Goal: Check status: Check status

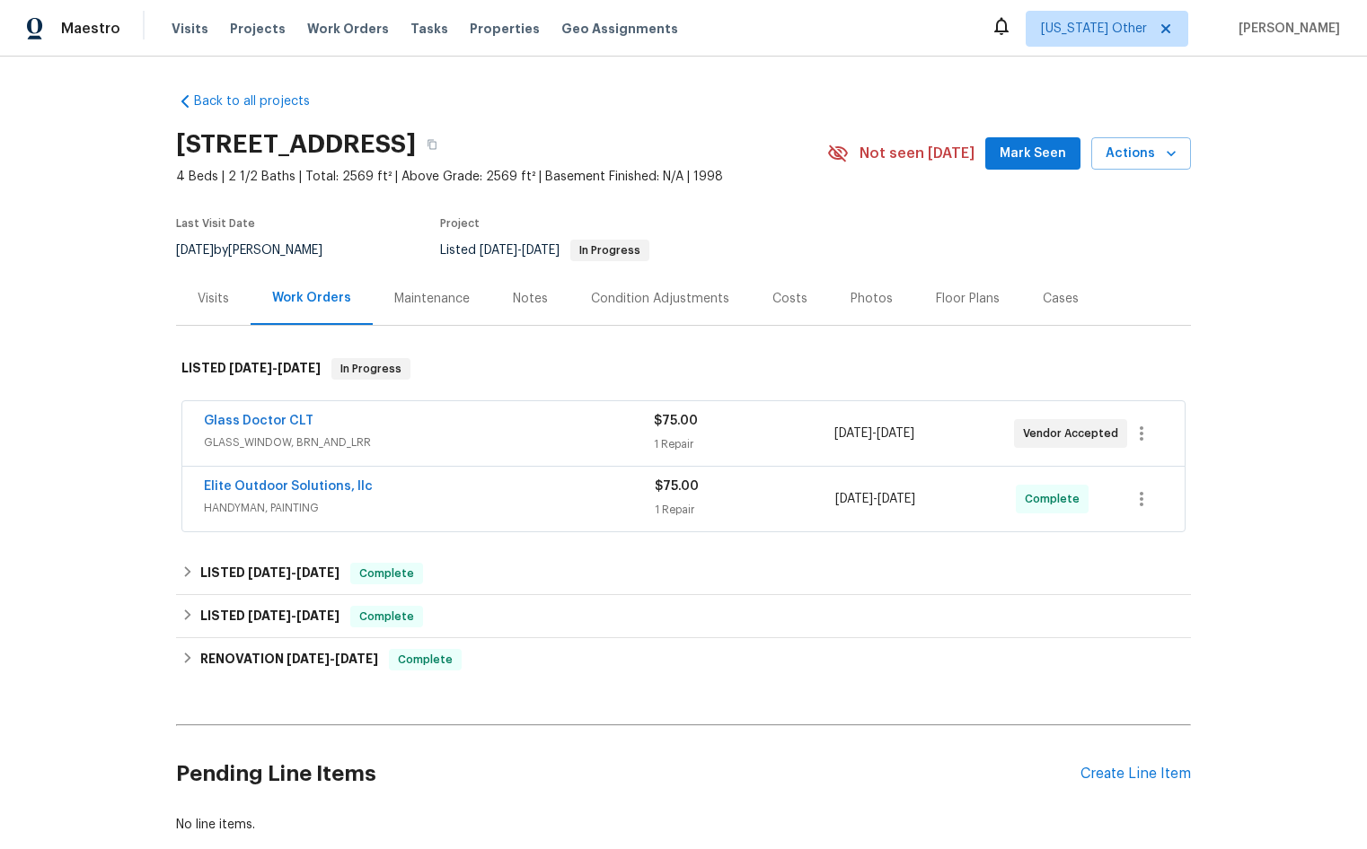
scroll to position [90, 0]
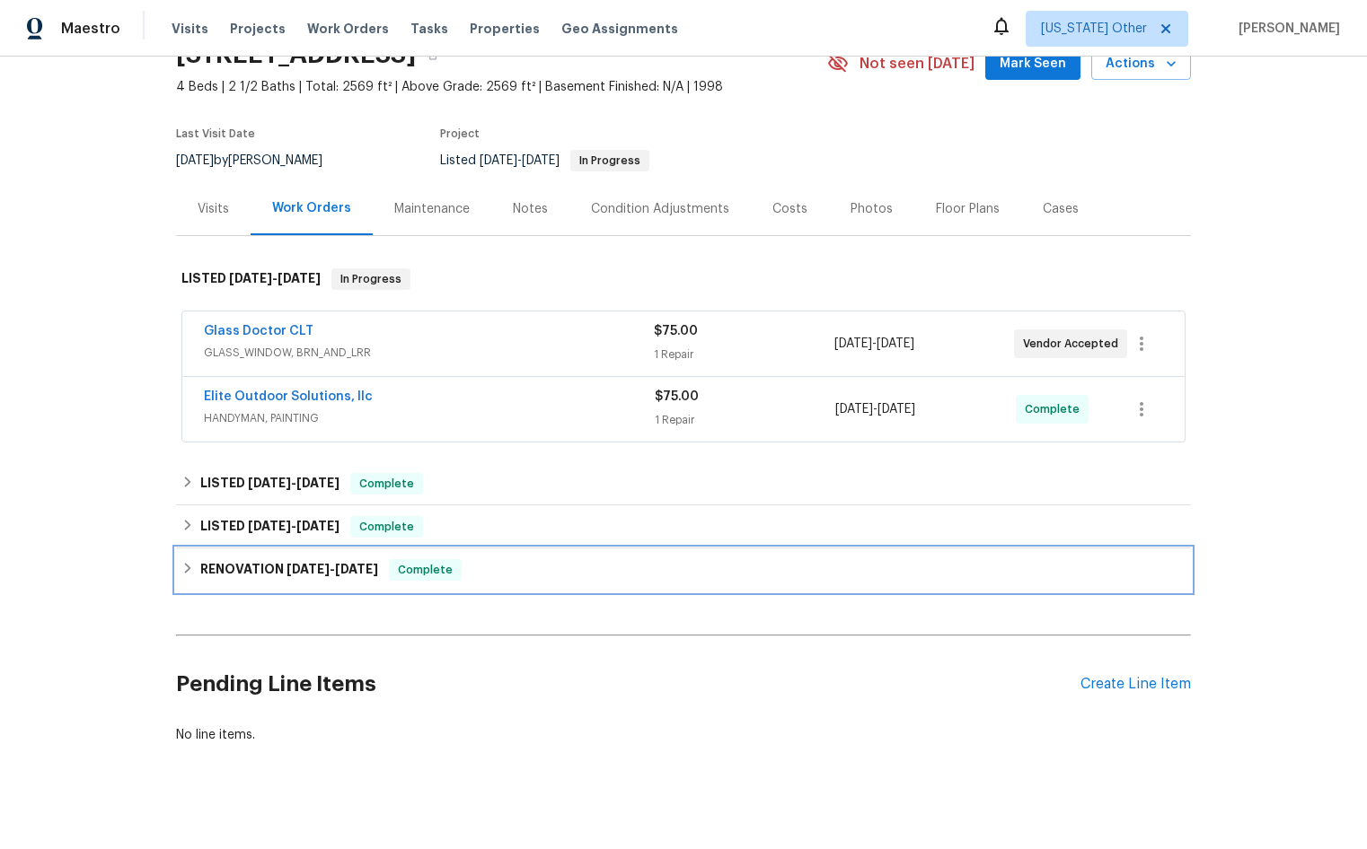
click at [443, 568] on span "Complete" at bounding box center [425, 570] width 69 height 18
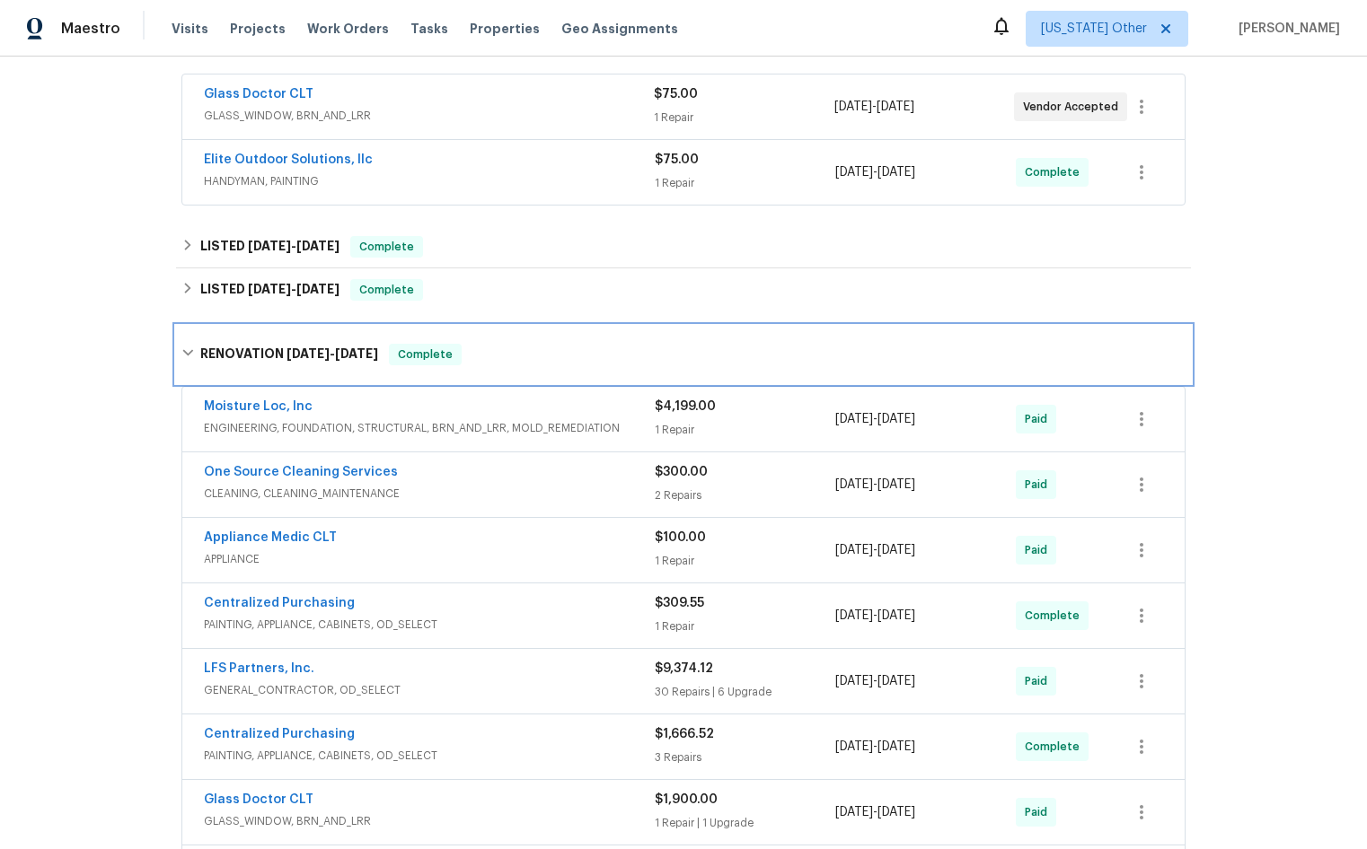
scroll to position [359, 0]
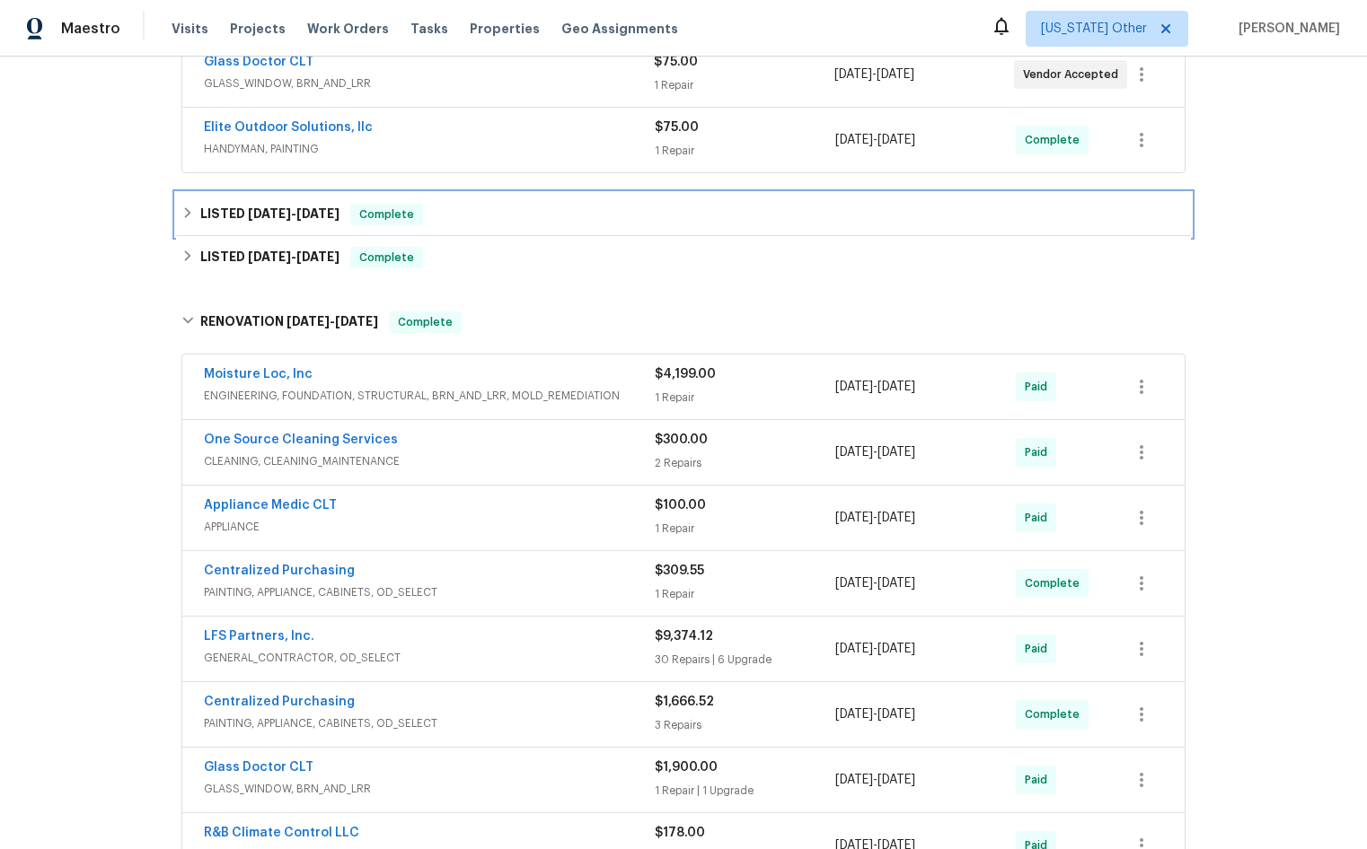
click at [296, 208] on span "[DATE]" at bounding box center [317, 213] width 43 height 13
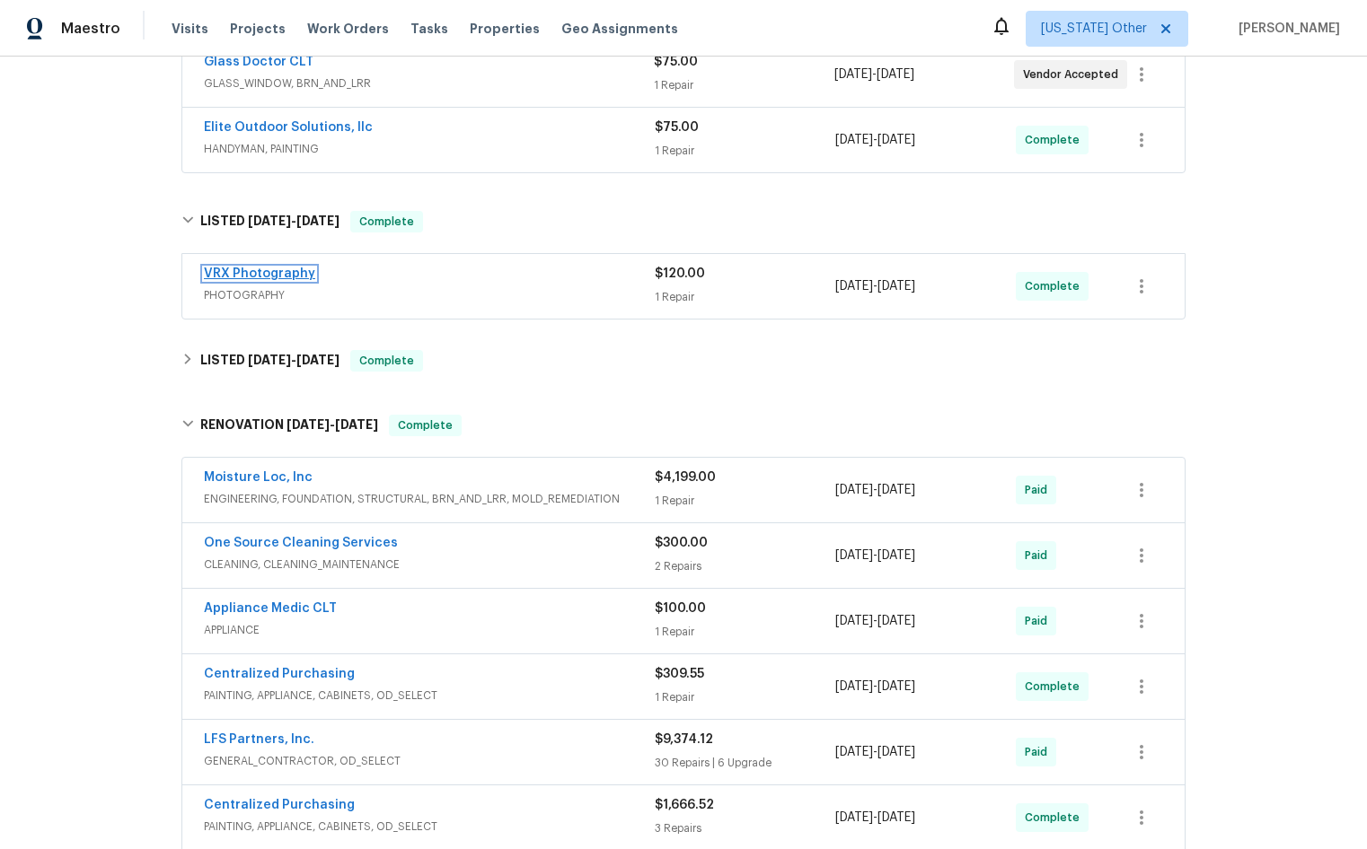
click at [233, 272] on link "VRX Photography" at bounding box center [259, 274] width 111 height 13
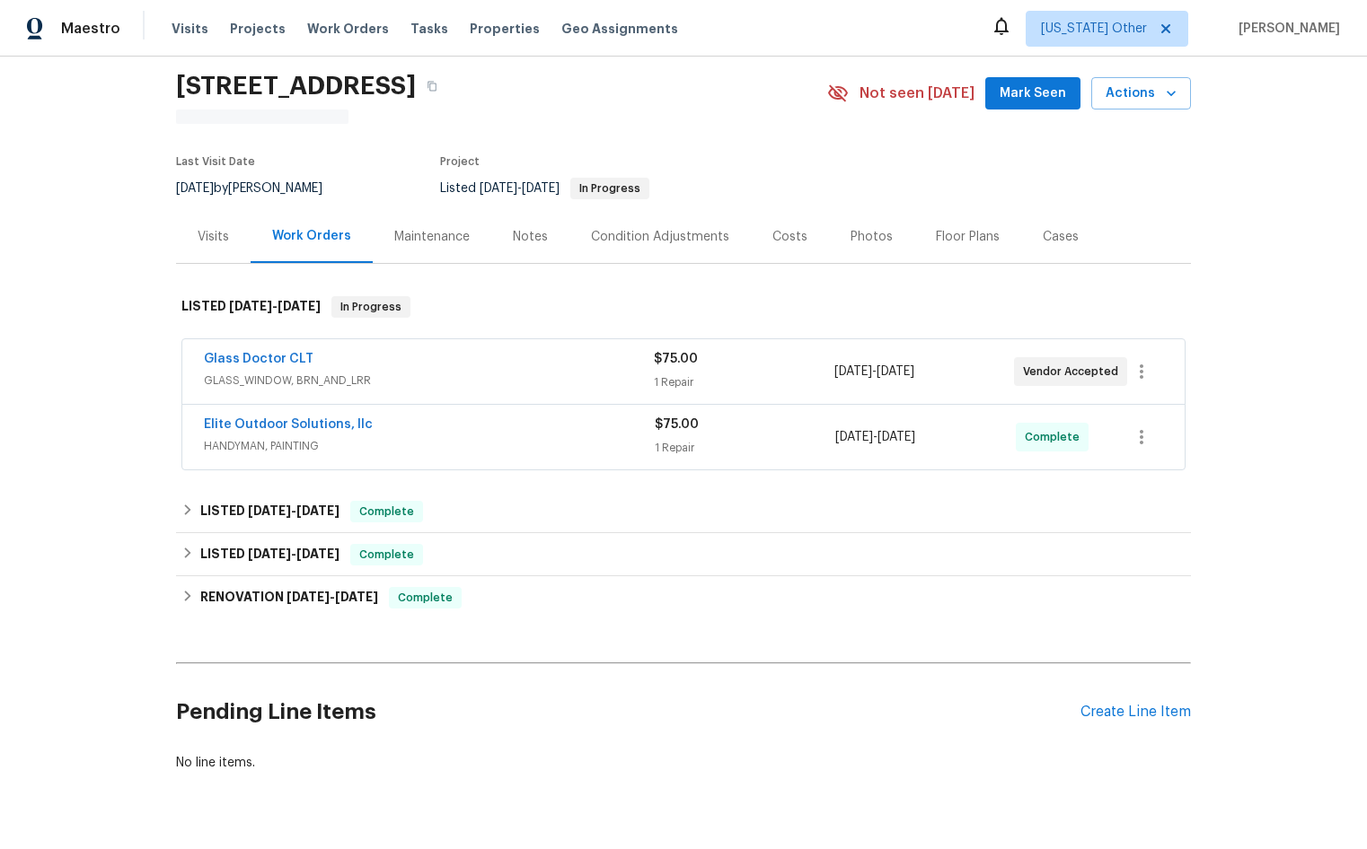
scroll to position [90, 0]
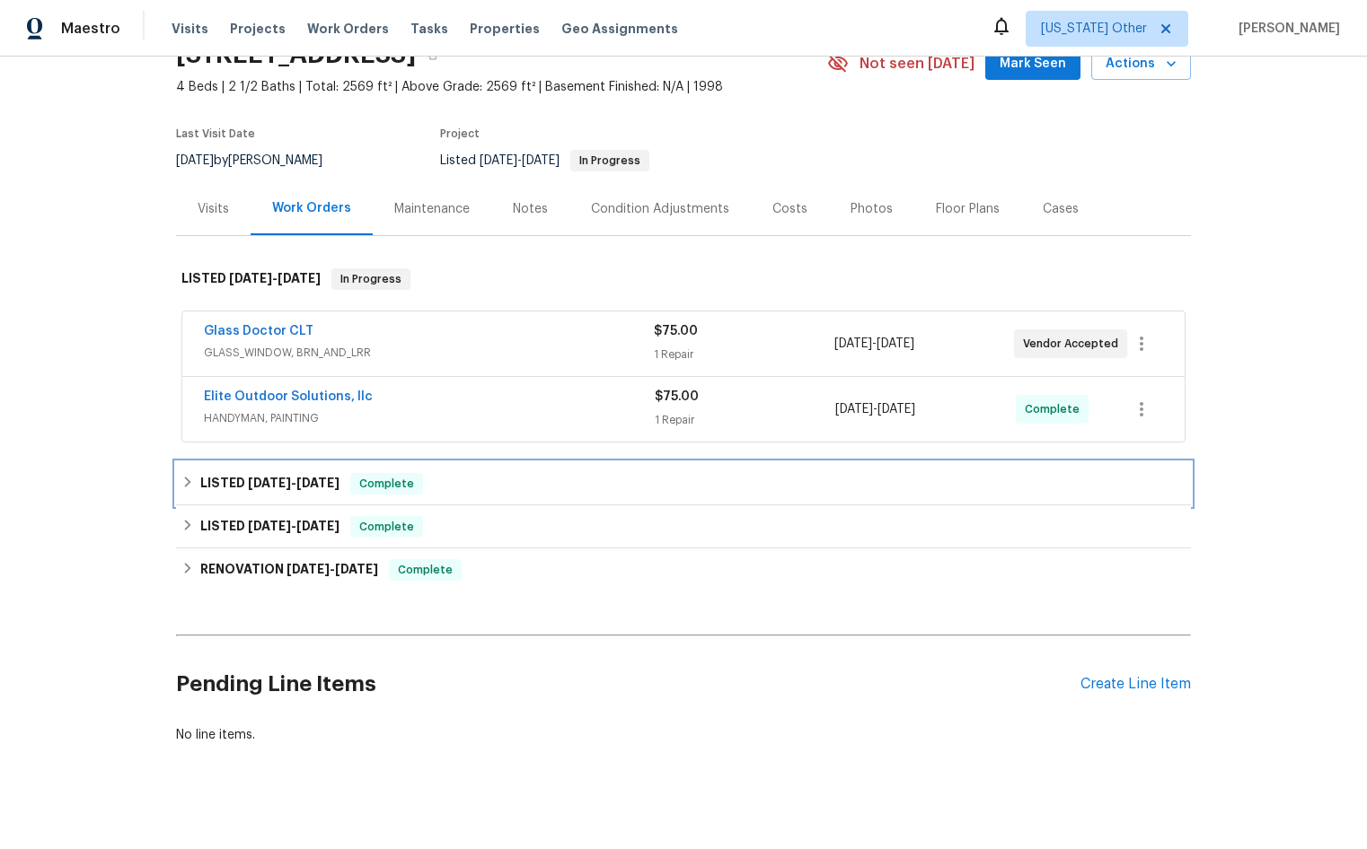
click at [388, 479] on span "Complete" at bounding box center [386, 484] width 69 height 18
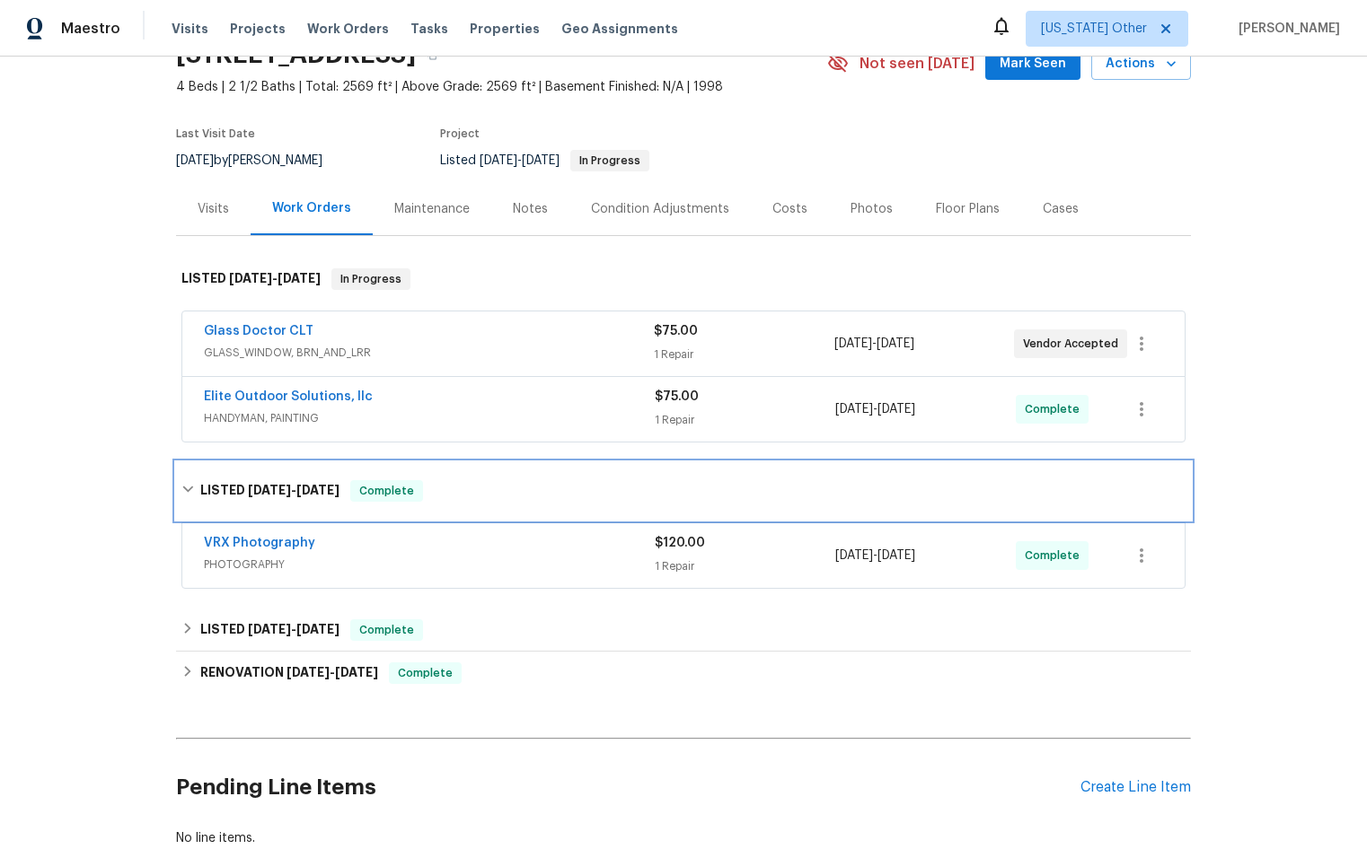
click at [385, 492] on span "Complete" at bounding box center [386, 491] width 69 height 18
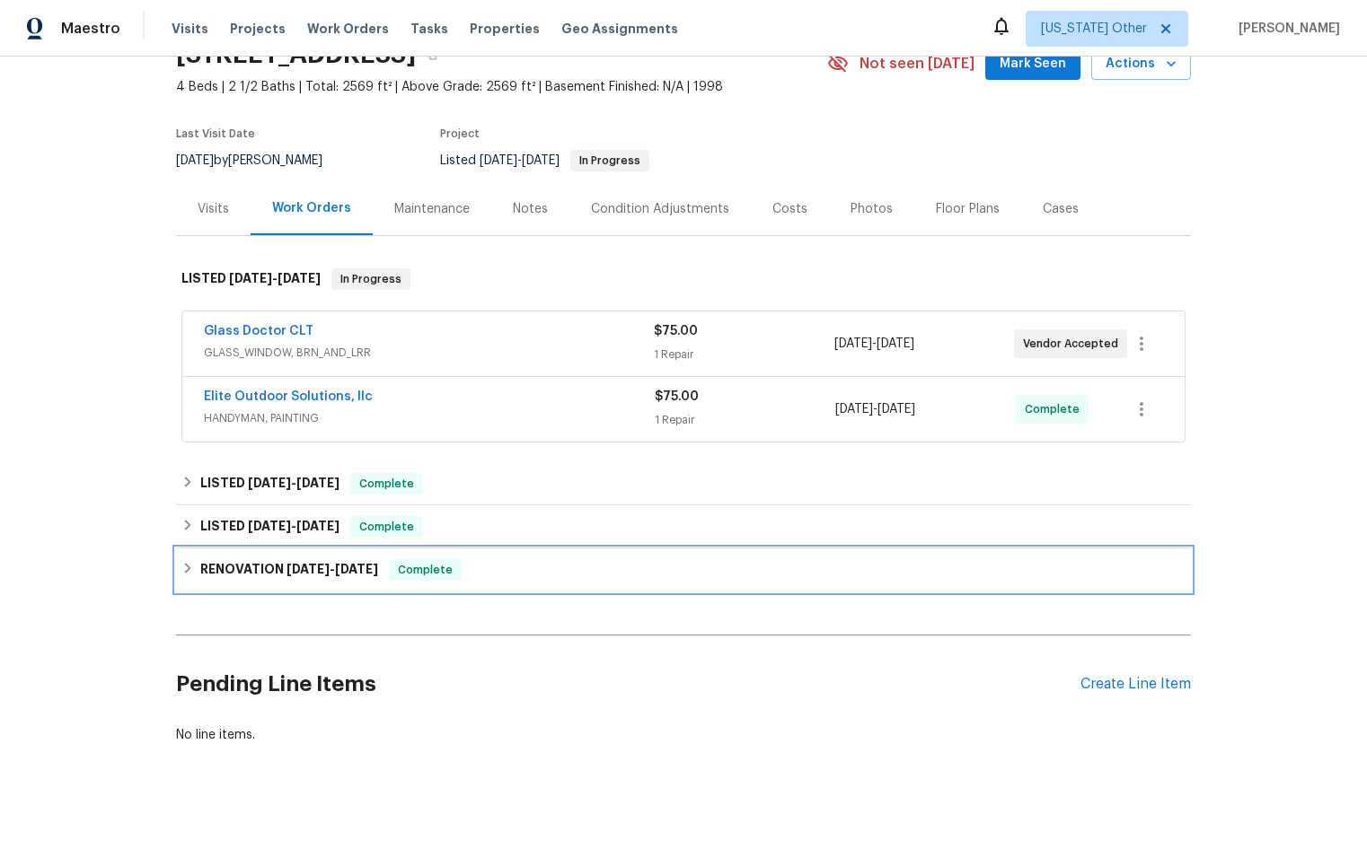
click at [307, 569] on span "[DATE]" at bounding box center [307, 569] width 43 height 13
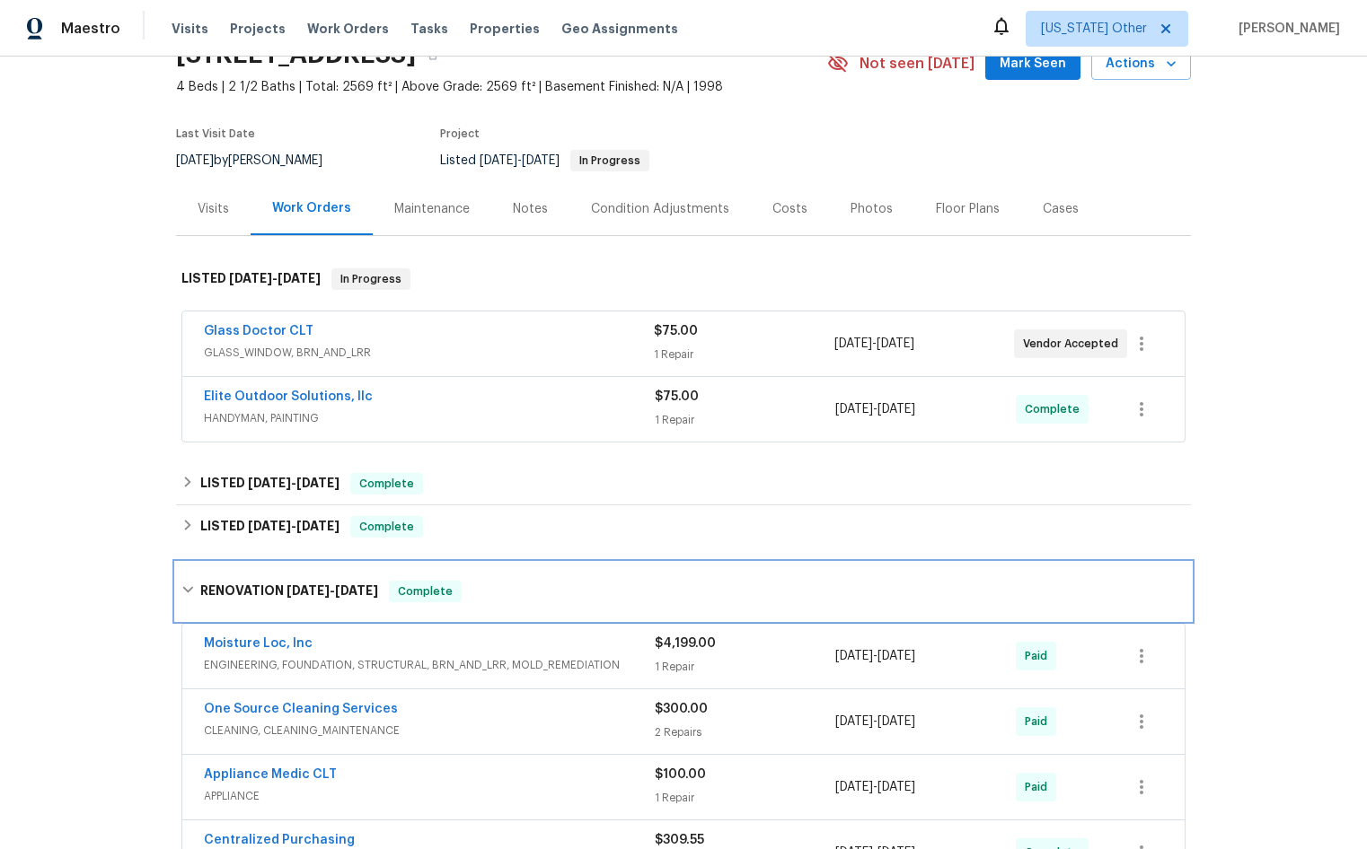
click at [307, 569] on div "RENOVATION [DATE] - [DATE] Complete" at bounding box center [683, 591] width 1015 height 57
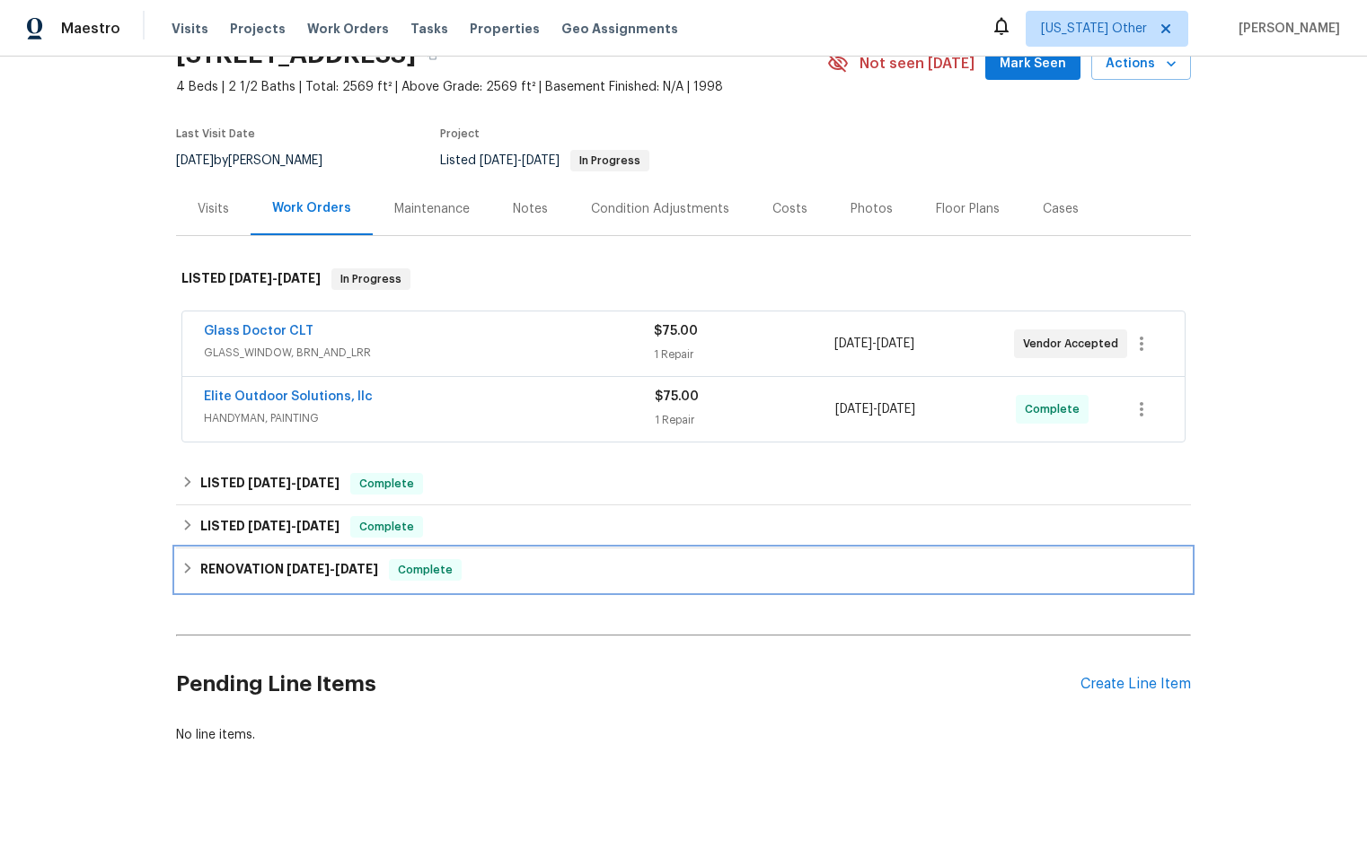
click at [291, 571] on span "[DATE]" at bounding box center [307, 569] width 43 height 13
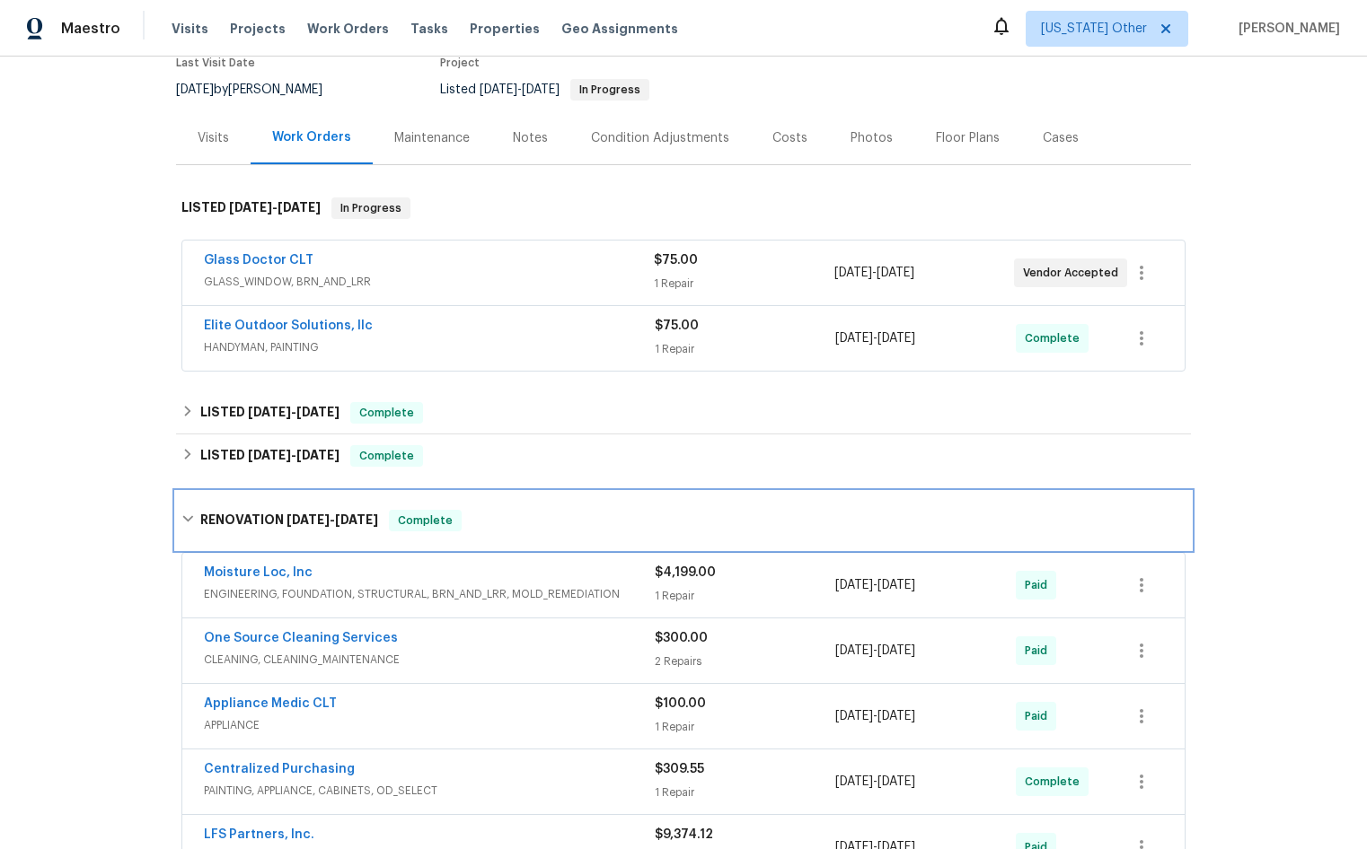
scroll to position [71, 0]
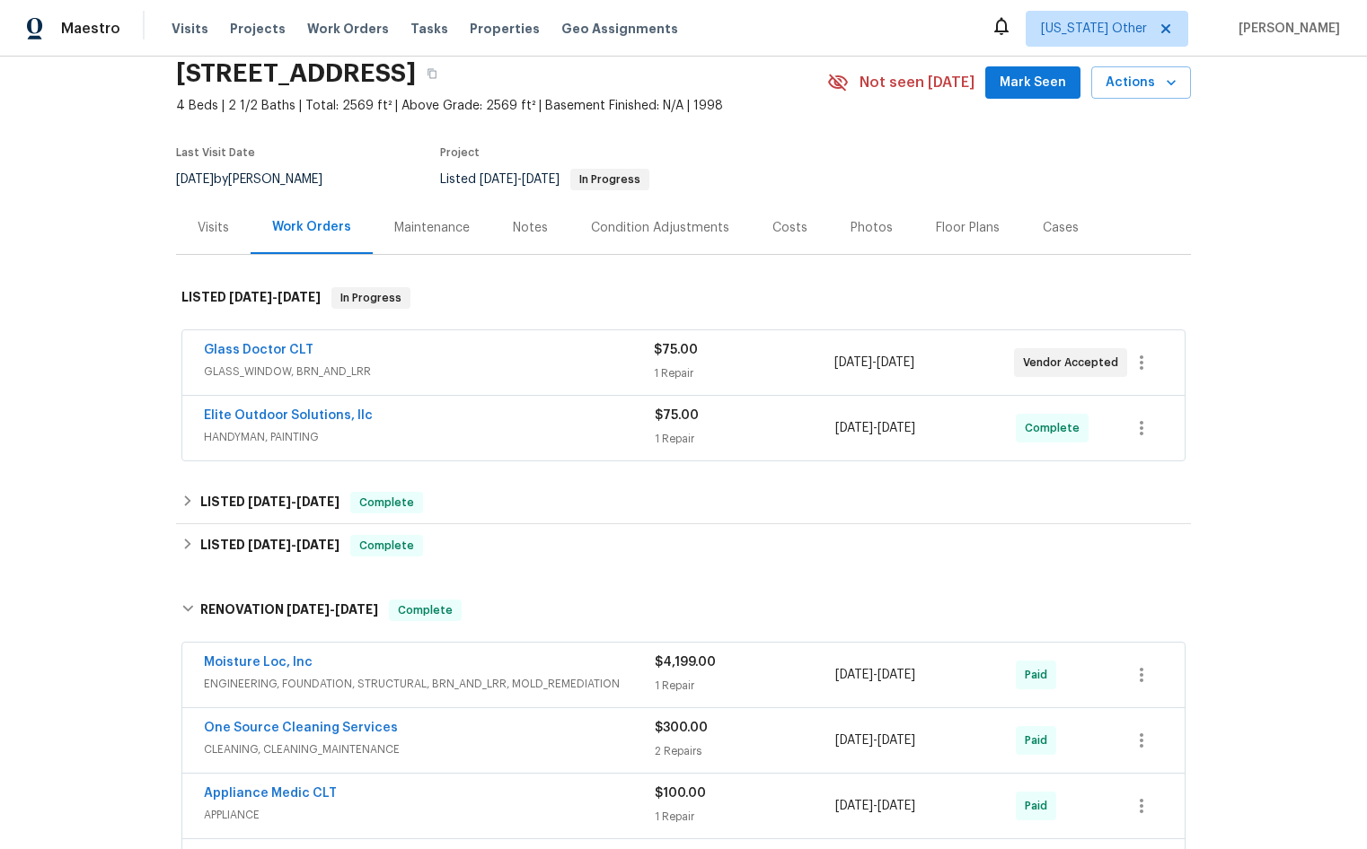
click at [642, 230] on div "Condition Adjustments" at bounding box center [660, 228] width 138 height 18
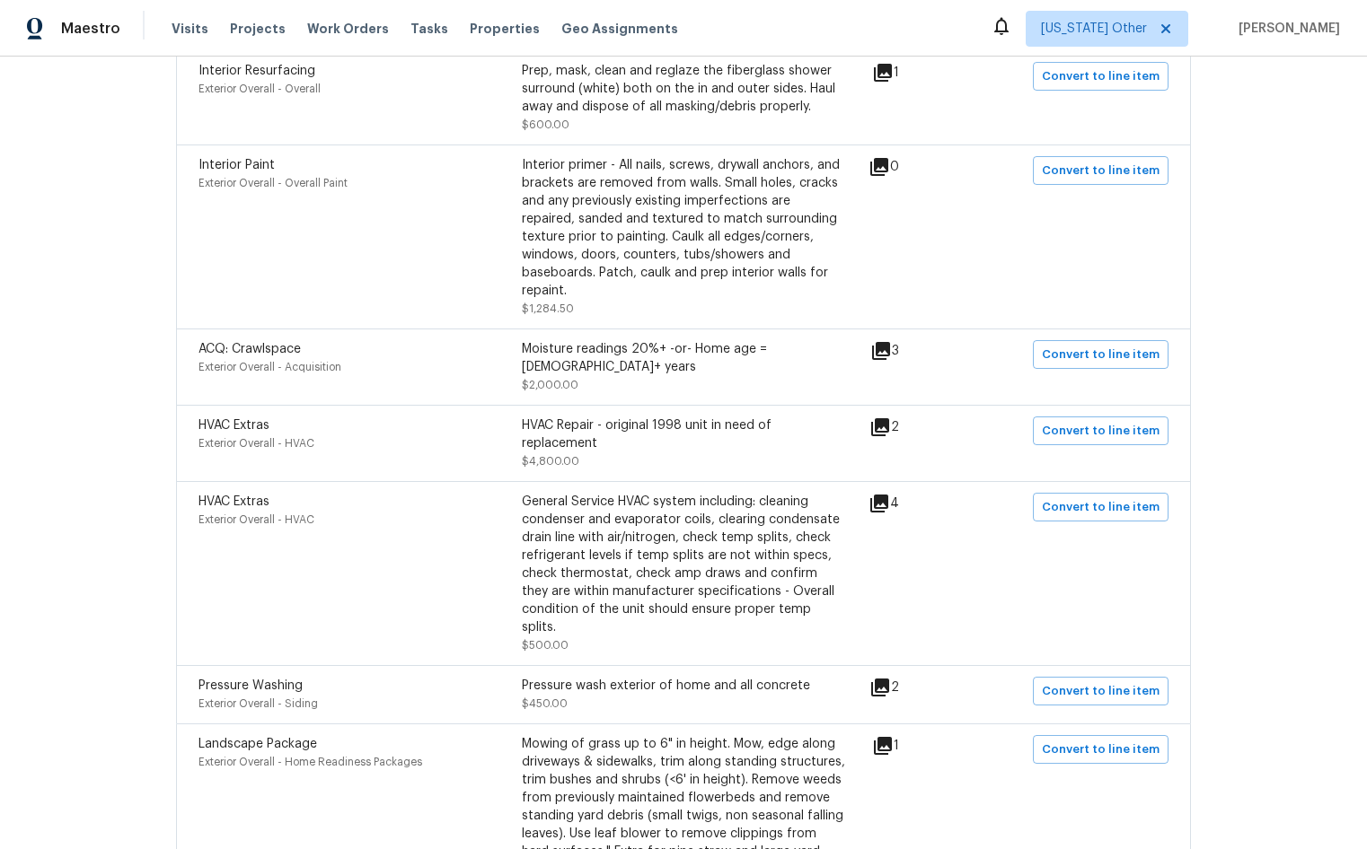
scroll to position [629, 0]
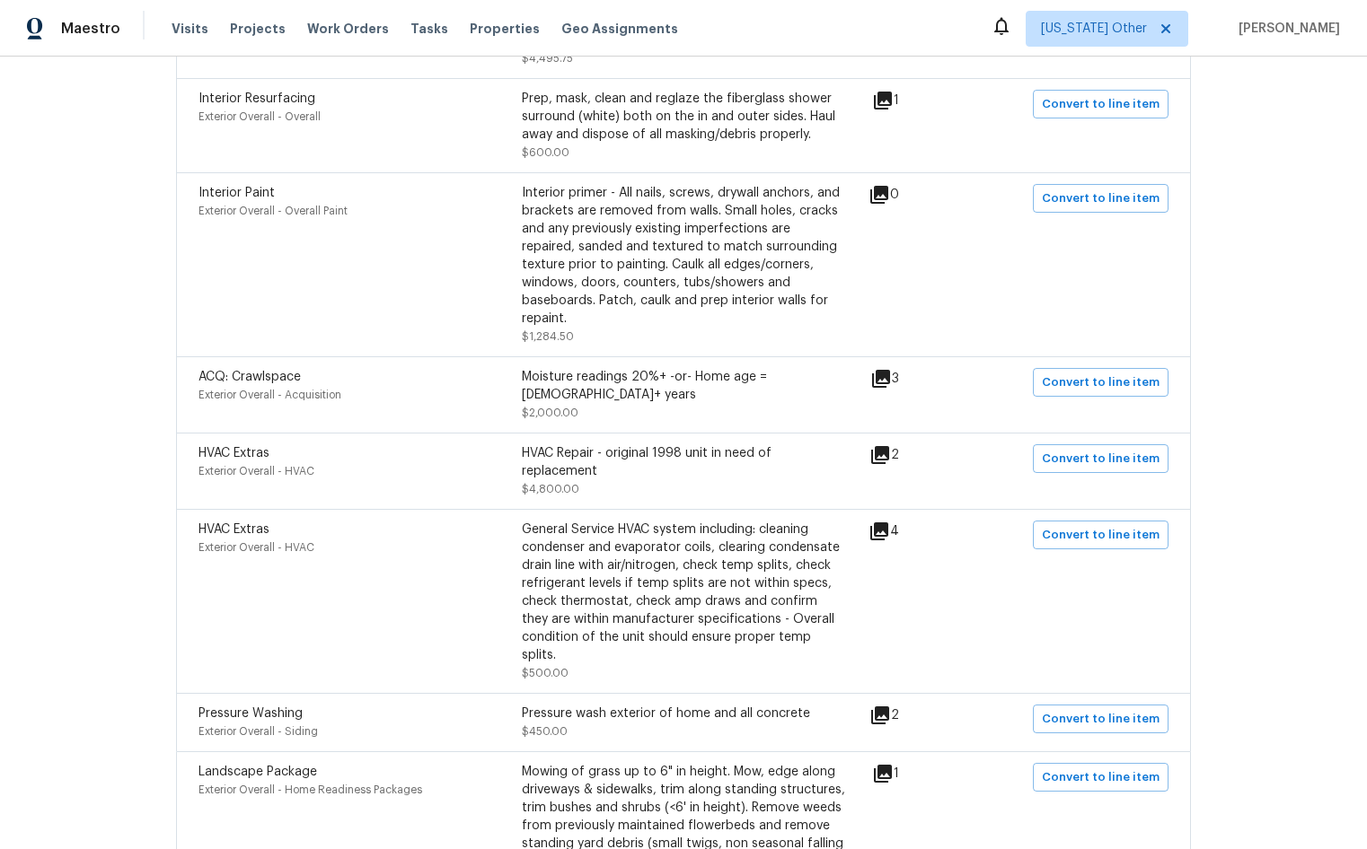
click at [869, 33] on div "Maestro Visits Projects Work Orders Tasks Properties Geo Assignments Alabama Ot…" at bounding box center [683, 28] width 1367 height 57
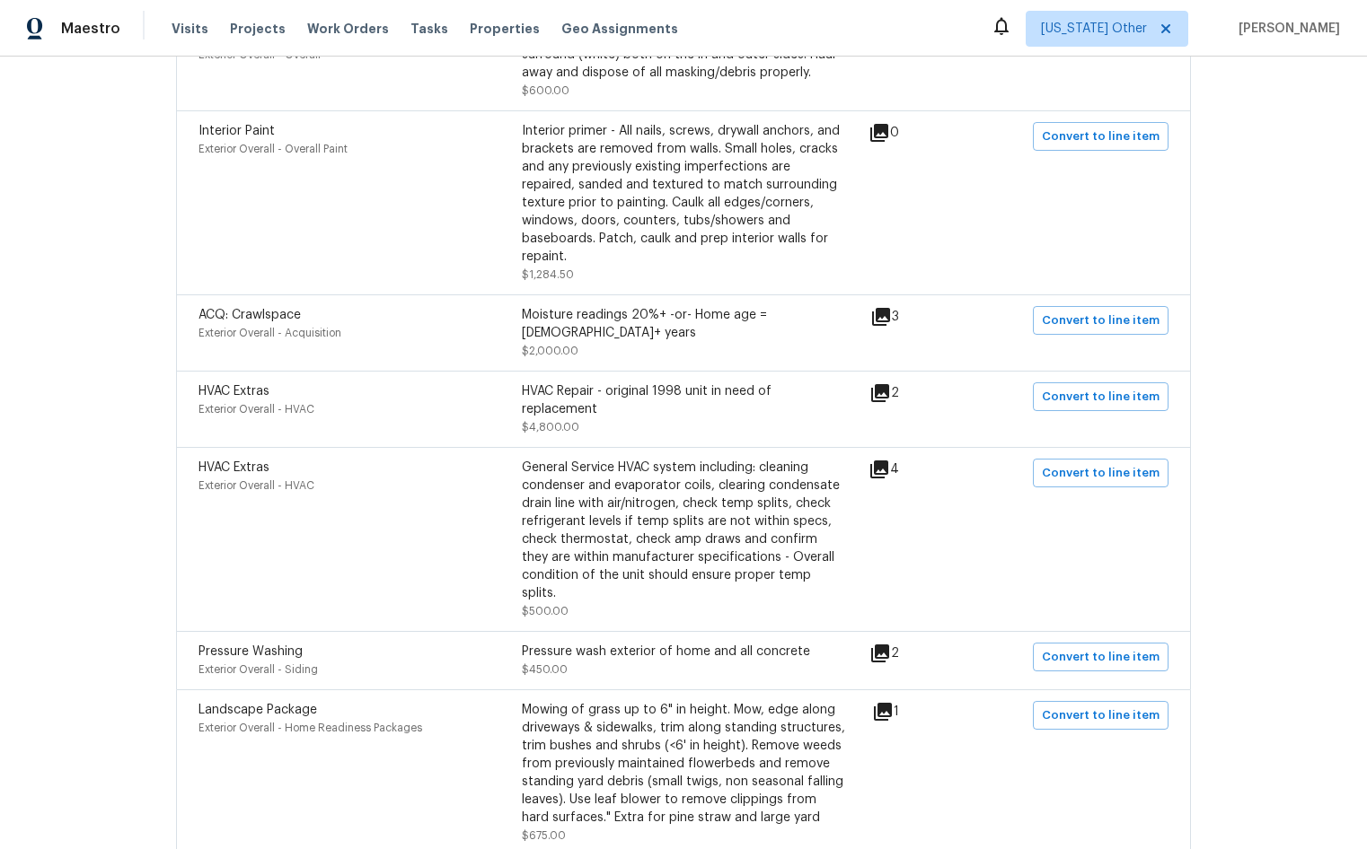
scroll to position [718, 0]
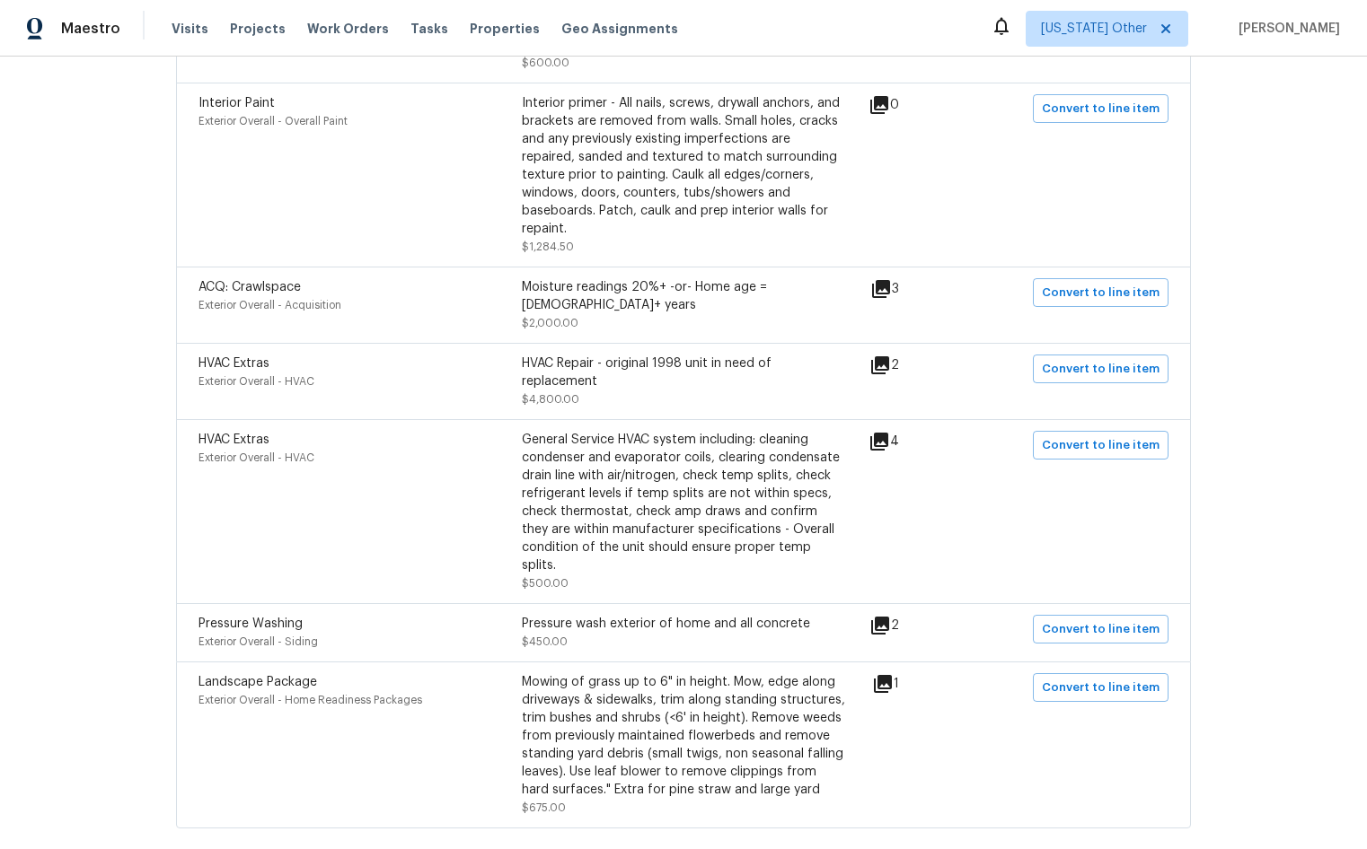
click at [258, 485] on div "HVAC Extras Exterior Overall - HVAC" at bounding box center [359, 512] width 323 height 162
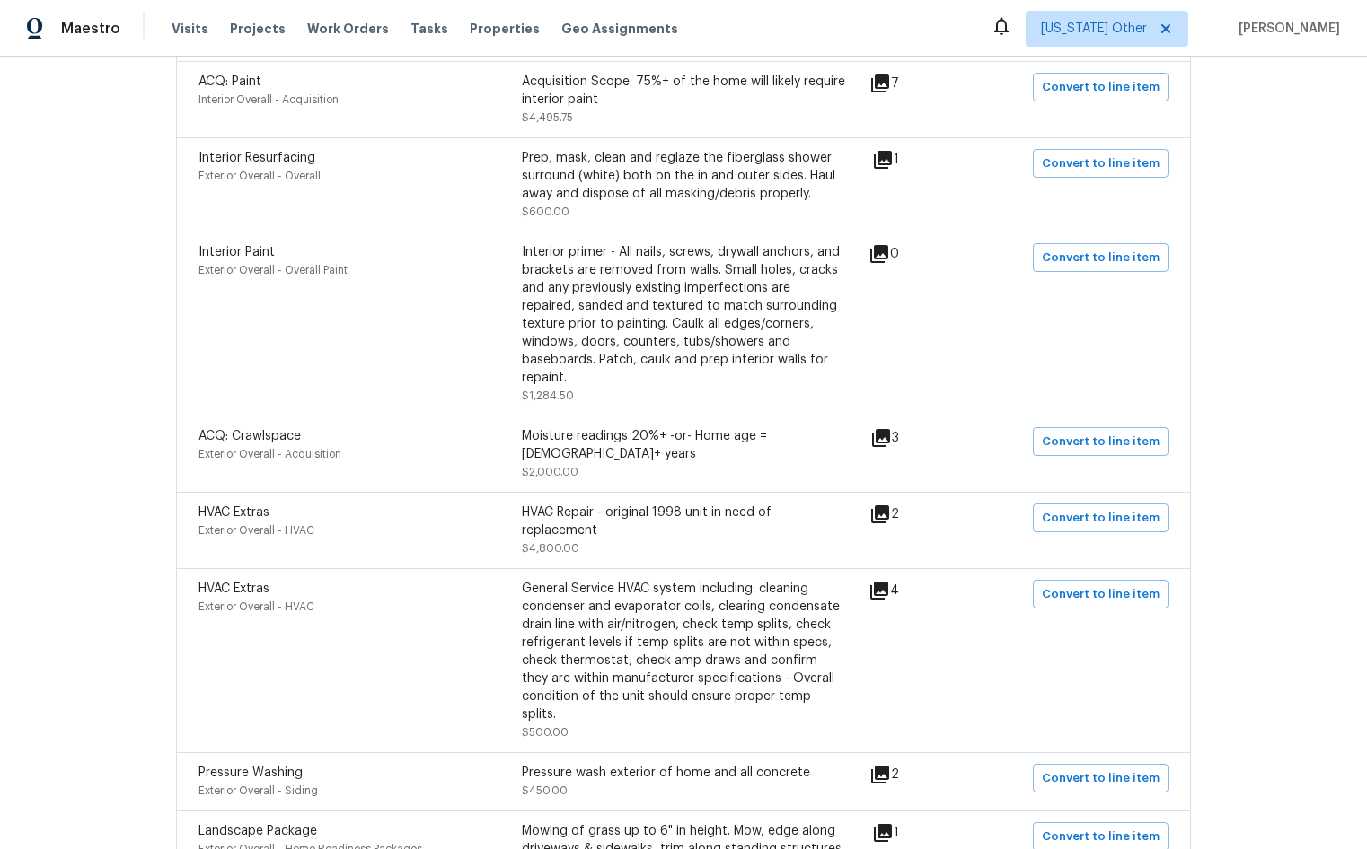
scroll to position [539, 0]
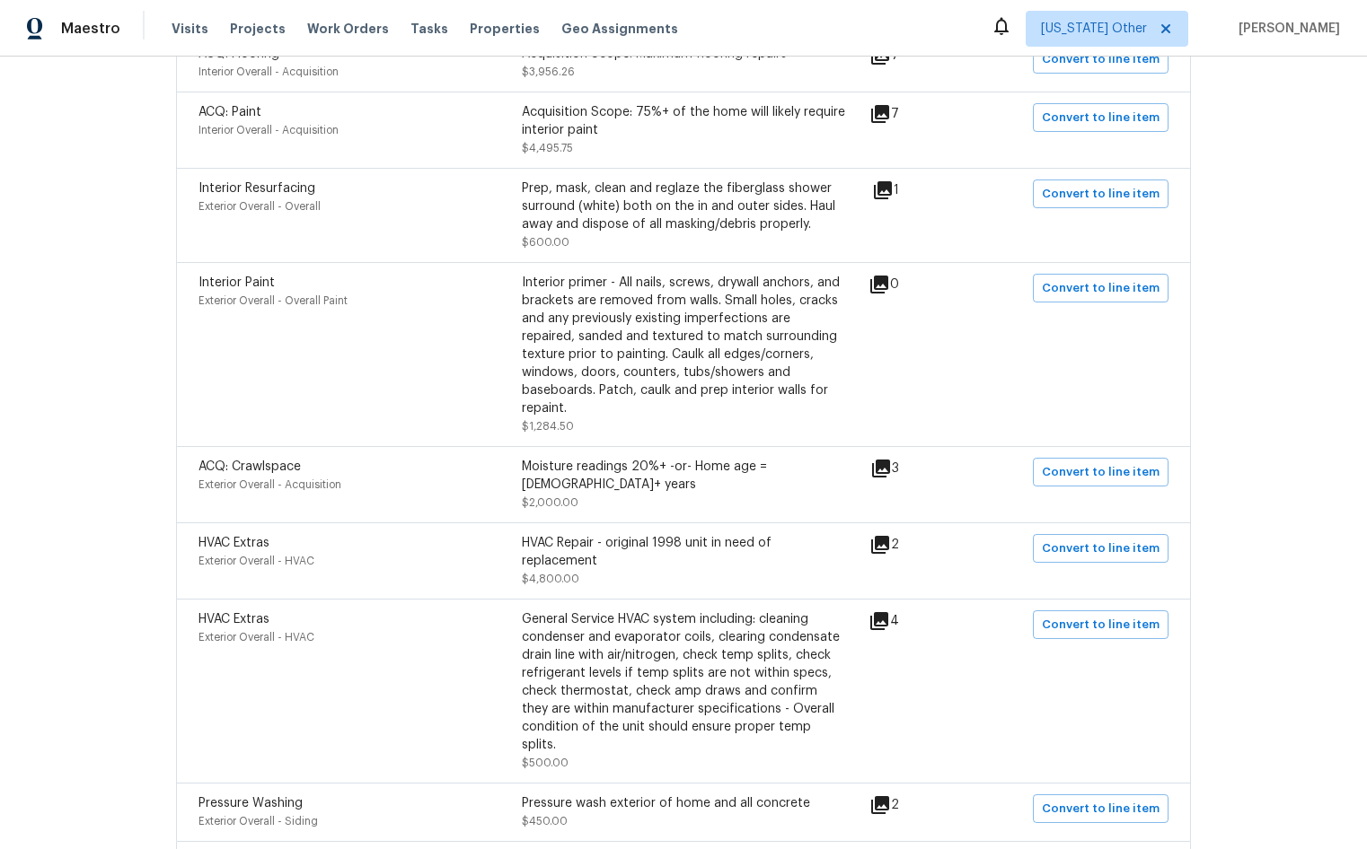
click at [353, 378] on div "Interior Paint Exterior Overall - Overall Paint" at bounding box center [359, 355] width 323 height 162
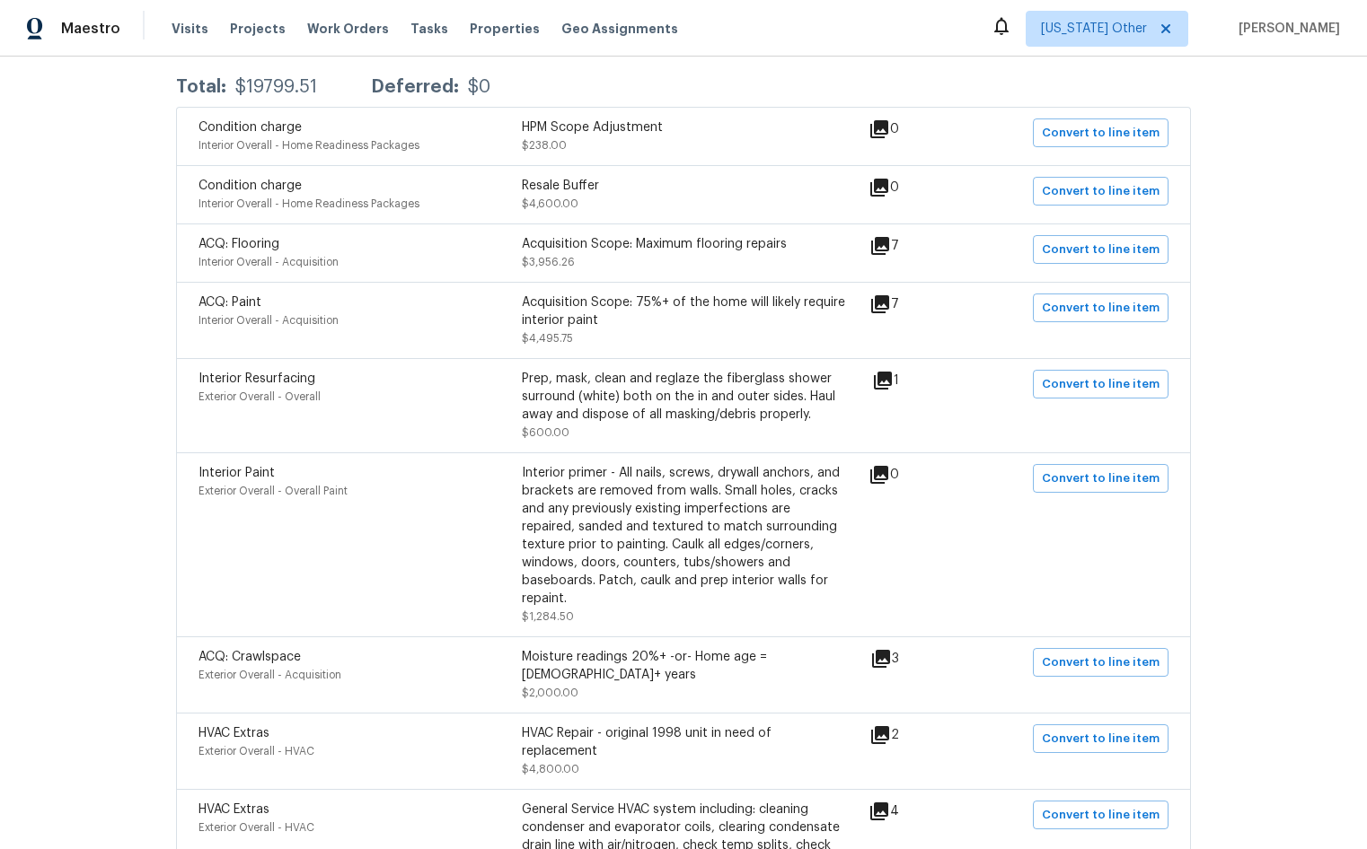
scroll to position [316, 0]
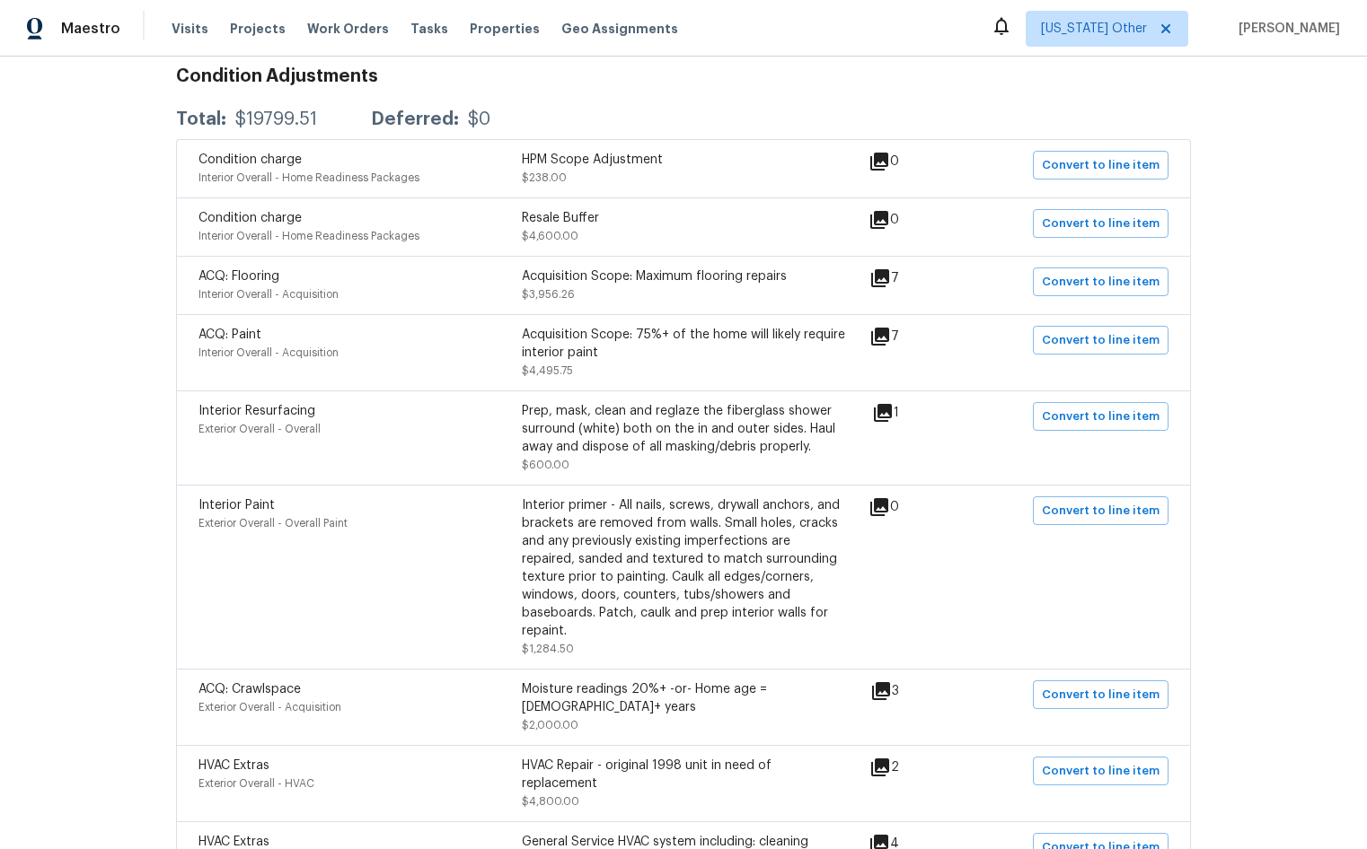
click at [633, 230] on div "Resale Buffer $4,600.00" at bounding box center [683, 227] width 323 height 36
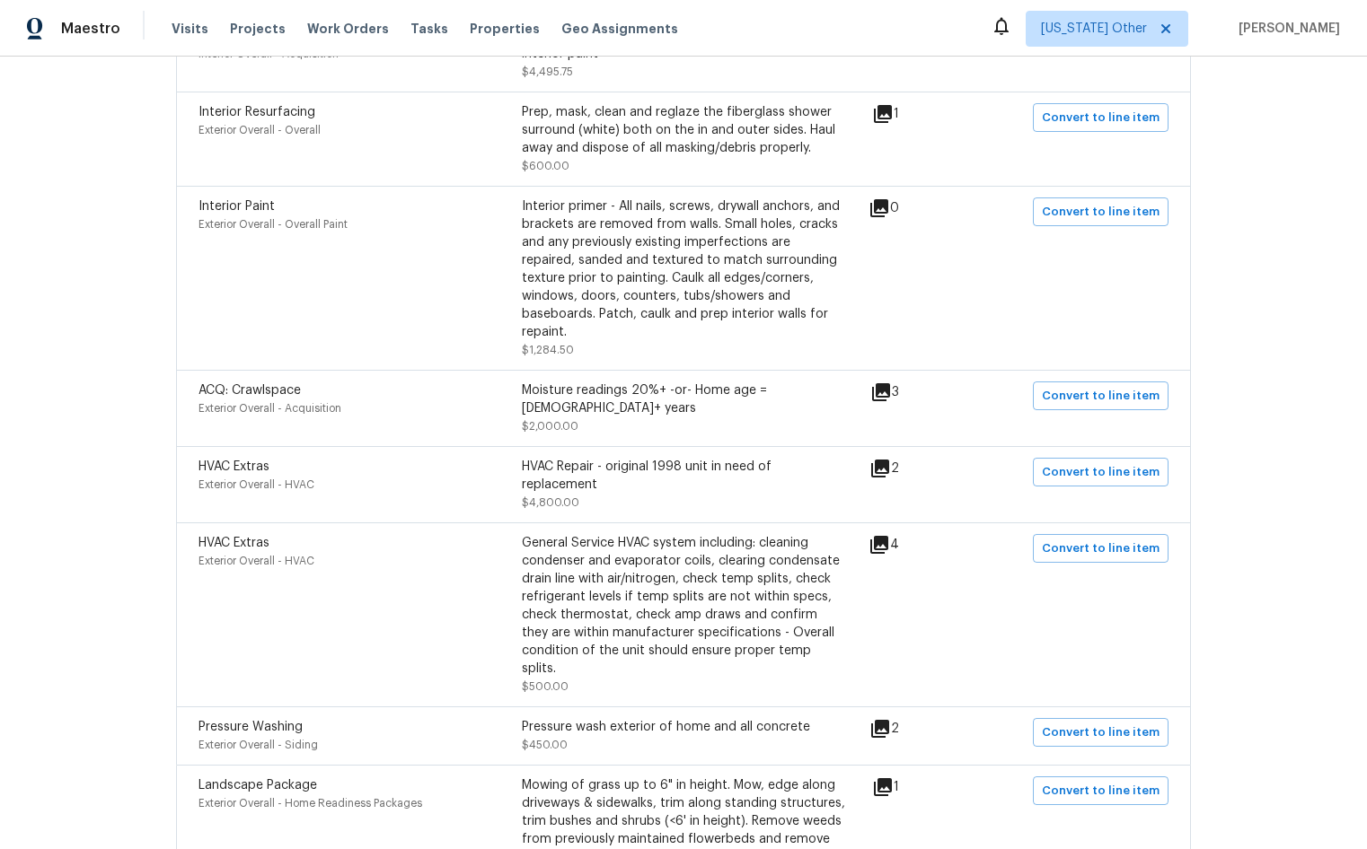
scroll to position [765, 0]
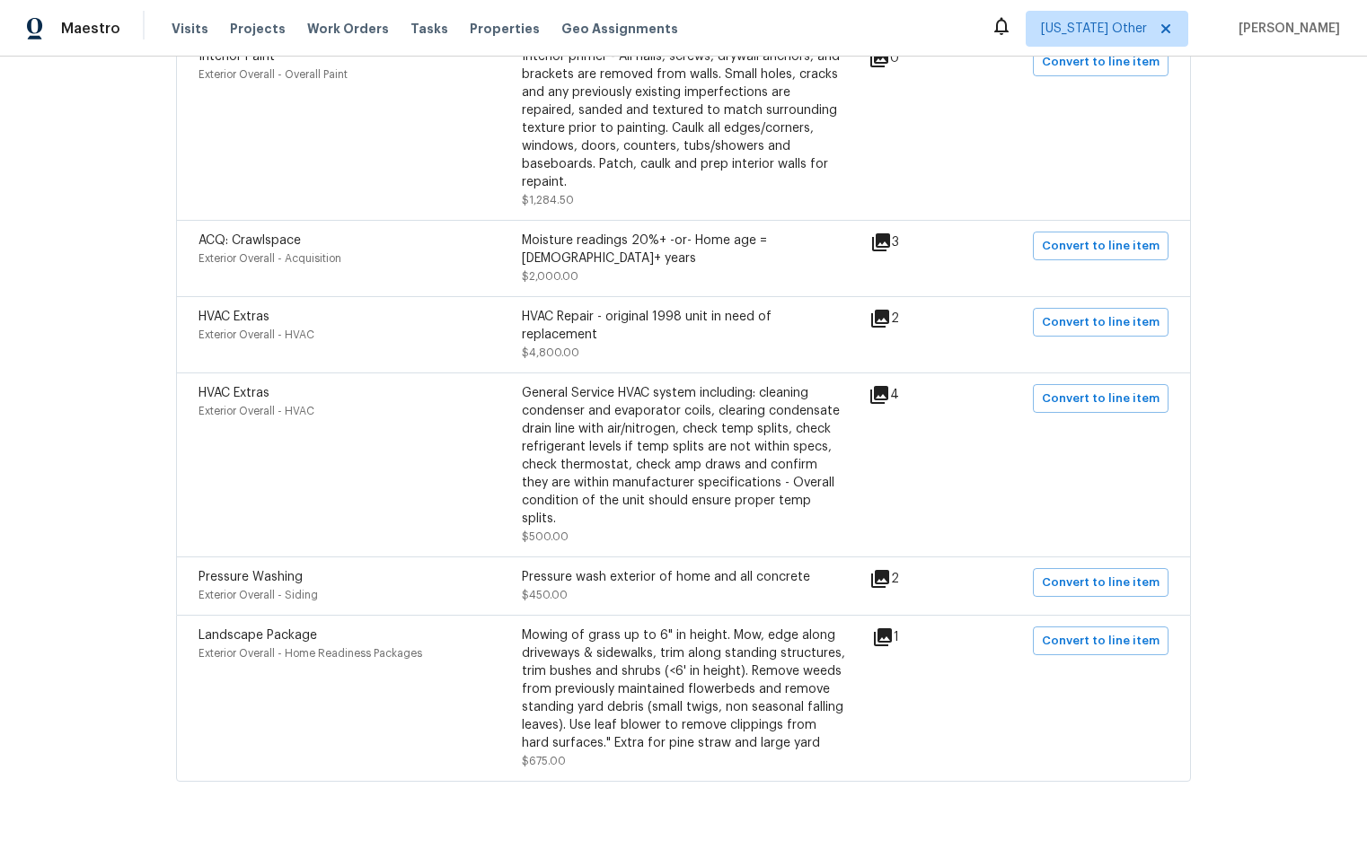
click at [296, 708] on div "Landscape Package Exterior Overall - Home Readiness Packages" at bounding box center [359, 699] width 323 height 144
click at [280, 484] on div "HVAC Extras Exterior Overall - HVAC" at bounding box center [359, 465] width 323 height 162
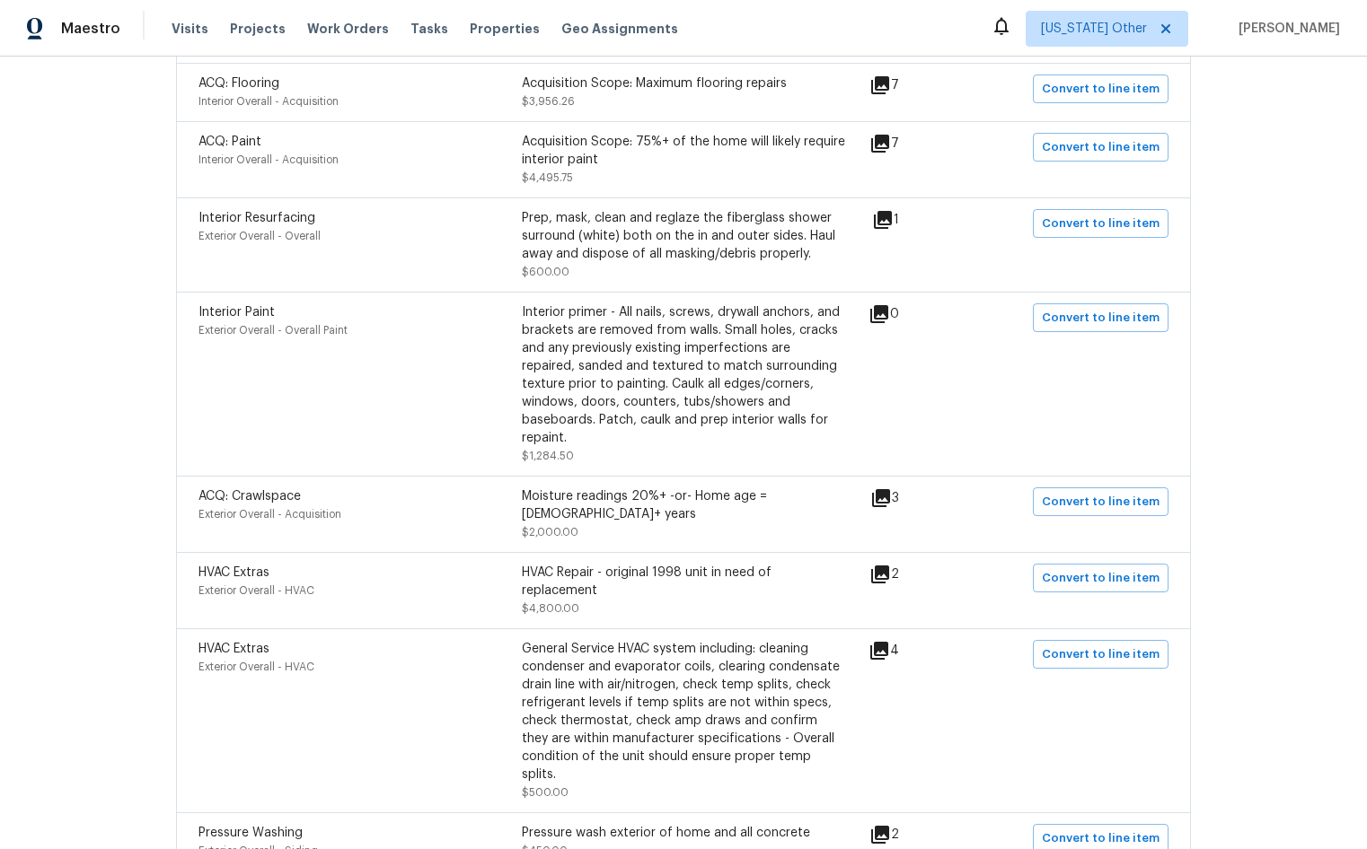
scroll to position [406, 0]
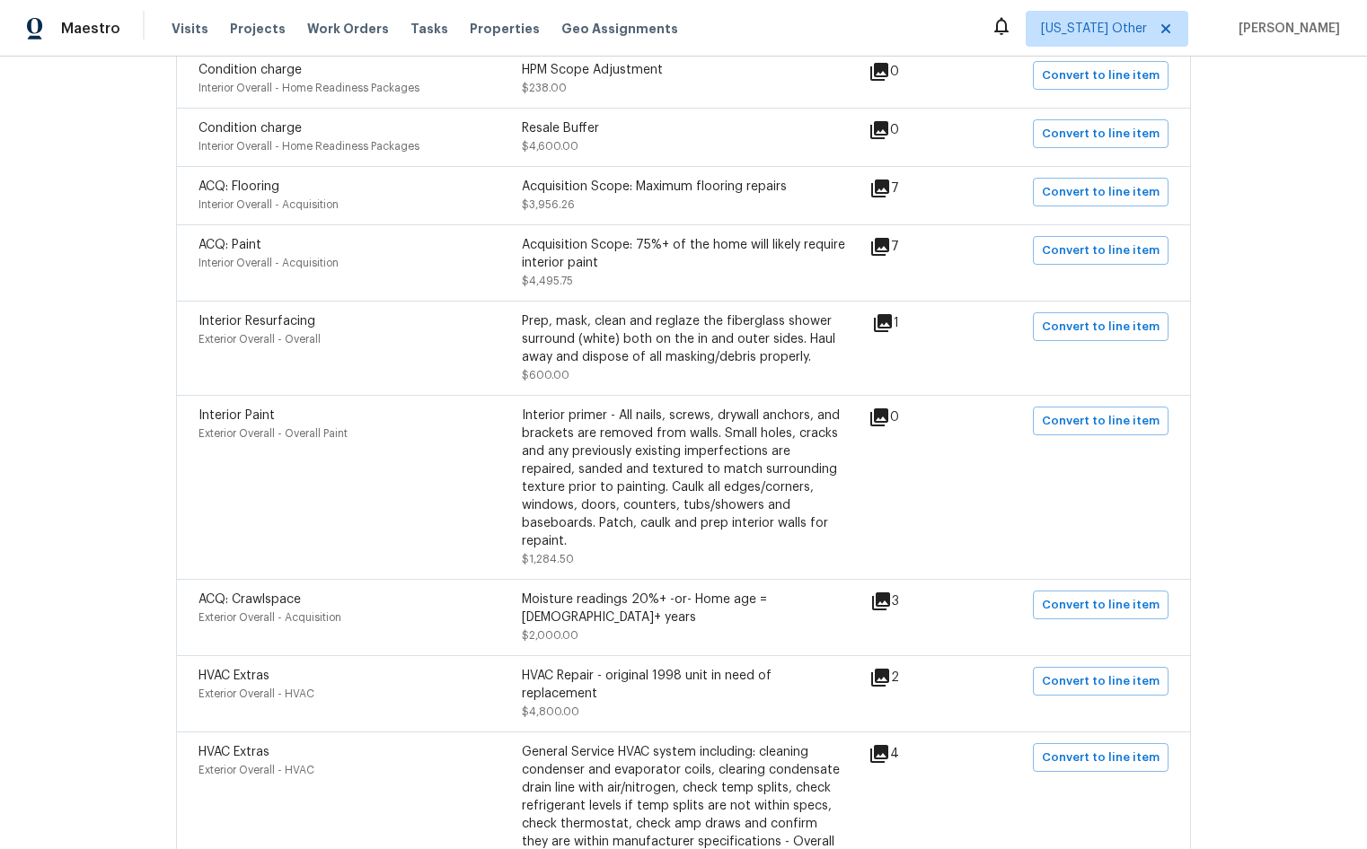
click at [598, 399] on div "Interior Paint Exterior Overall - Overall Paint Interior primer - All nails, sc…" at bounding box center [683, 487] width 1015 height 184
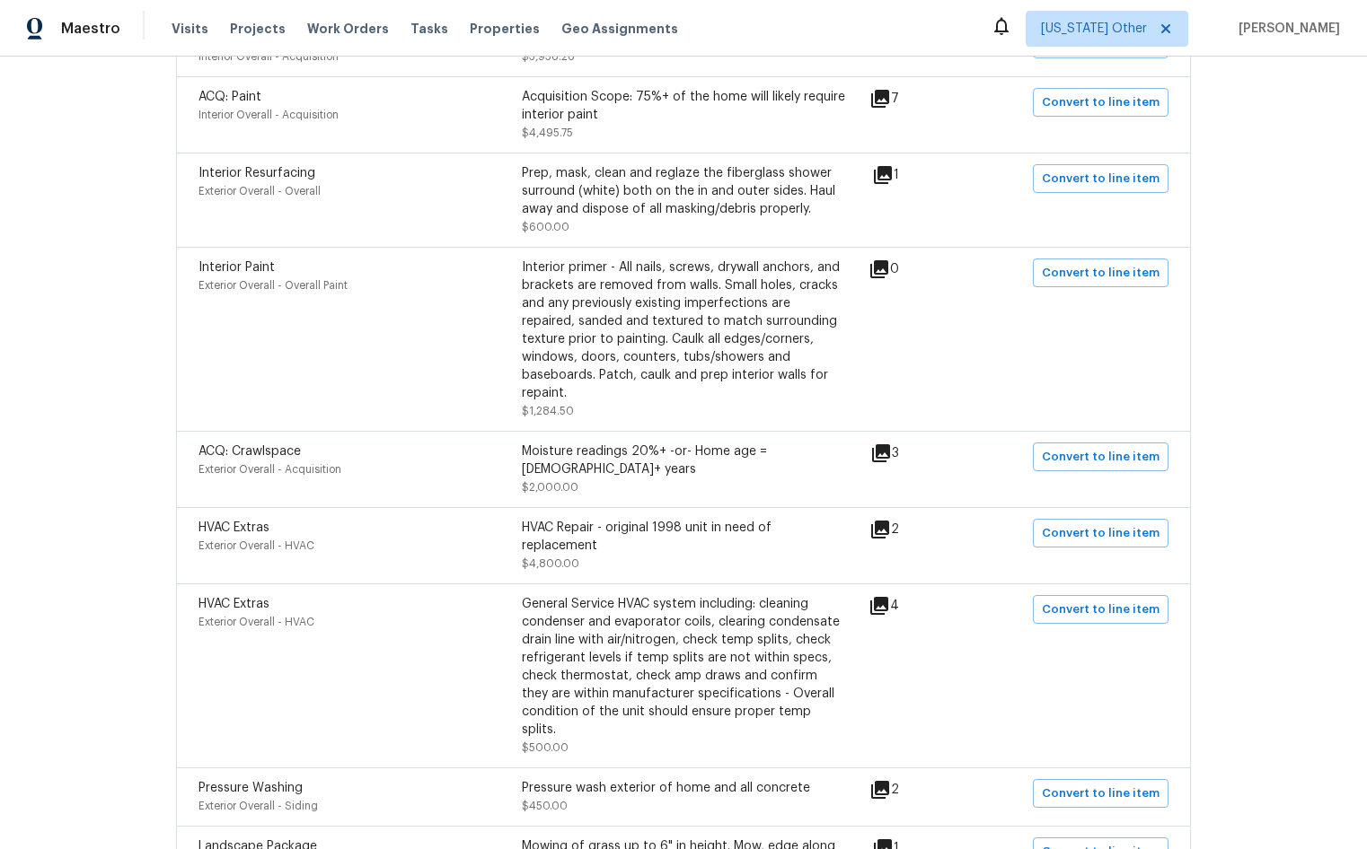
scroll to position [585, 0]
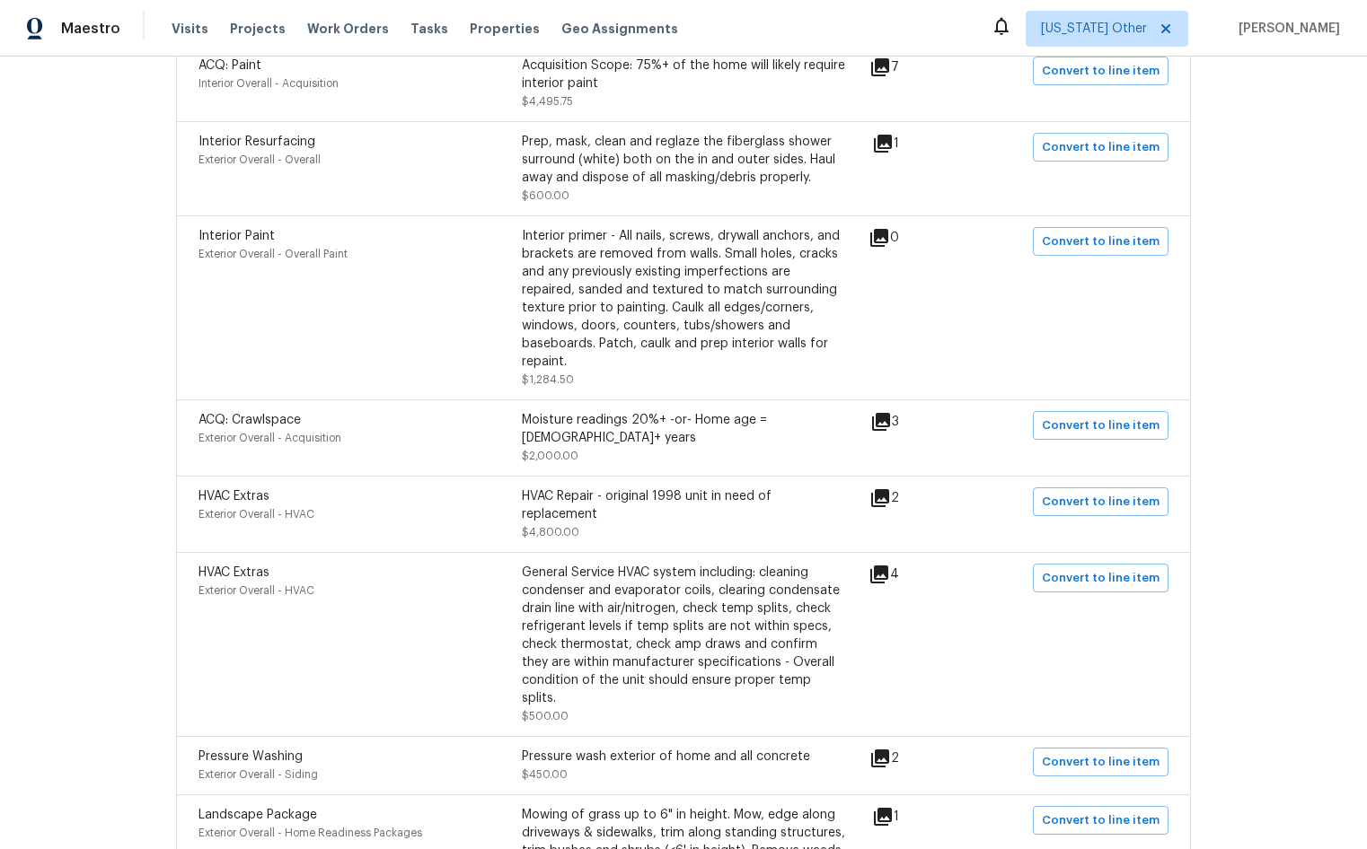
click at [619, 488] on div "HVAC Repair - original 1998 unit in need of replacement $4,800.00" at bounding box center [683, 515] width 323 height 54
click at [618, 491] on div "HVAC Repair - original 1998 unit in need of replacement $4,800.00" at bounding box center [683, 515] width 323 height 54
click at [662, 501] on div "HVAC Repair - original 1998 unit in need of replacement $4,800.00" at bounding box center [683, 515] width 323 height 54
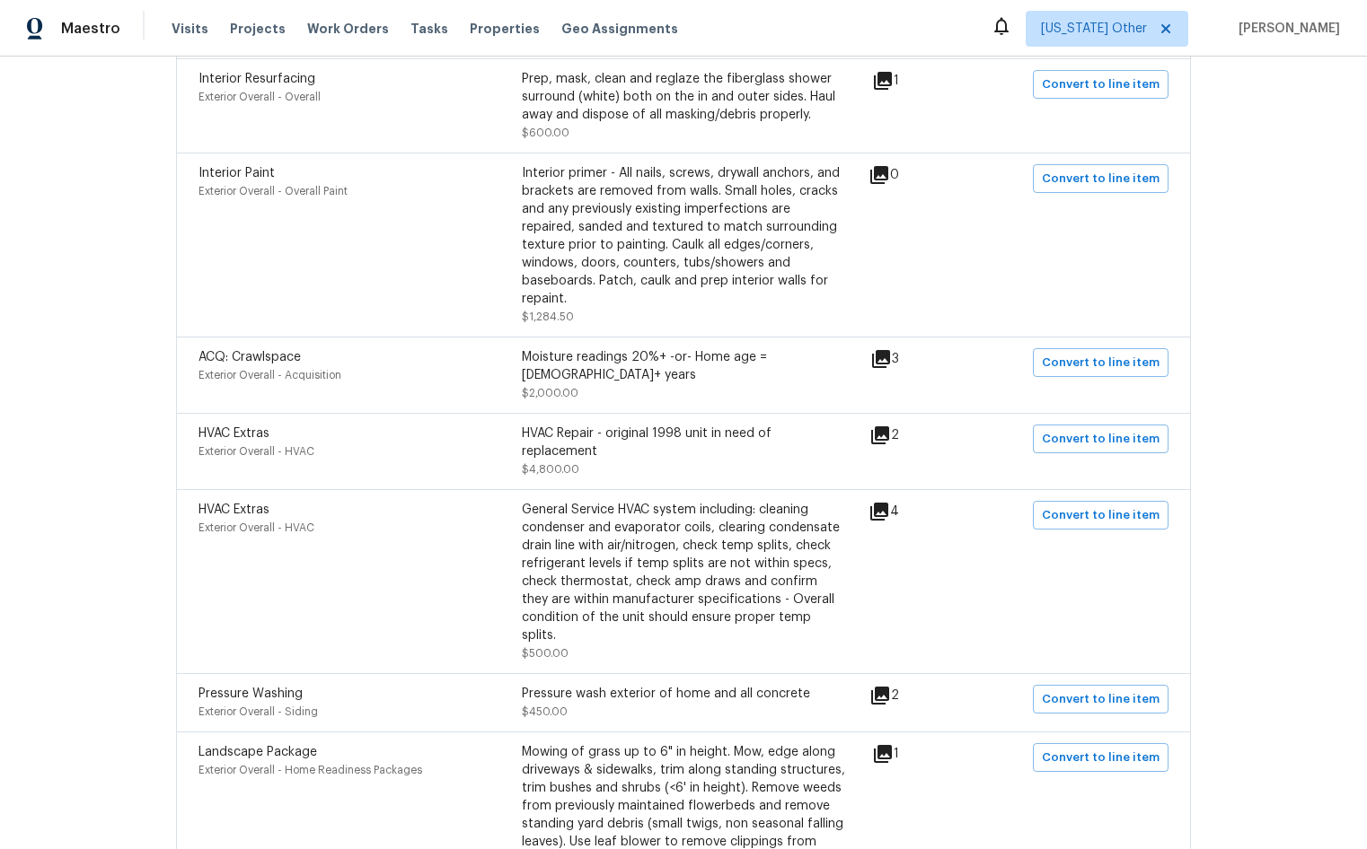
scroll to position [675, 0]
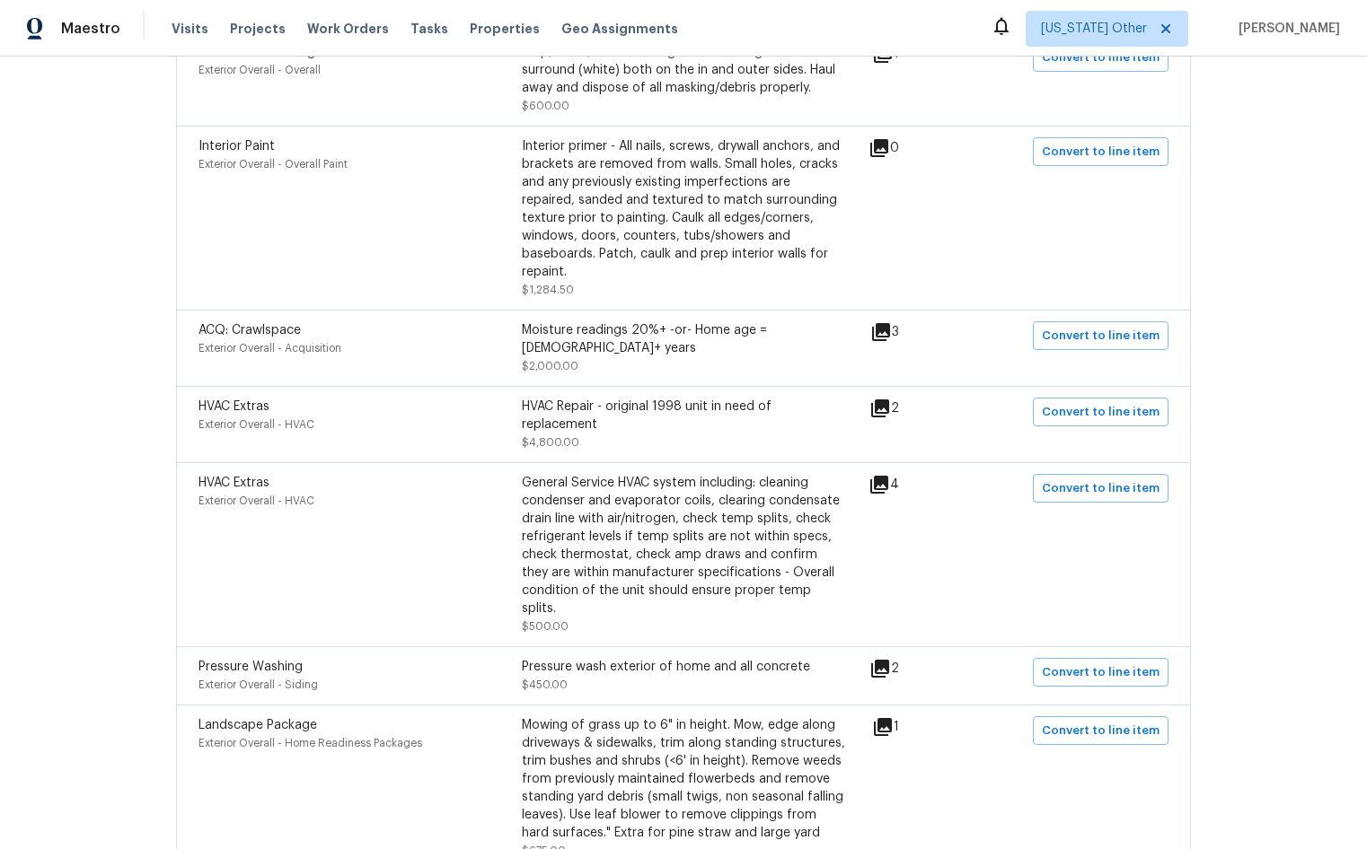
click at [316, 572] on div "HVAC Extras Exterior Overall - HVAC" at bounding box center [359, 555] width 323 height 162
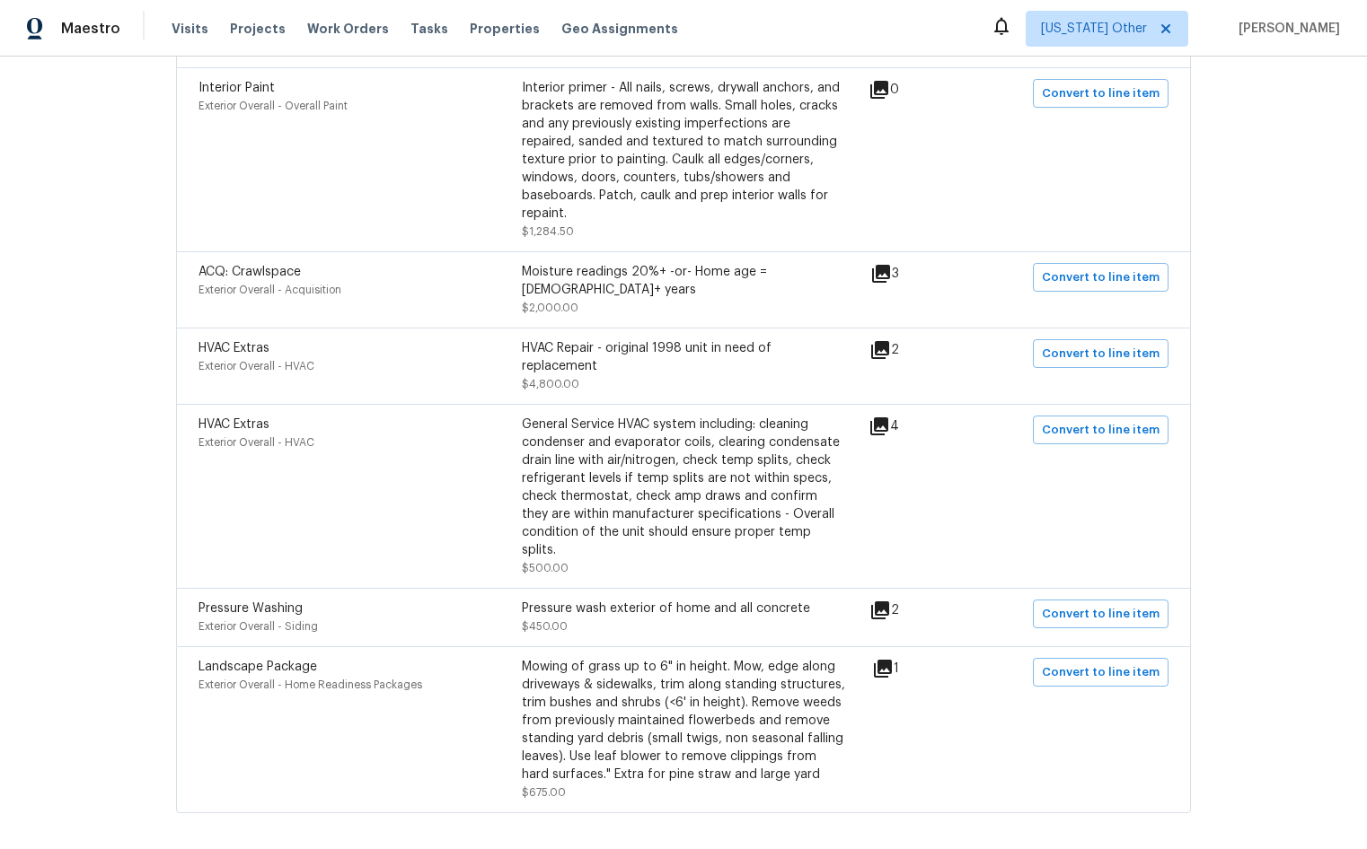
scroll to position [765, 0]
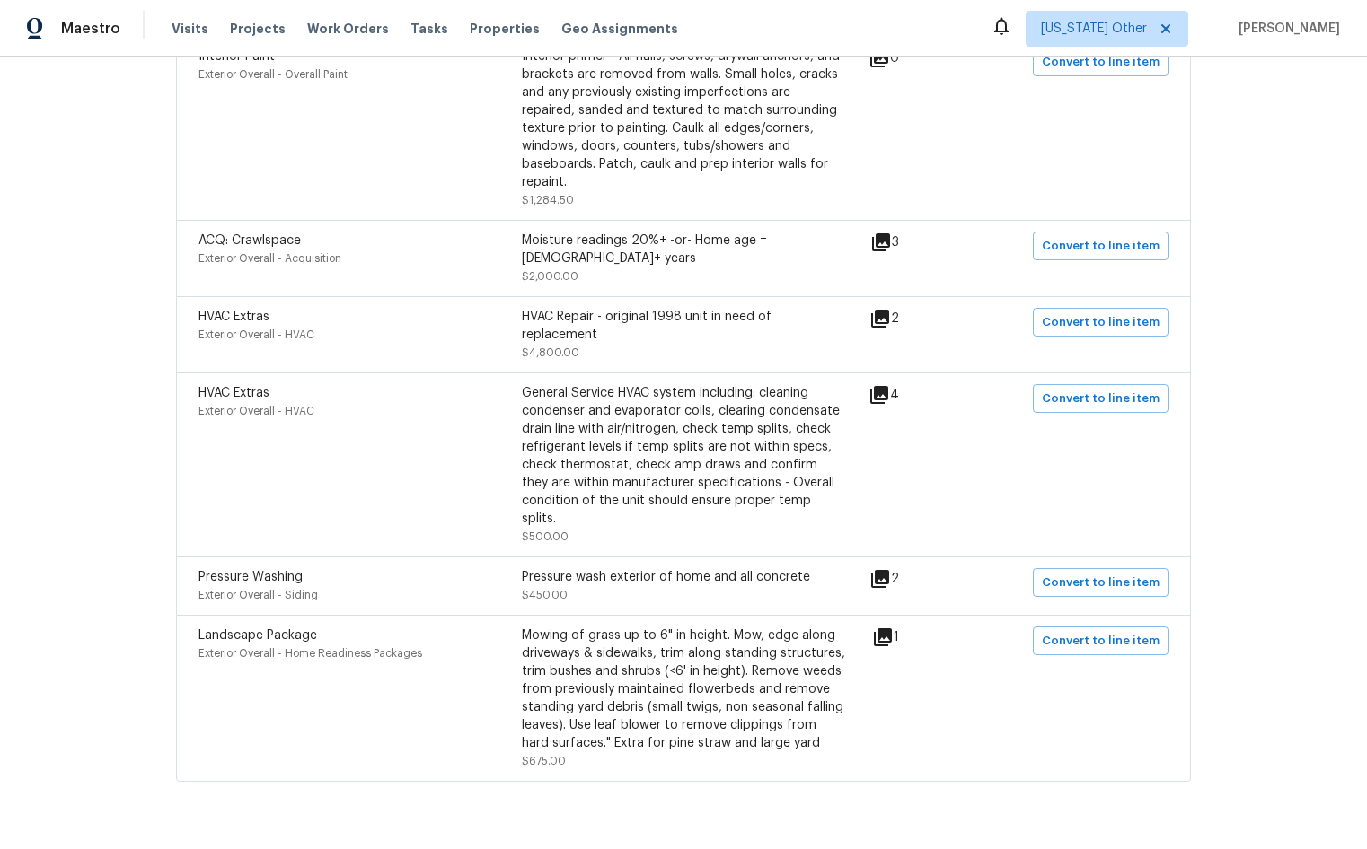
click at [599, 488] on div "General Service HVAC system including: cleaning condenser and evaporator coils,…" at bounding box center [683, 465] width 323 height 162
click at [573, 499] on div "HVAC Extras Exterior Overall - HVAC General Service HVAC system including: clea…" at bounding box center [683, 465] width 1015 height 184
click at [649, 317] on div "HVAC Repair - original 1998 unit in need of replacement $4,800.00" at bounding box center [683, 335] width 323 height 54
click at [878, 310] on icon at bounding box center [880, 319] width 18 height 18
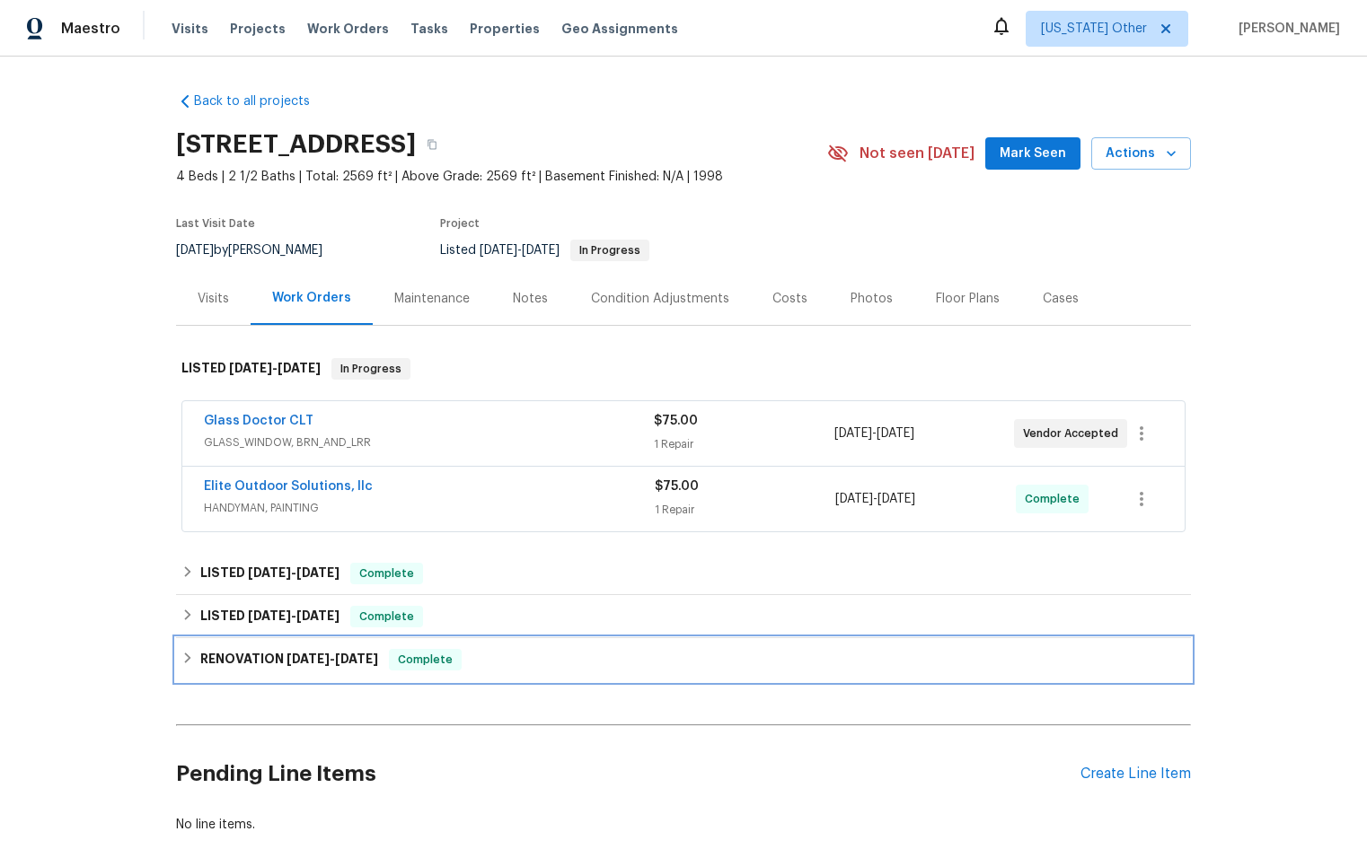
click at [430, 660] on span "Complete" at bounding box center [425, 660] width 69 height 18
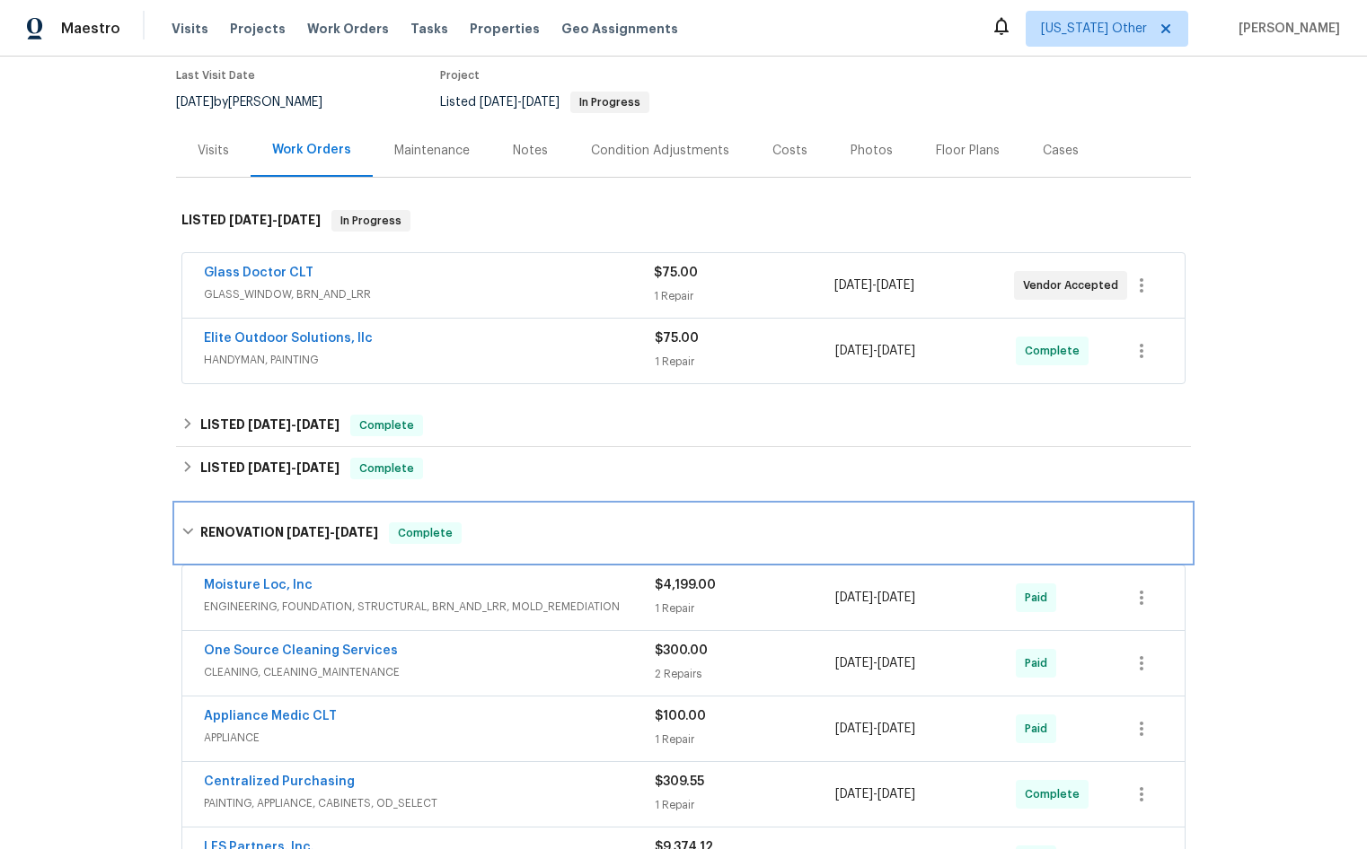
scroll to position [269, 0]
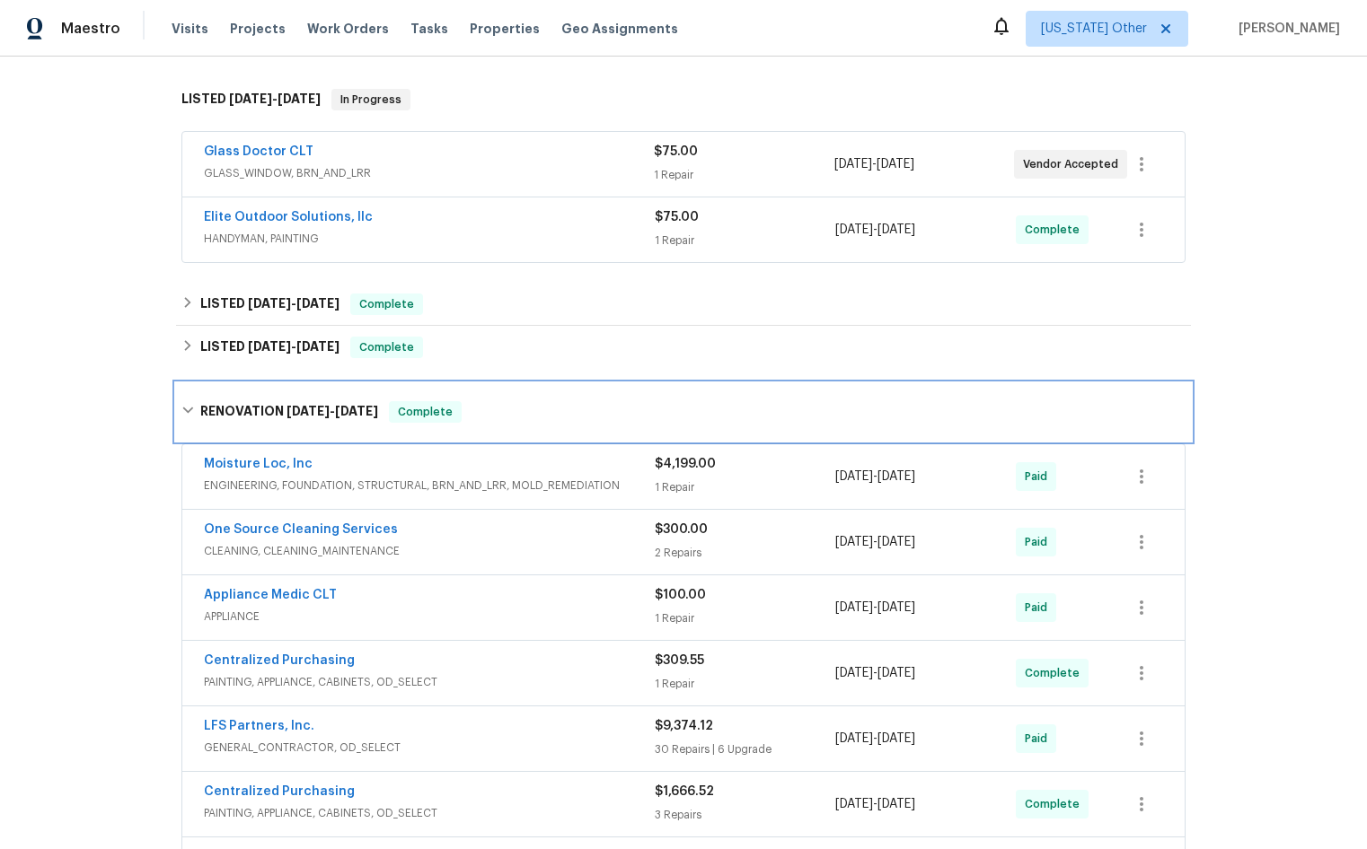
click at [431, 415] on span "Complete" at bounding box center [425, 412] width 69 height 18
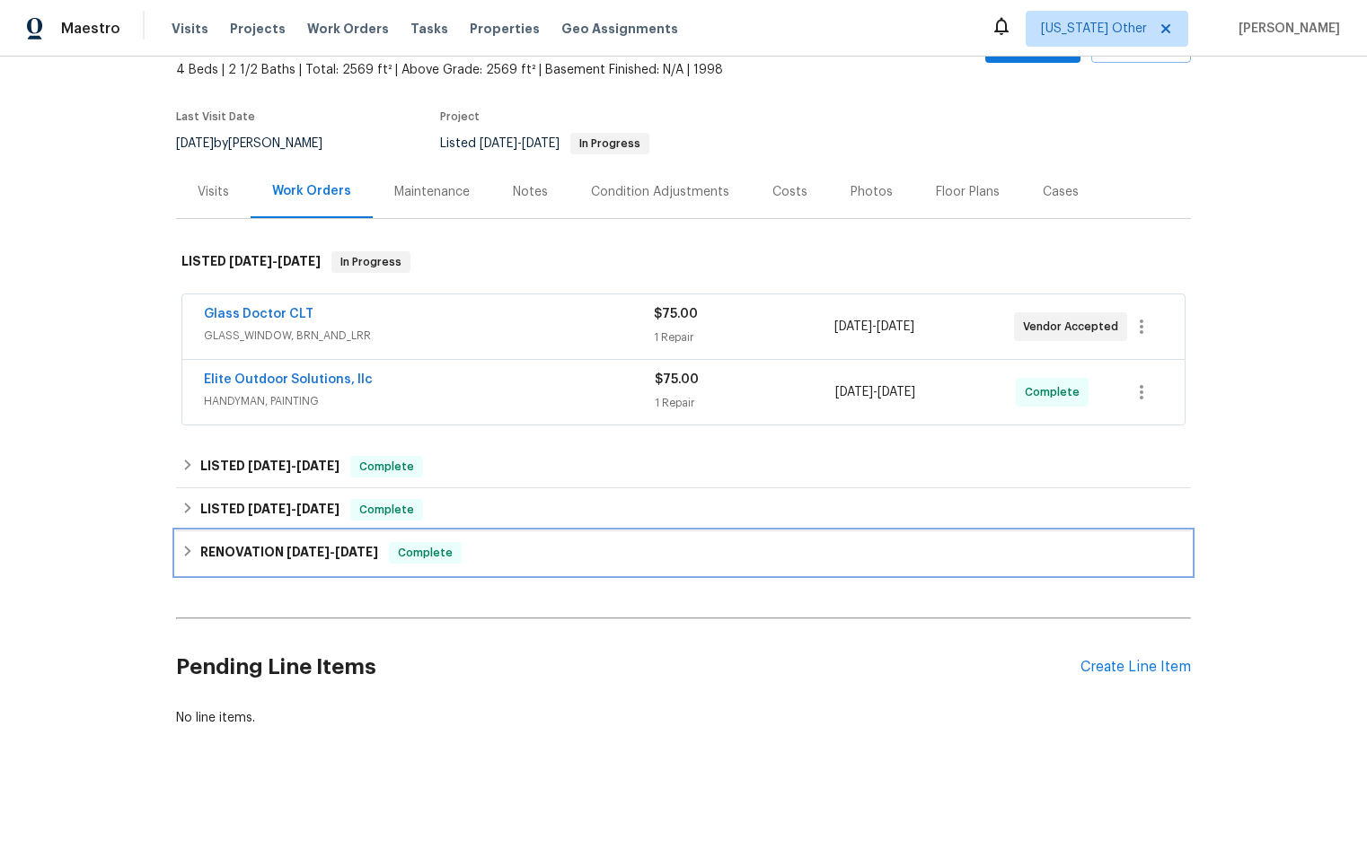
click at [426, 544] on span "Complete" at bounding box center [425, 553] width 69 height 18
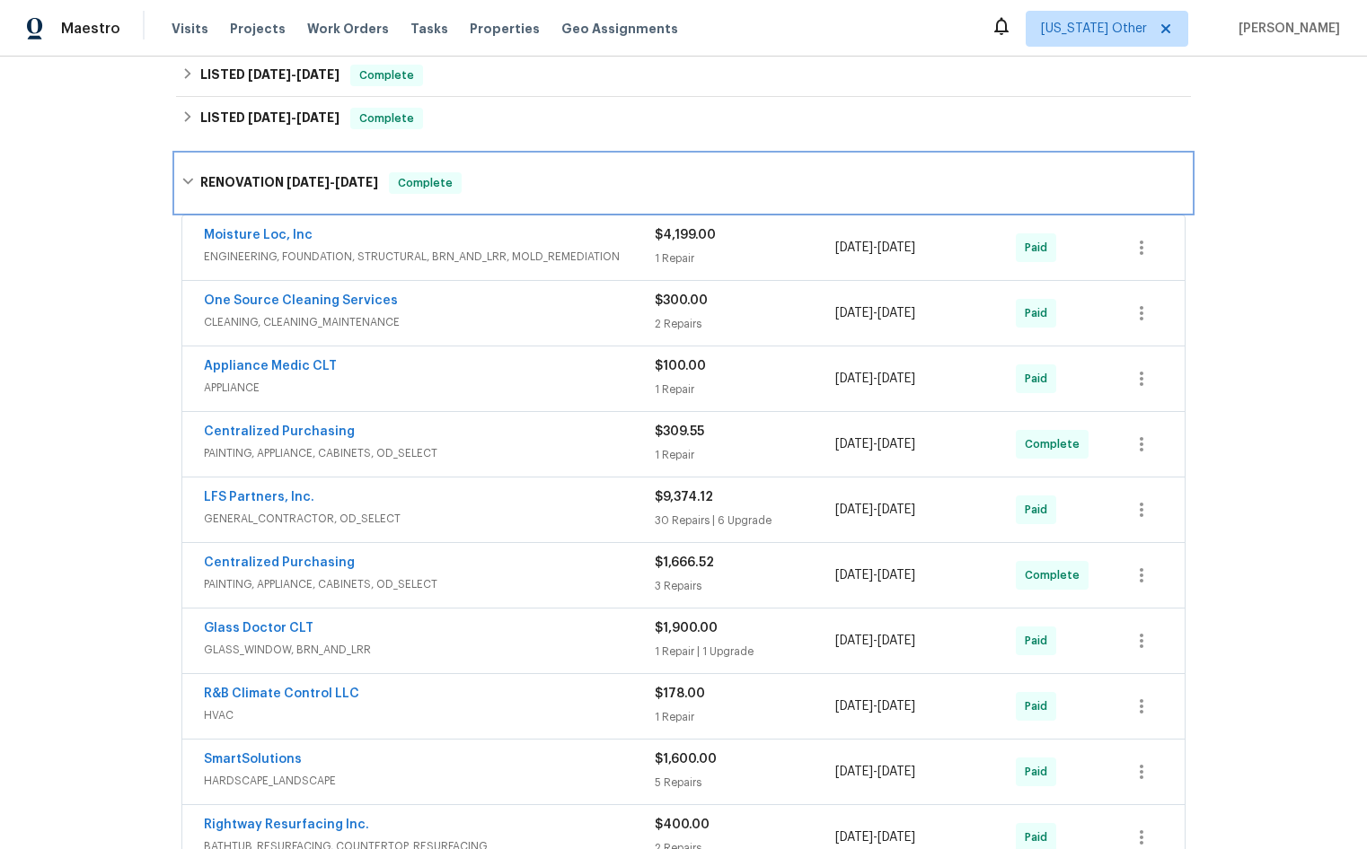
scroll to position [539, 0]
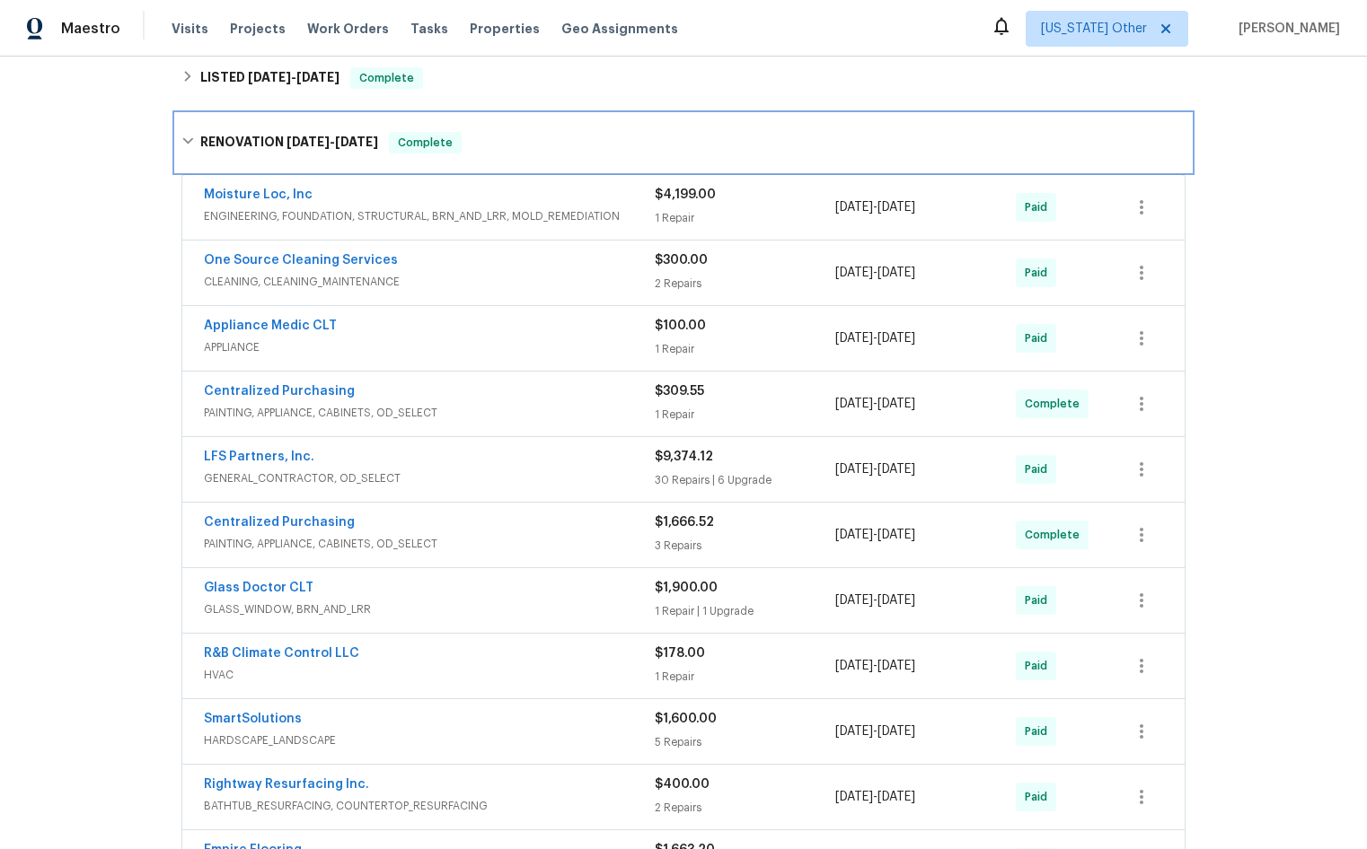
click at [226, 136] on h6 "RENOVATION [DATE] - [DATE]" at bounding box center [289, 143] width 178 height 22
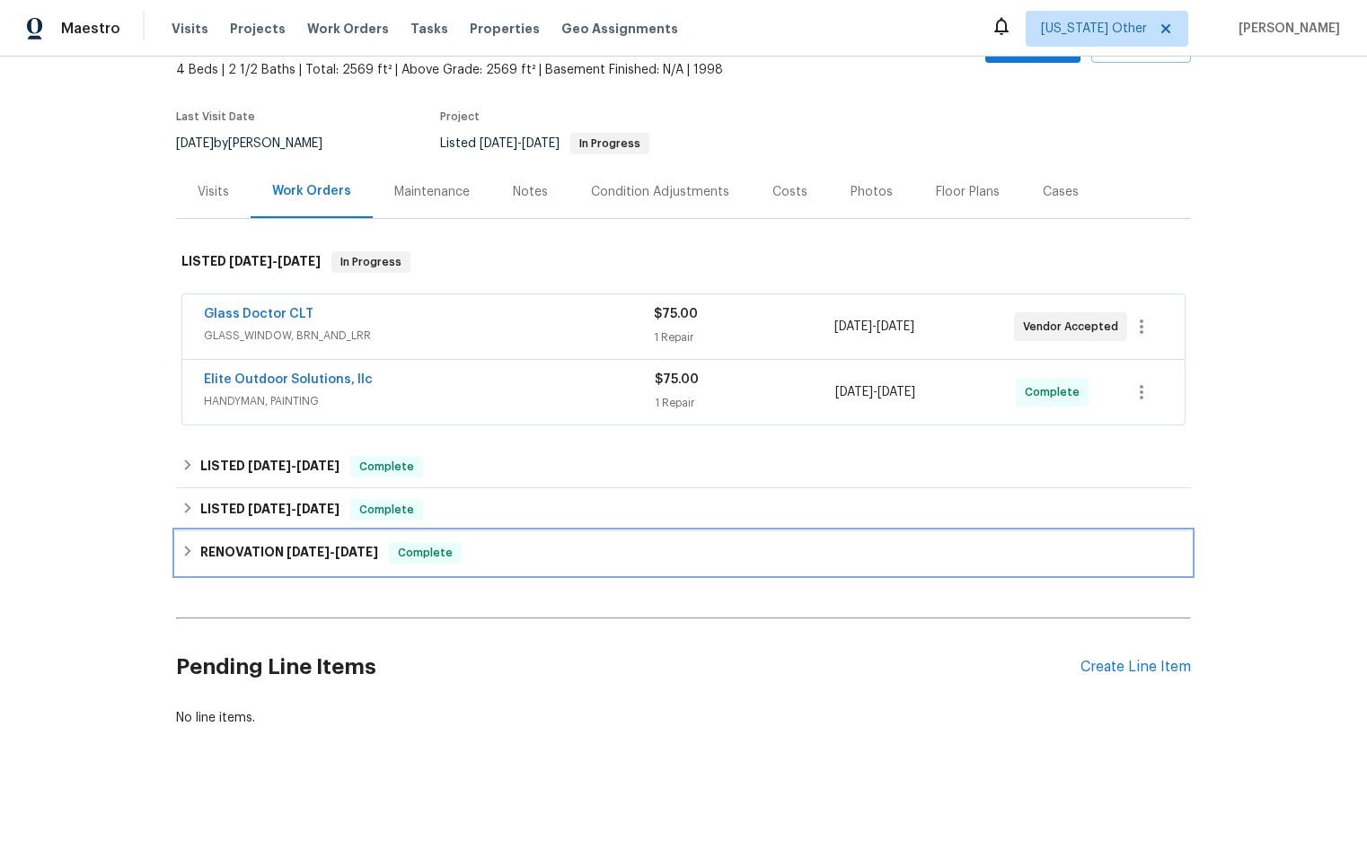
scroll to position [120, 0]
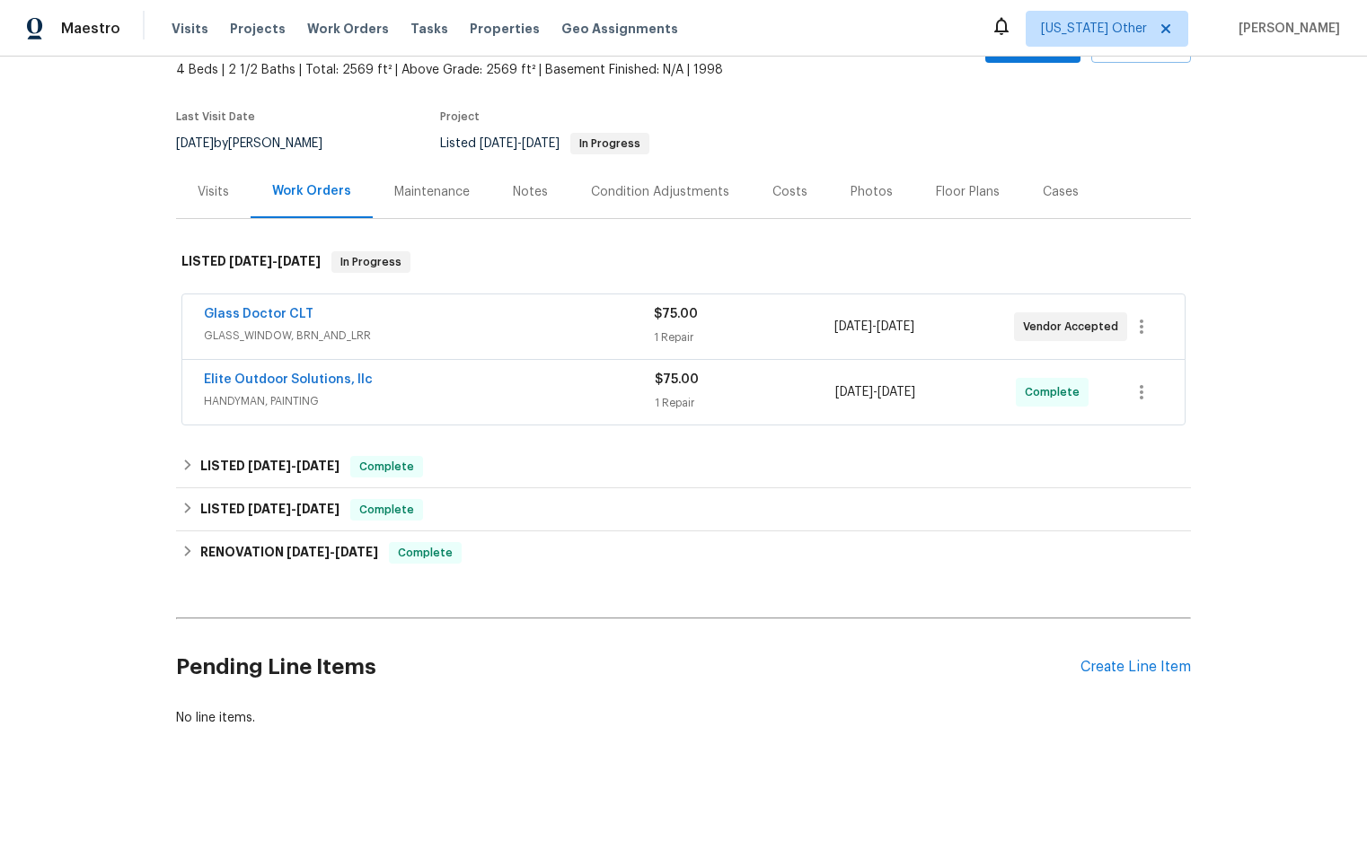
click at [410, 183] on div "Maintenance" at bounding box center [431, 192] width 75 height 18
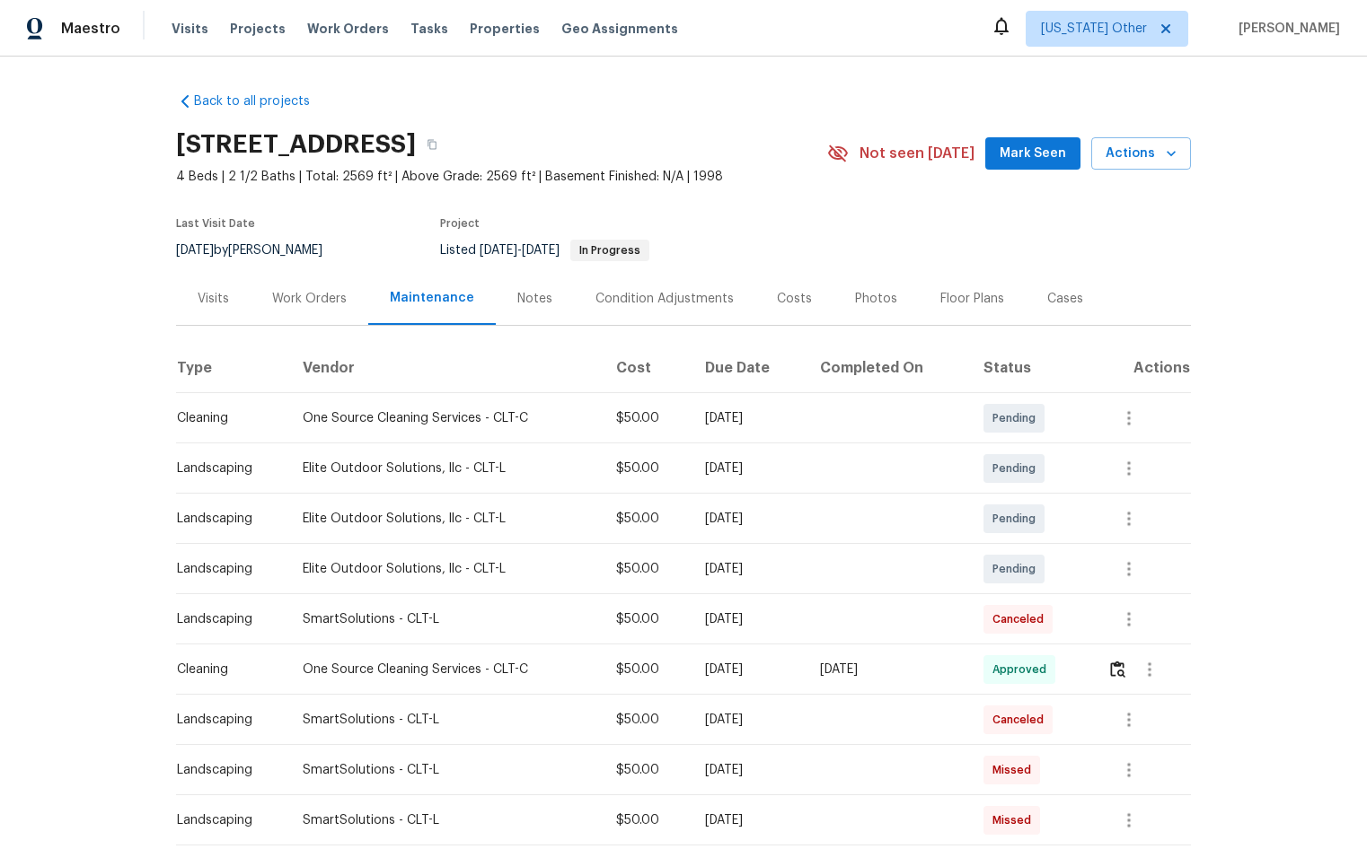
click at [306, 297] on div "Work Orders" at bounding box center [309, 299] width 75 height 18
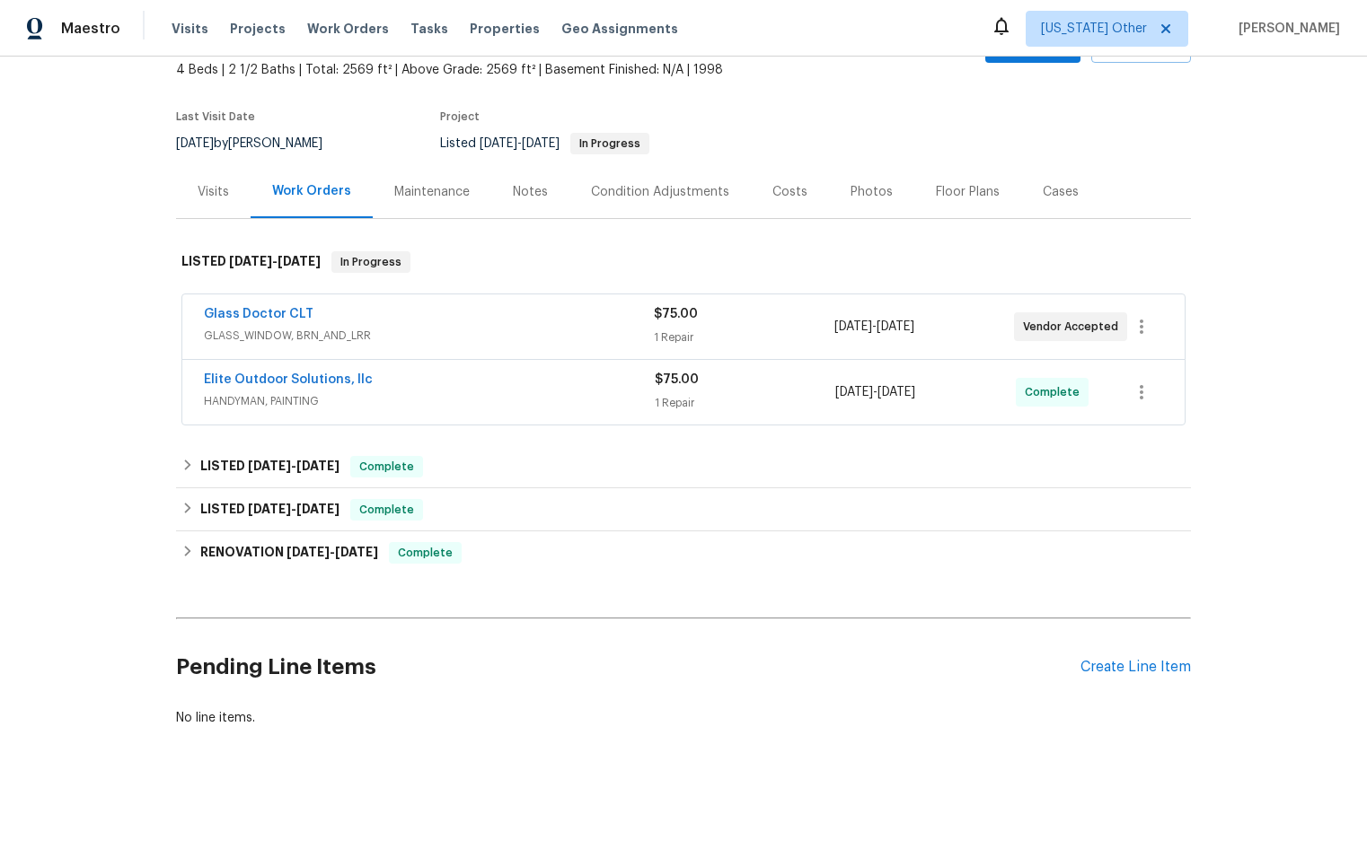
scroll to position [120, 0]
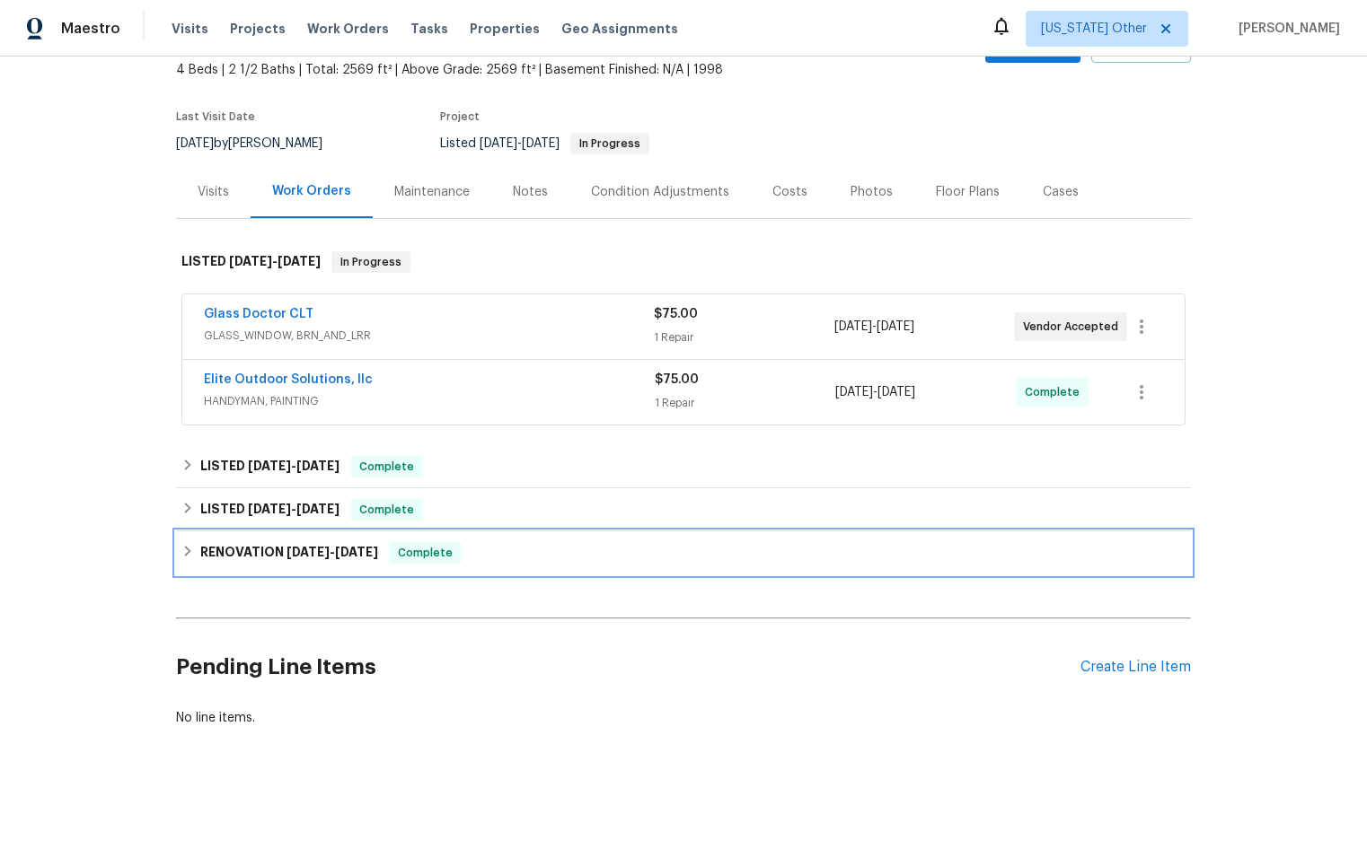
click at [444, 544] on span "Complete" at bounding box center [425, 553] width 69 height 18
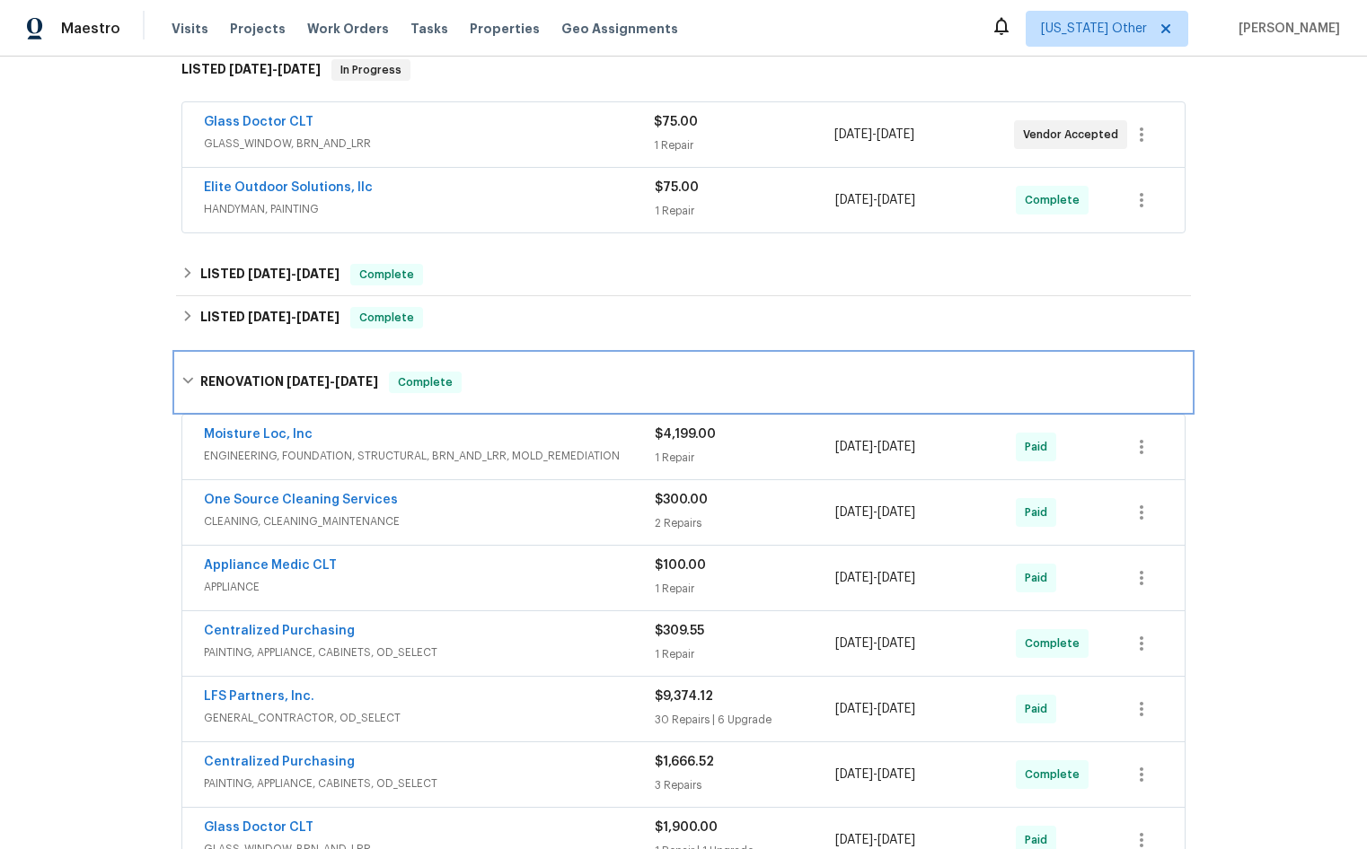
scroll to position [300, 0]
click at [434, 379] on span "Complete" at bounding box center [425, 382] width 69 height 18
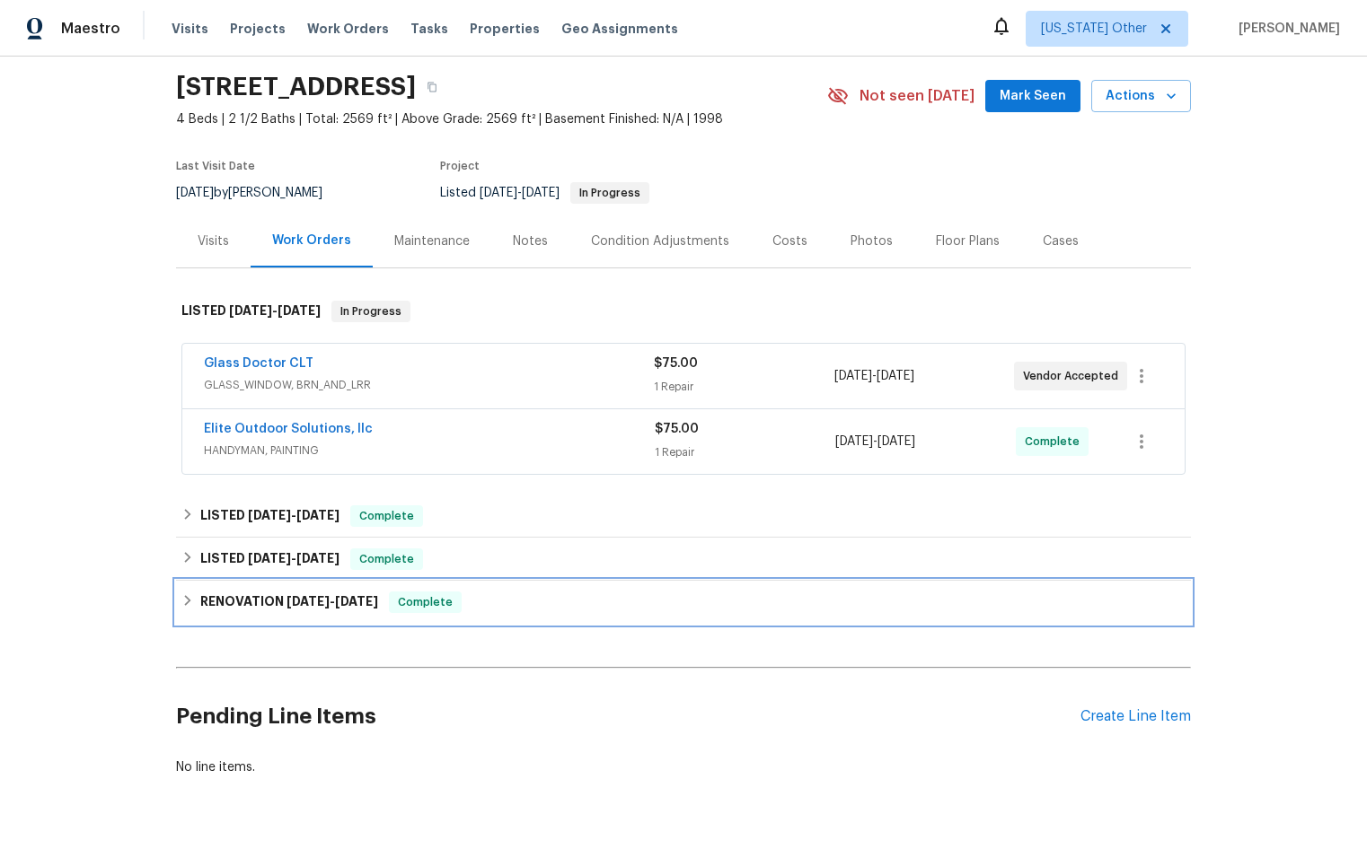
scroll to position [31, 0]
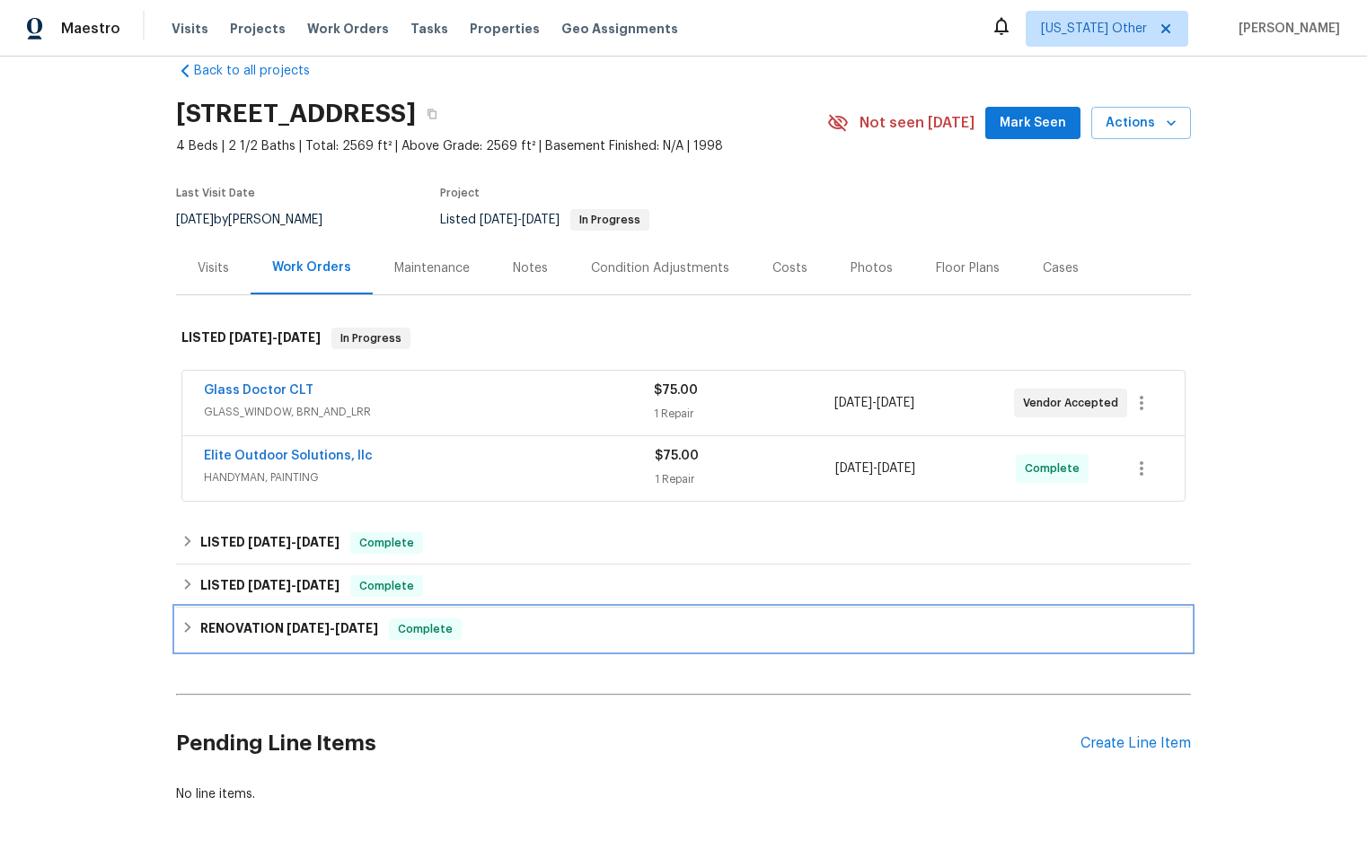
click at [260, 630] on h6 "RENOVATION 7/29/25 - 8/19/25" at bounding box center [289, 630] width 178 height 22
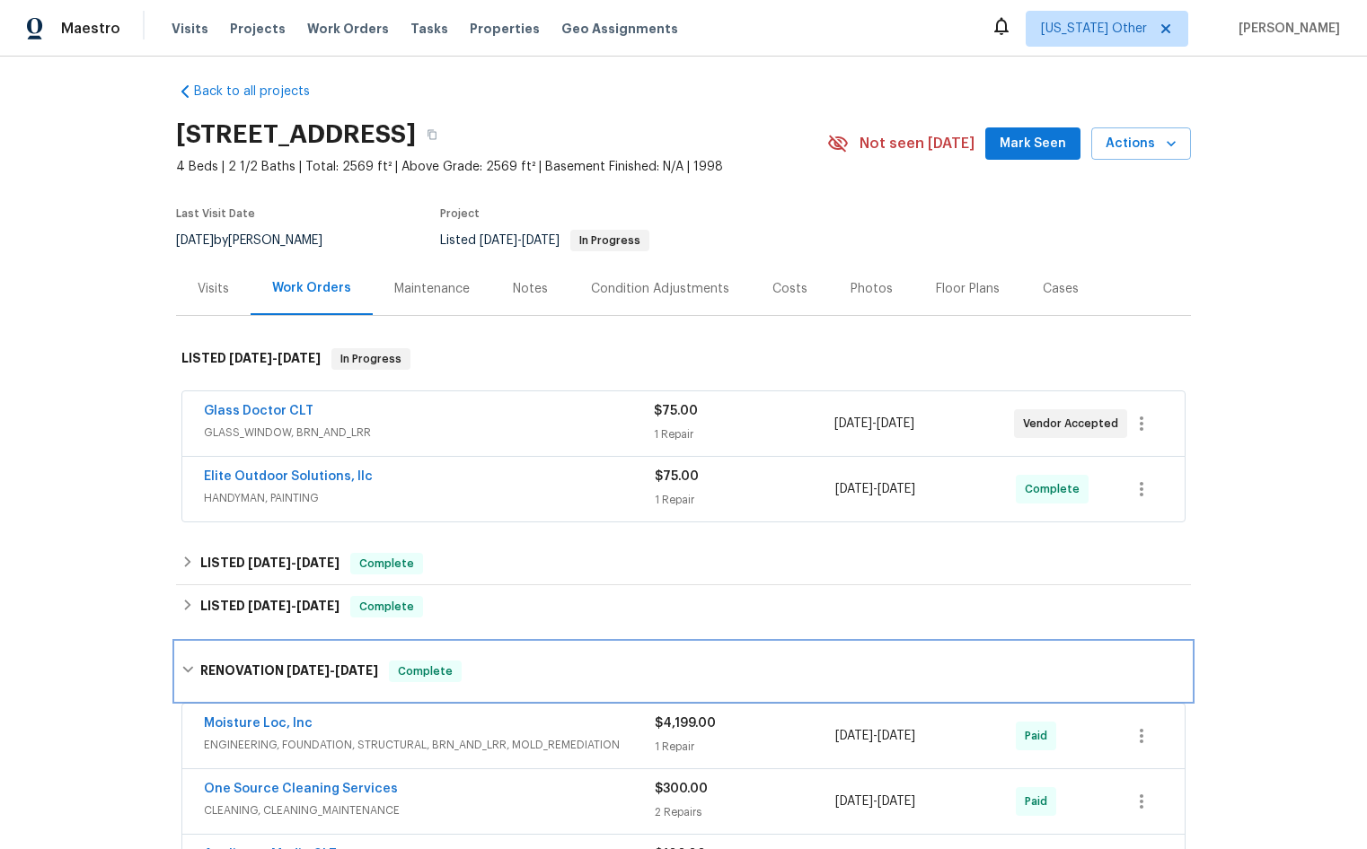
scroll to position [0, 0]
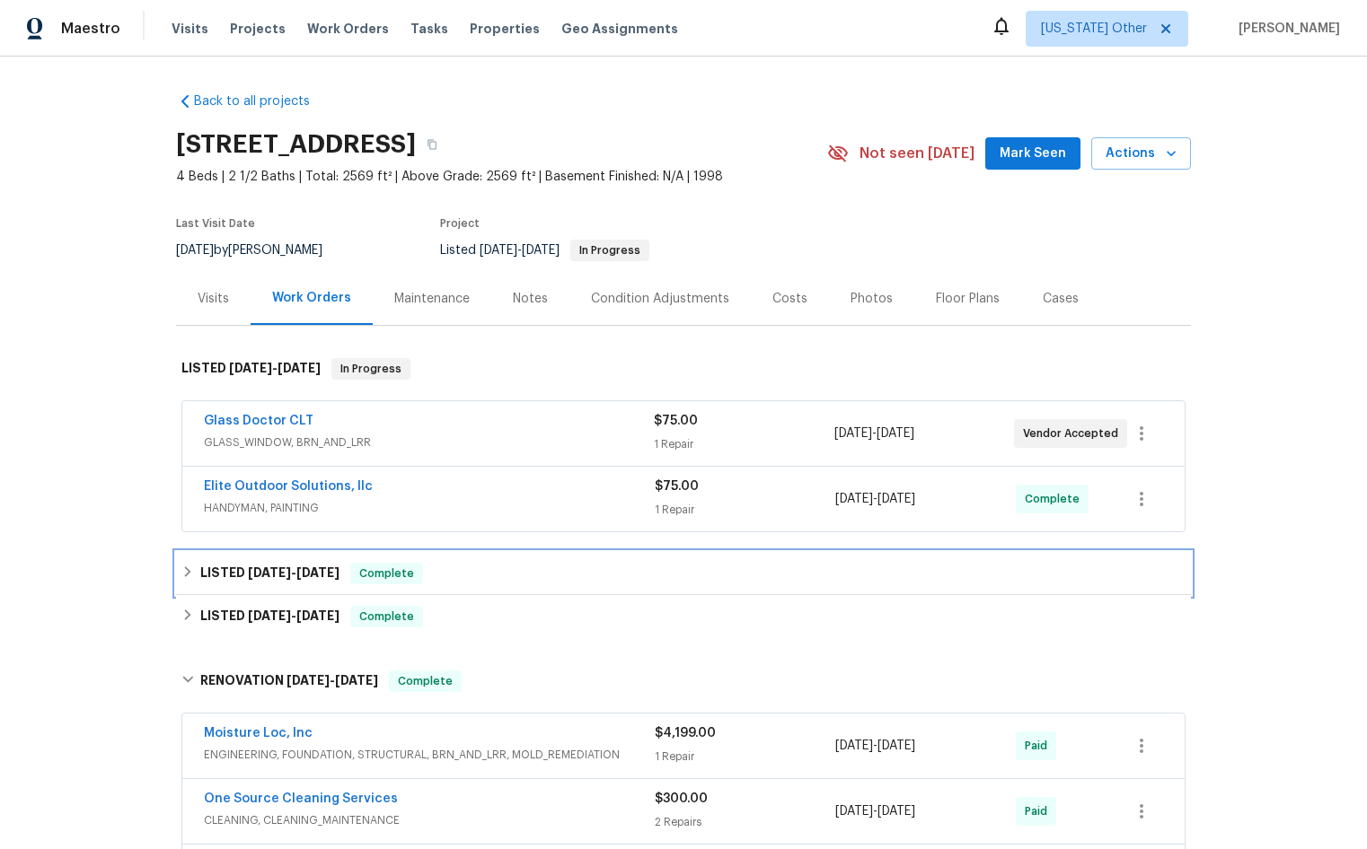
click at [553, 593] on div "LISTED [DATE] - [DATE] Complete" at bounding box center [683, 573] width 1015 height 43
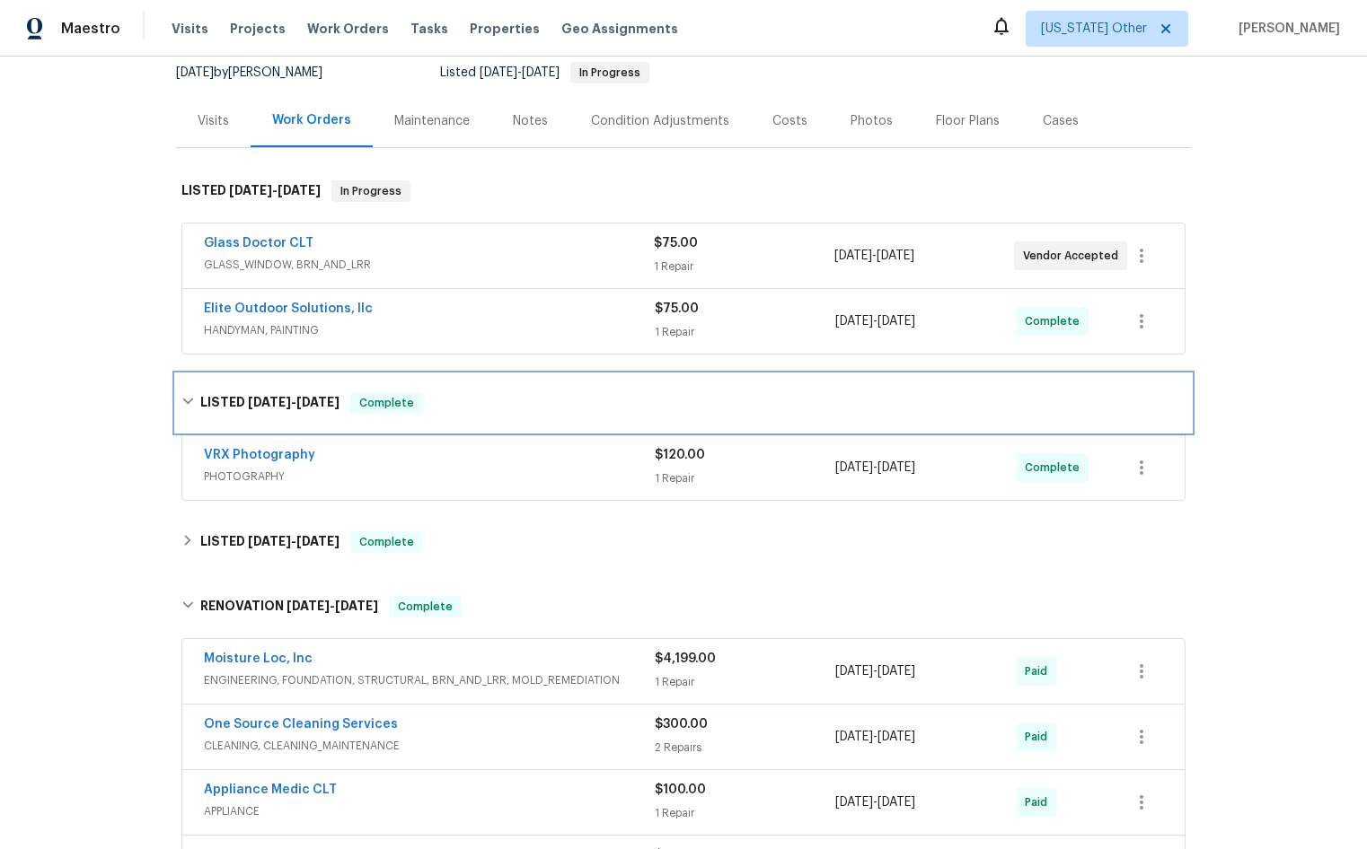
scroll to position [180, 0]
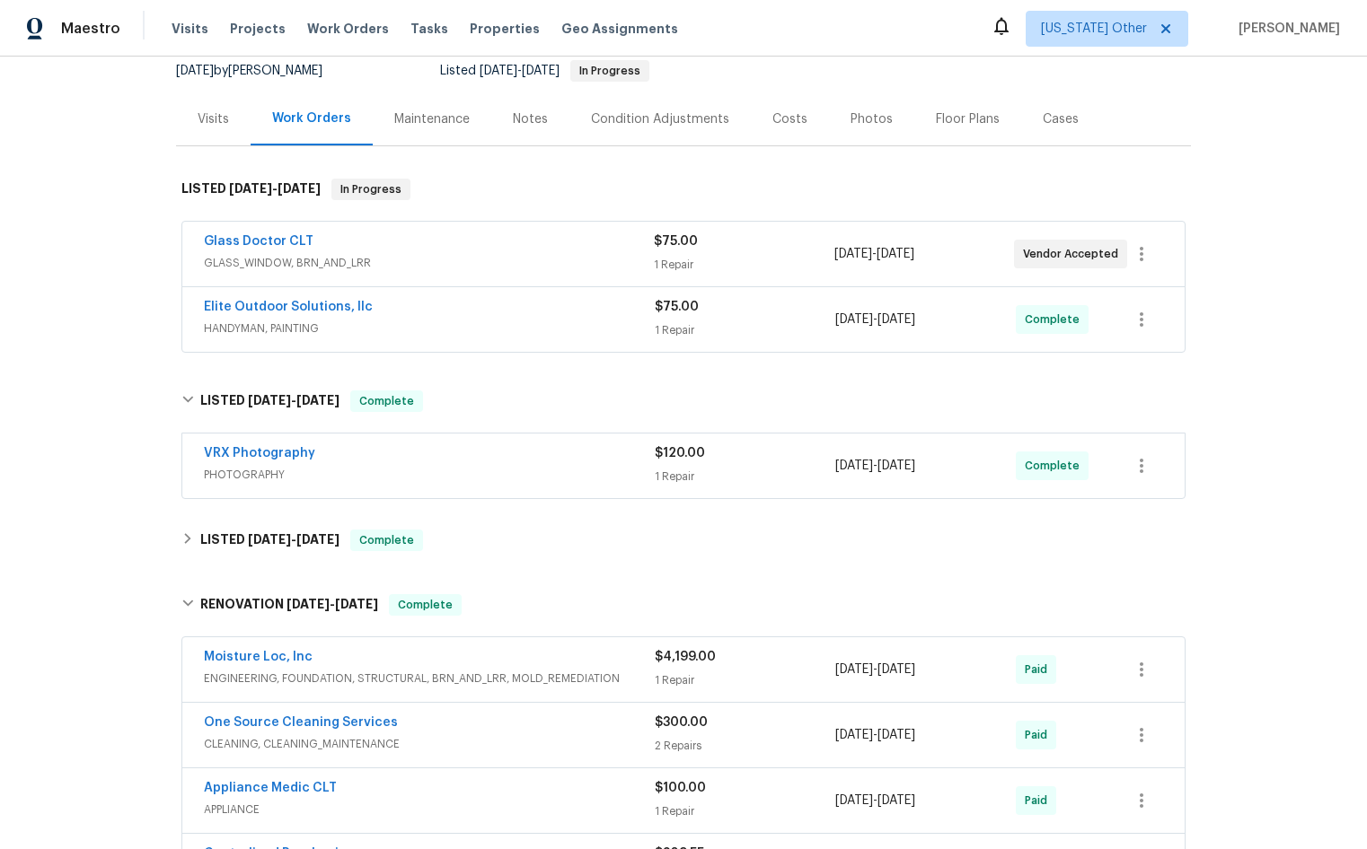
click at [130, 366] on div "Back to all projects 2405 Falling Leaf Ct, Rock Hill, SC 29732 4 Beds | 2 1/2 B…" at bounding box center [683, 453] width 1367 height 793
click at [244, 366] on div "Back to all projects 2405 Falling Leaf Ct, Rock Hill, SC 29732 4 Beds | 2 1/2 B…" at bounding box center [683, 715] width 1015 height 1632
click at [404, 681] on span "ENGINEERING, FOUNDATION, STRUCTURAL, BRN_AND_LRR, MOLD_REMEDIATION" at bounding box center [429, 679] width 451 height 18
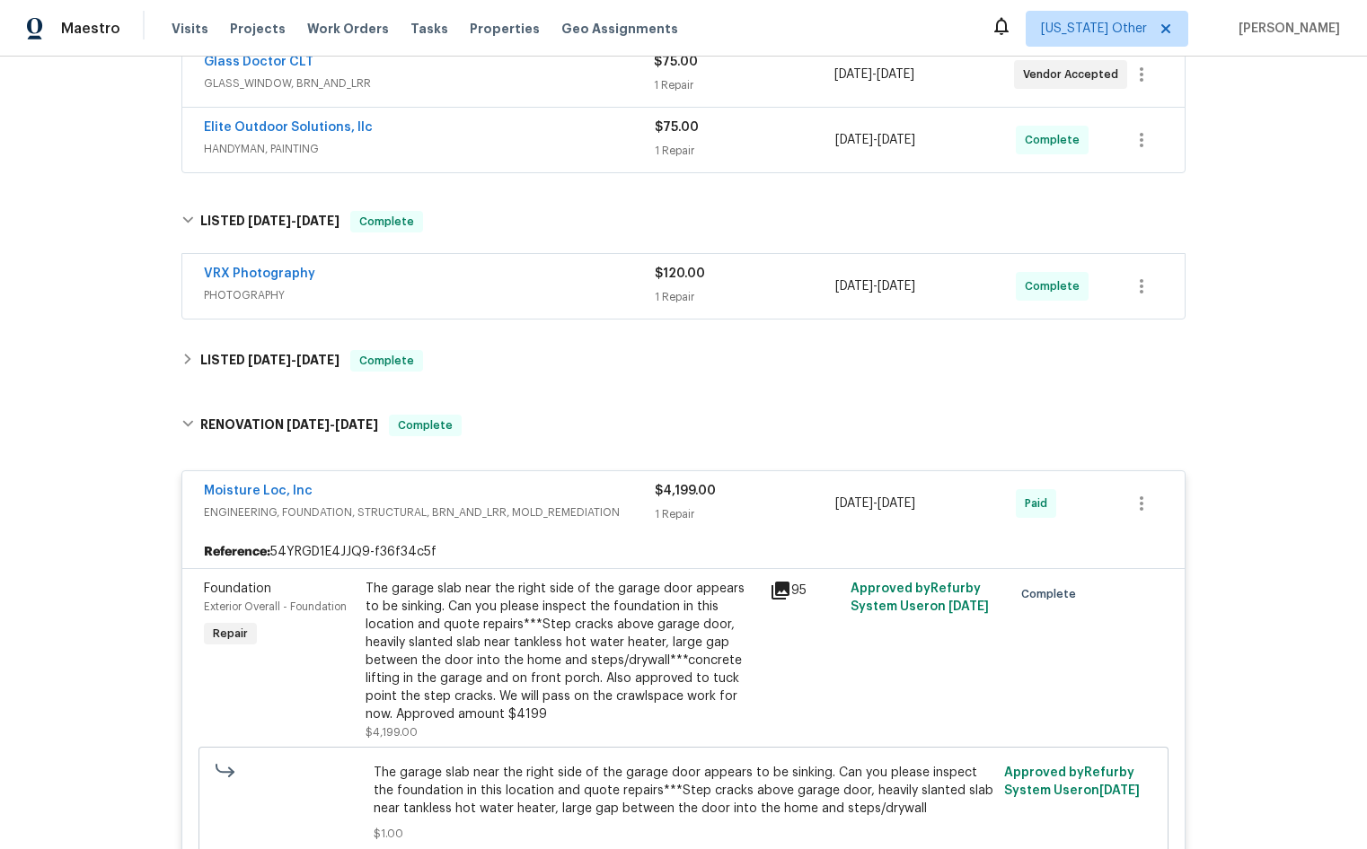
scroll to position [449, 0]
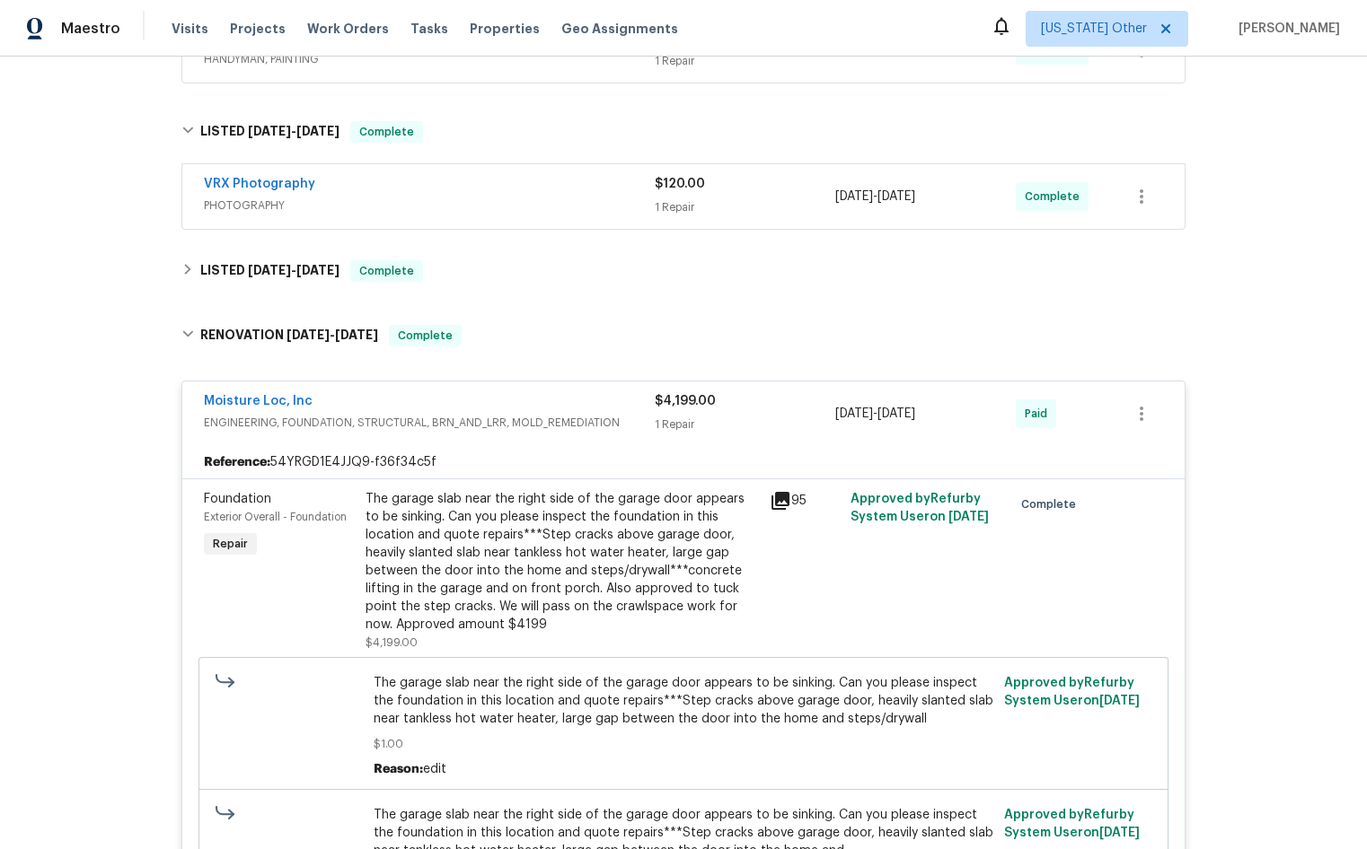
click at [524, 592] on div "The garage slab near the right side of the garage door appears to be sinking. C…" at bounding box center [561, 562] width 393 height 144
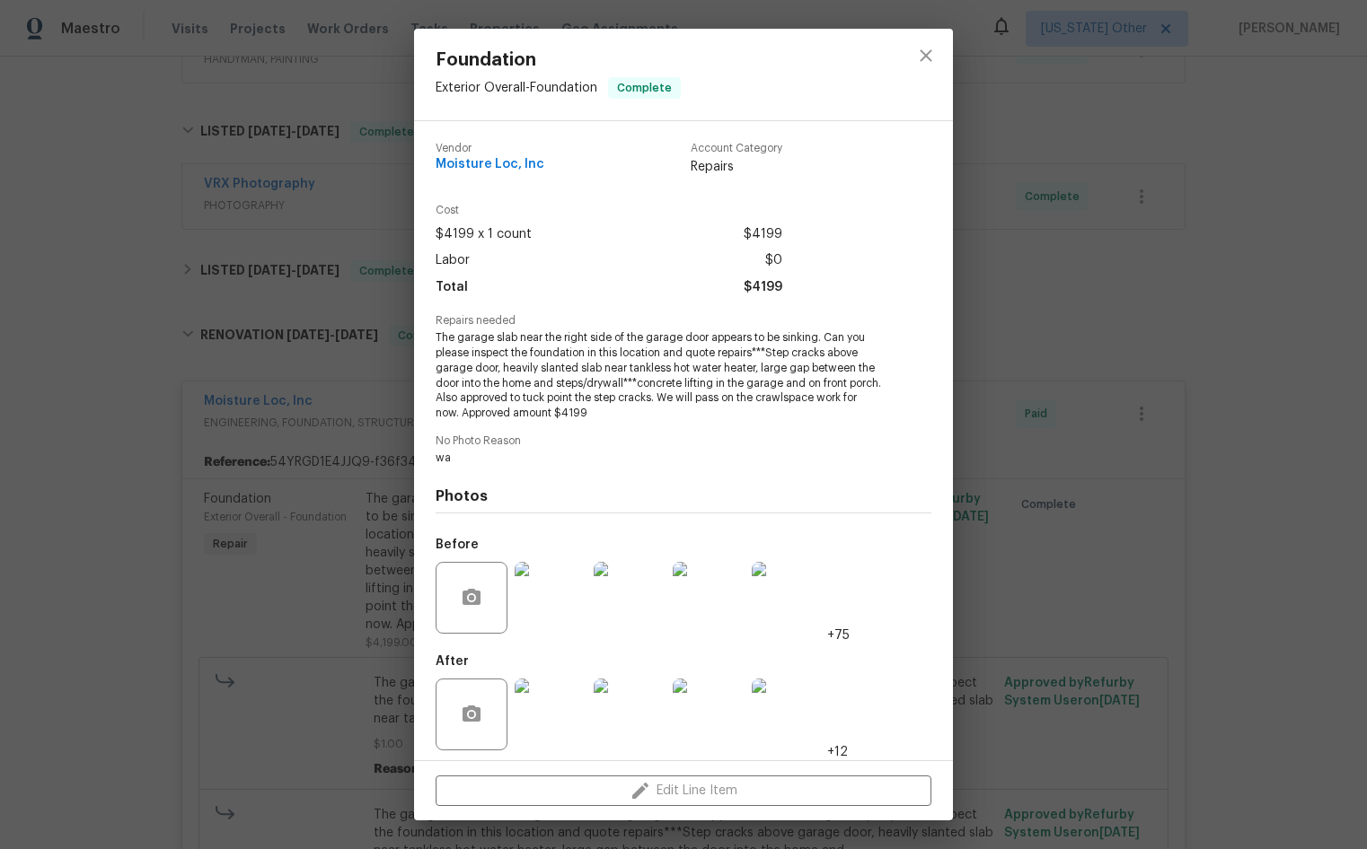
click at [691, 400] on span "The garage slab near the right side of the garage door appears to be sinking. C…" at bounding box center [659, 375] width 446 height 91
click at [638, 414] on span "The garage slab near the right side of the garage door appears to be sinking. C…" at bounding box center [659, 375] width 446 height 91
click at [921, 61] on icon "close" at bounding box center [926, 55] width 12 height 12
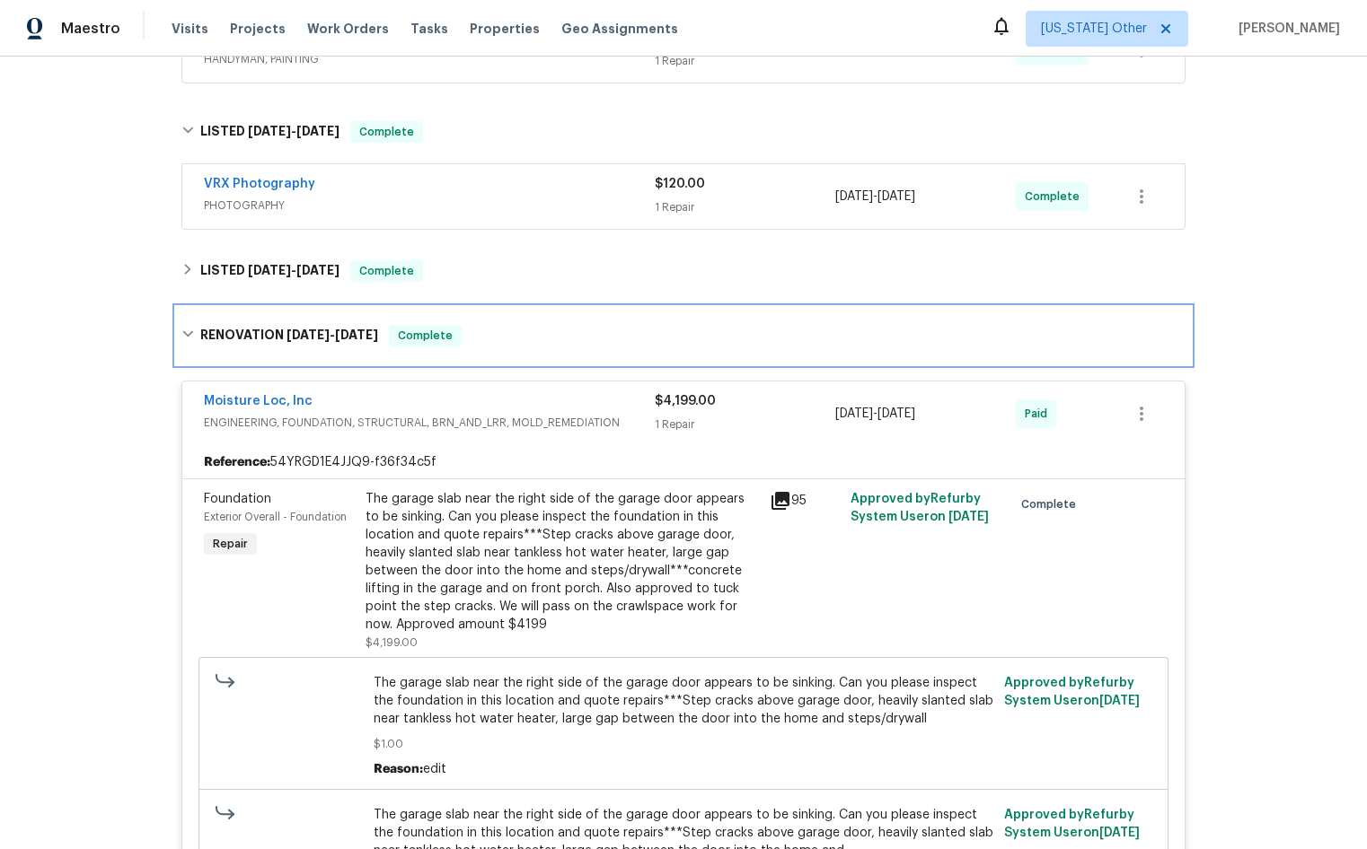
click at [557, 330] on div "RENOVATION [DATE] - [DATE] Complete" at bounding box center [683, 336] width 1004 height 22
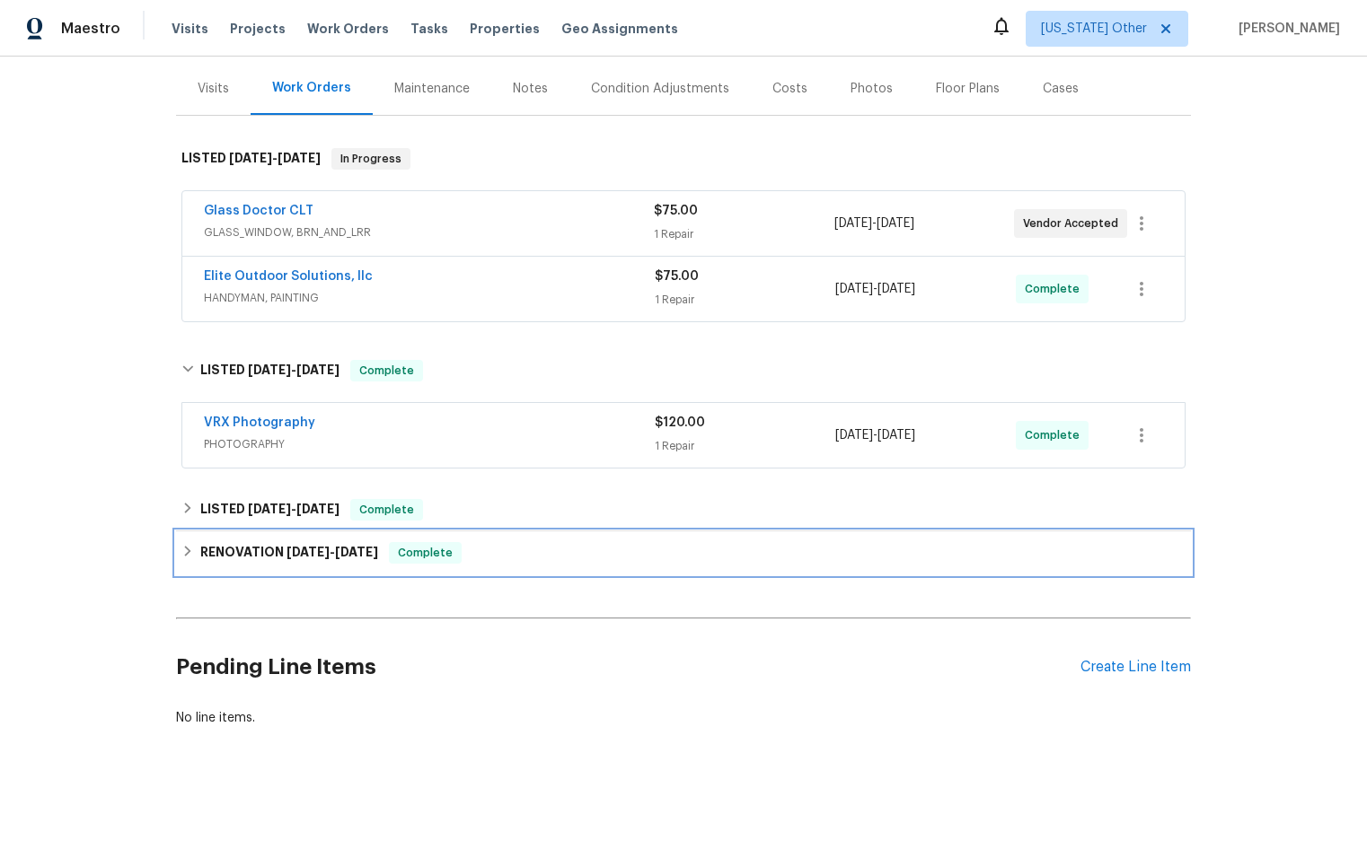
scroll to position [224, 0]
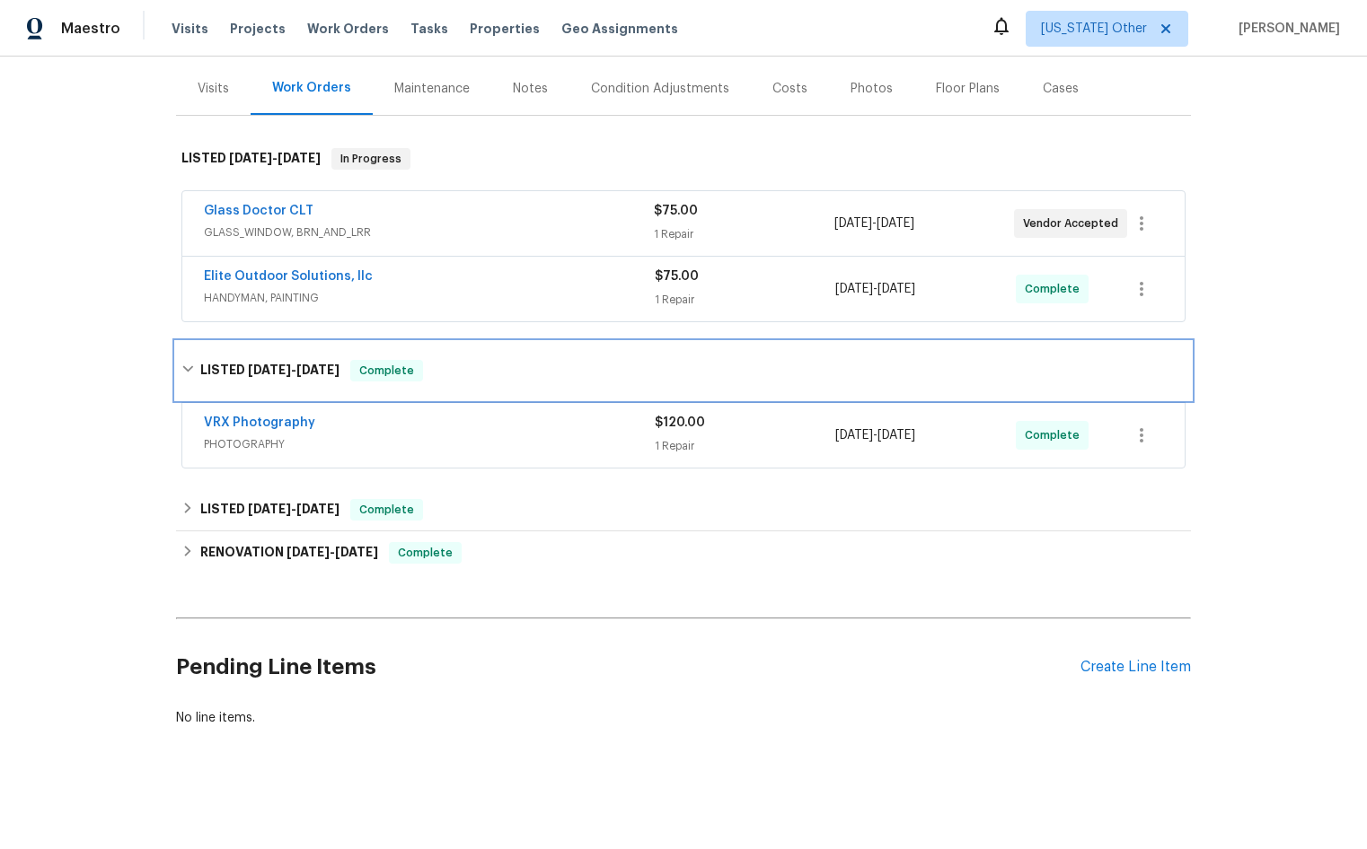
click at [540, 365] on div "LISTED [DATE] - [DATE] Complete" at bounding box center [683, 371] width 1004 height 22
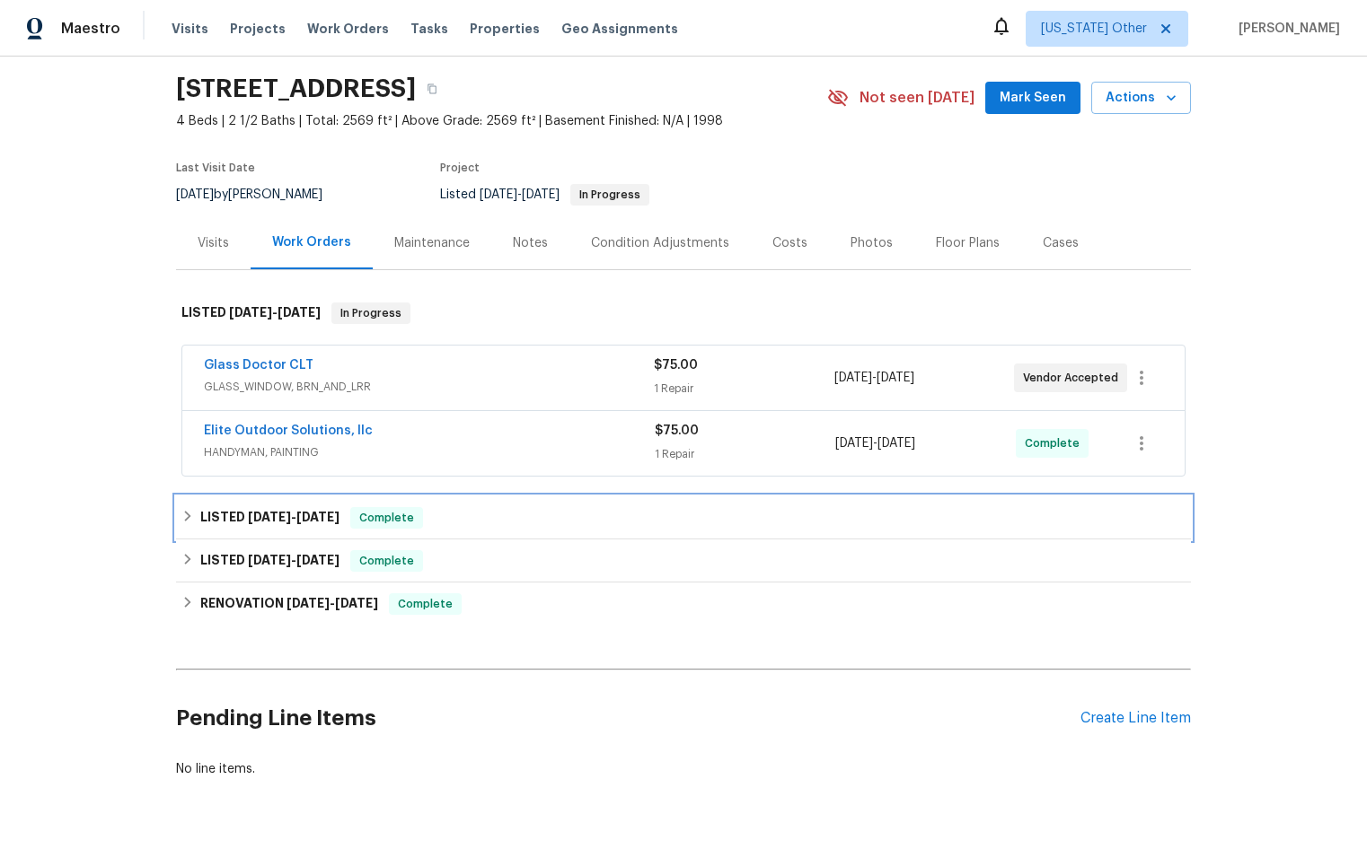
scroll to position [120, 0]
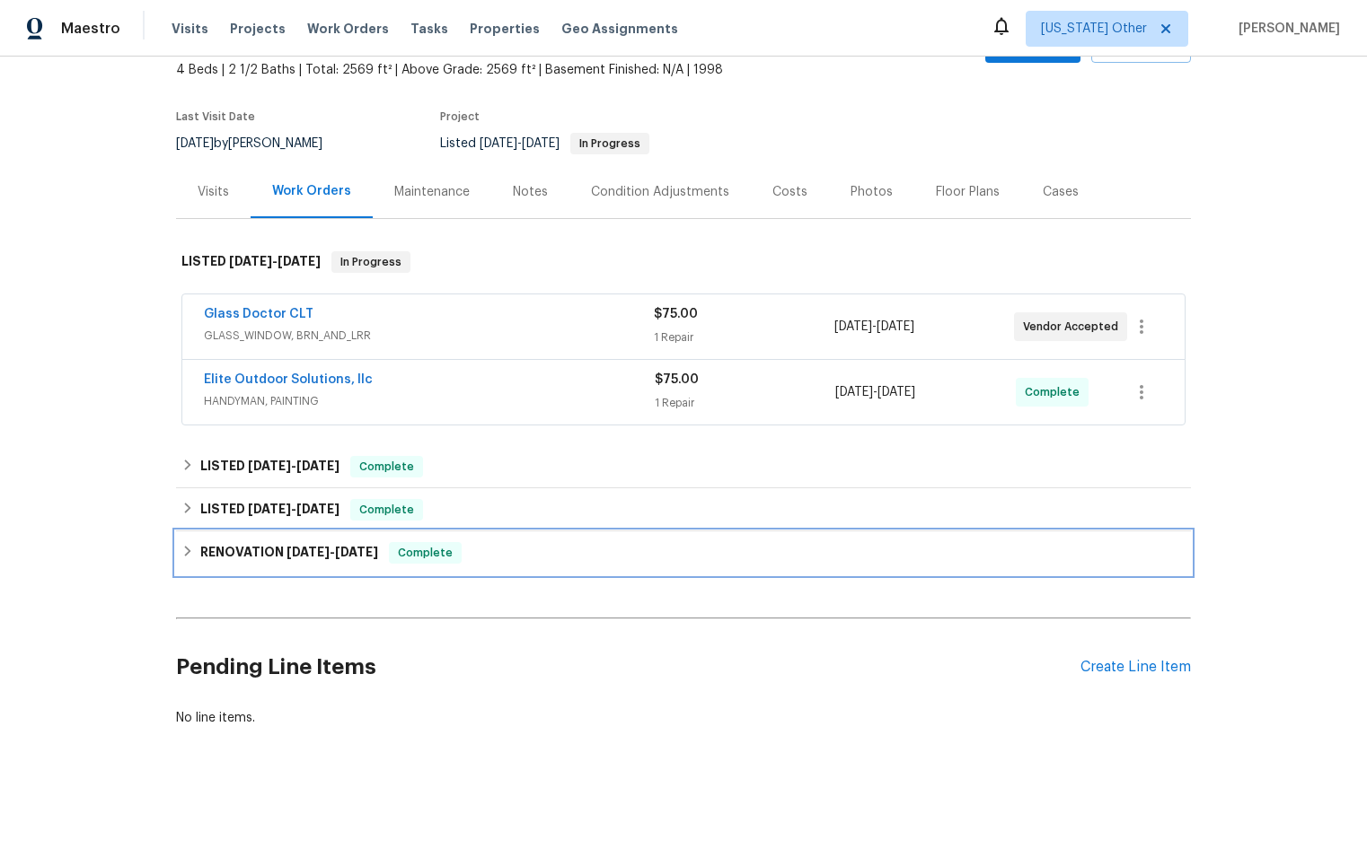
click at [311, 546] on span "[DATE]" at bounding box center [307, 552] width 43 height 13
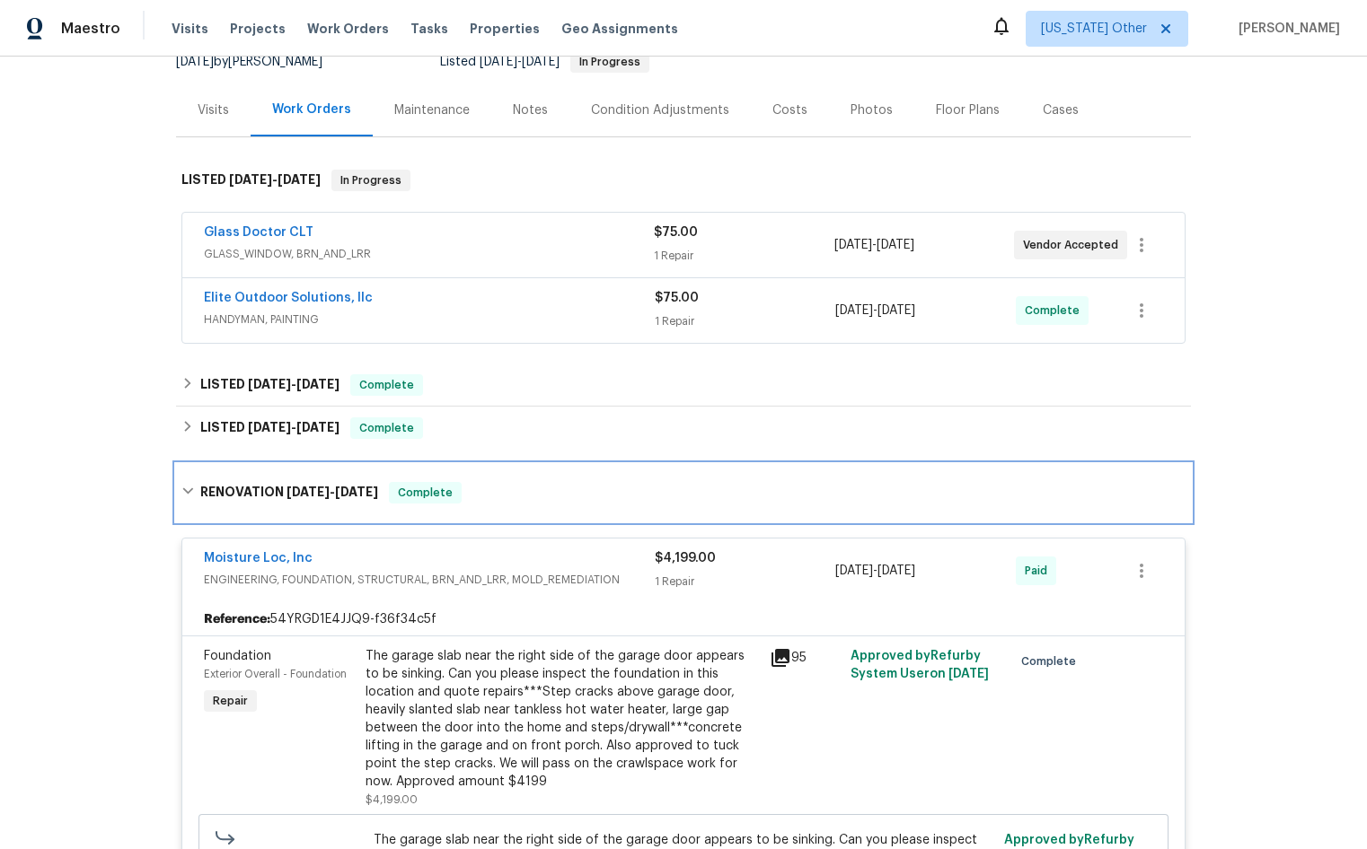
scroll to position [390, 0]
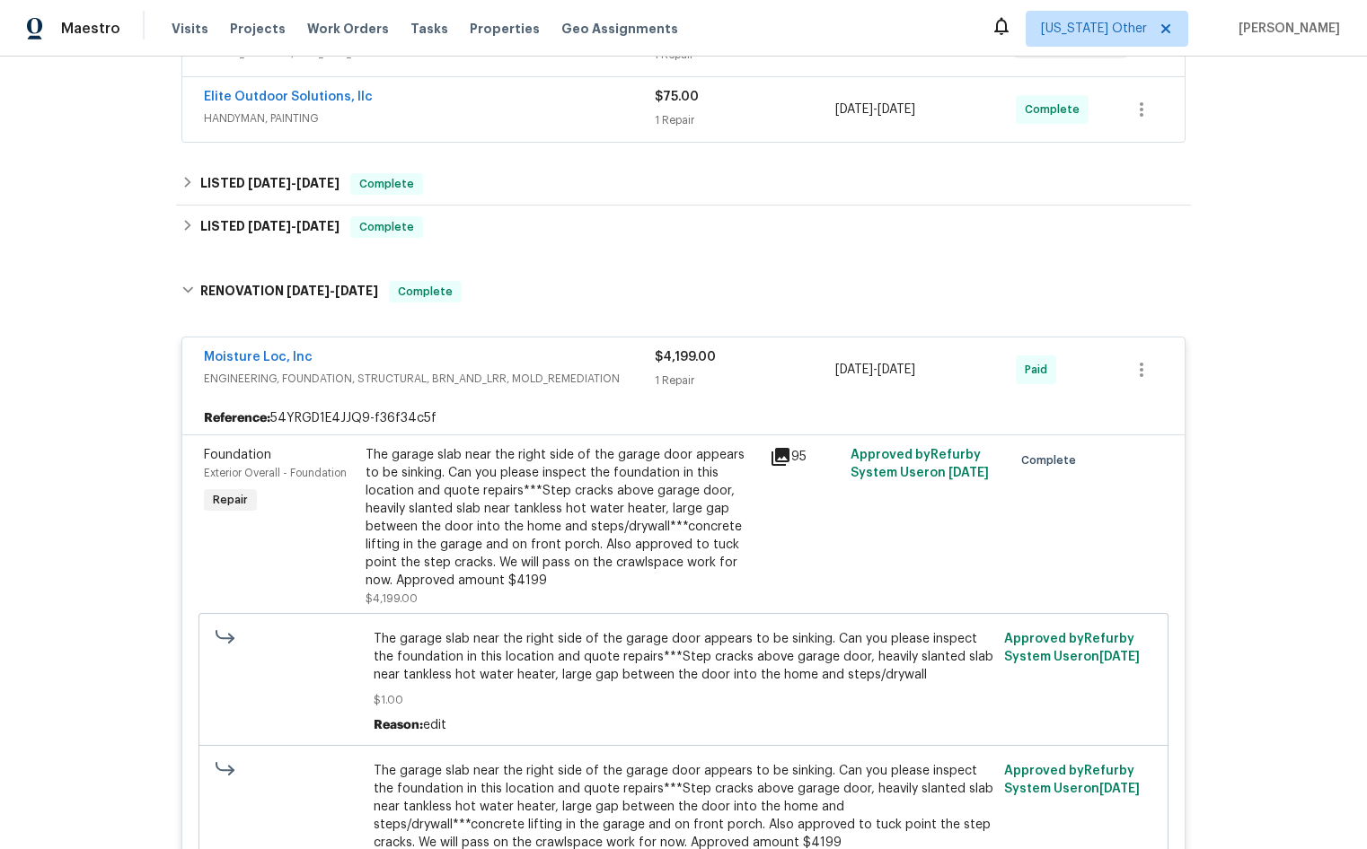
click at [463, 571] on div "The garage slab near the right side of the garage door appears to be sinking. C…" at bounding box center [561, 518] width 393 height 144
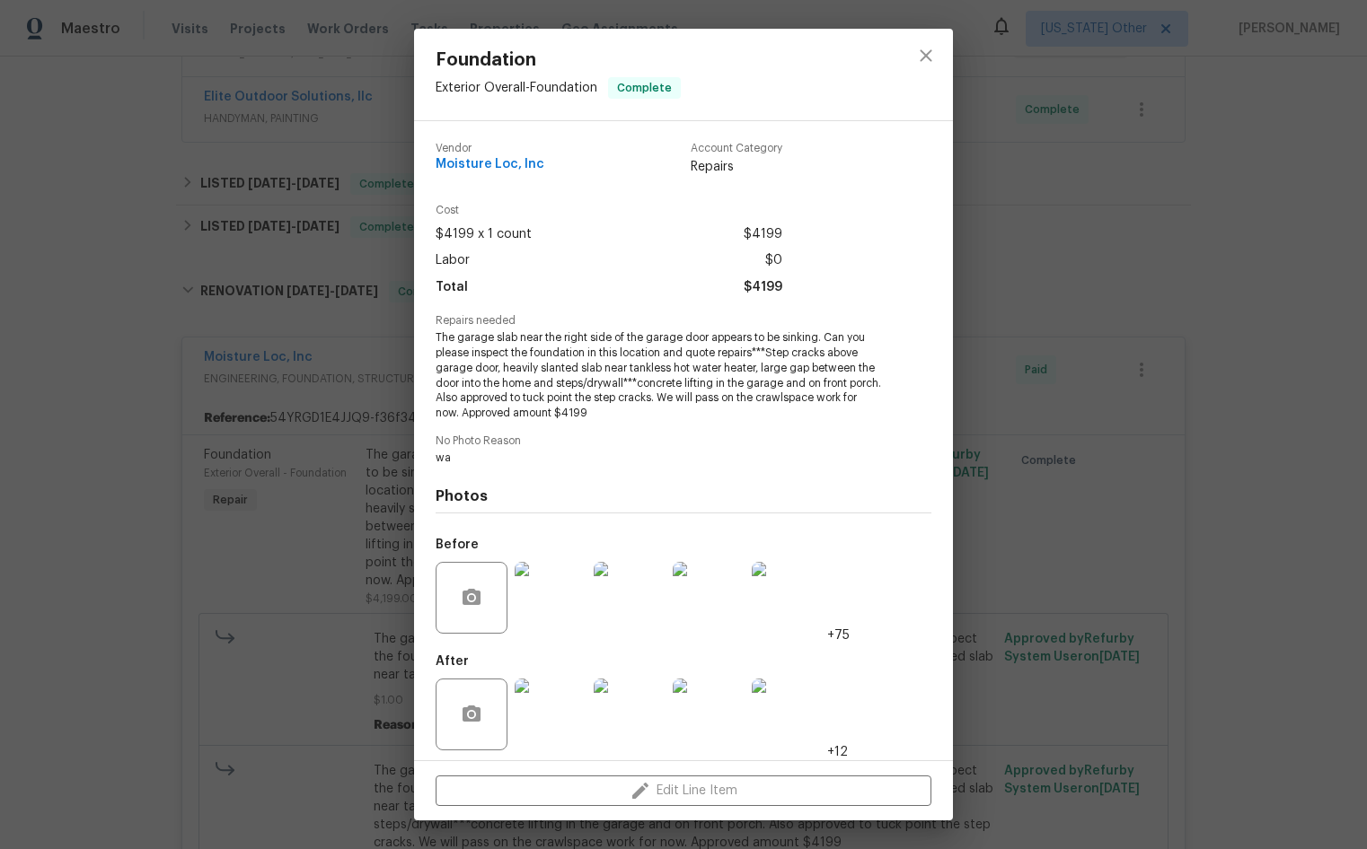
click at [552, 715] on img at bounding box center [551, 715] width 72 height 72
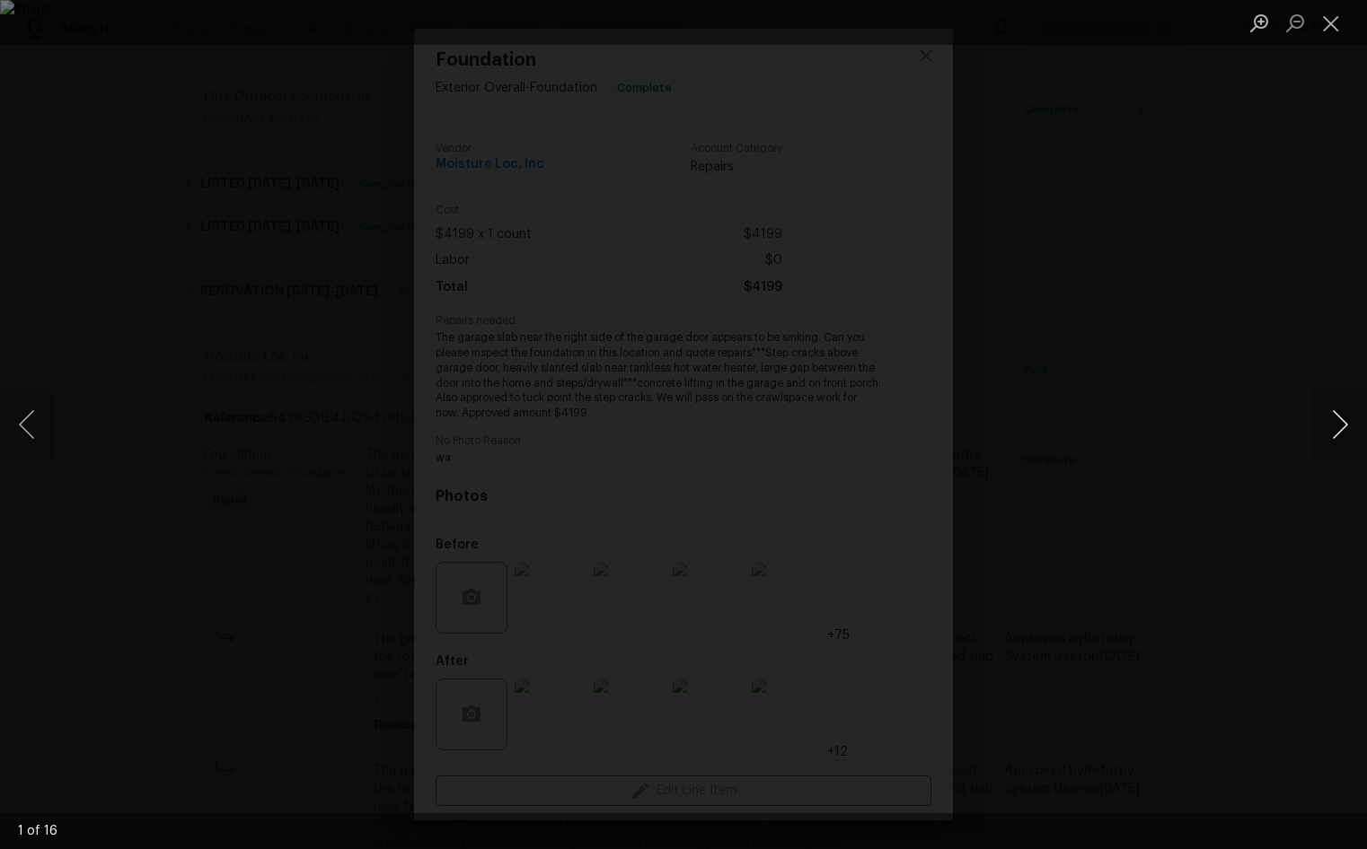
click at [1335, 428] on button "Next image" at bounding box center [1340, 425] width 54 height 72
click at [1342, 426] on button "Next image" at bounding box center [1340, 425] width 54 height 72
click at [1329, 429] on button "Next image" at bounding box center [1340, 425] width 54 height 72
click at [1327, 429] on button "Next image" at bounding box center [1340, 425] width 54 height 72
click at [1327, 426] on button "Next image" at bounding box center [1340, 425] width 54 height 72
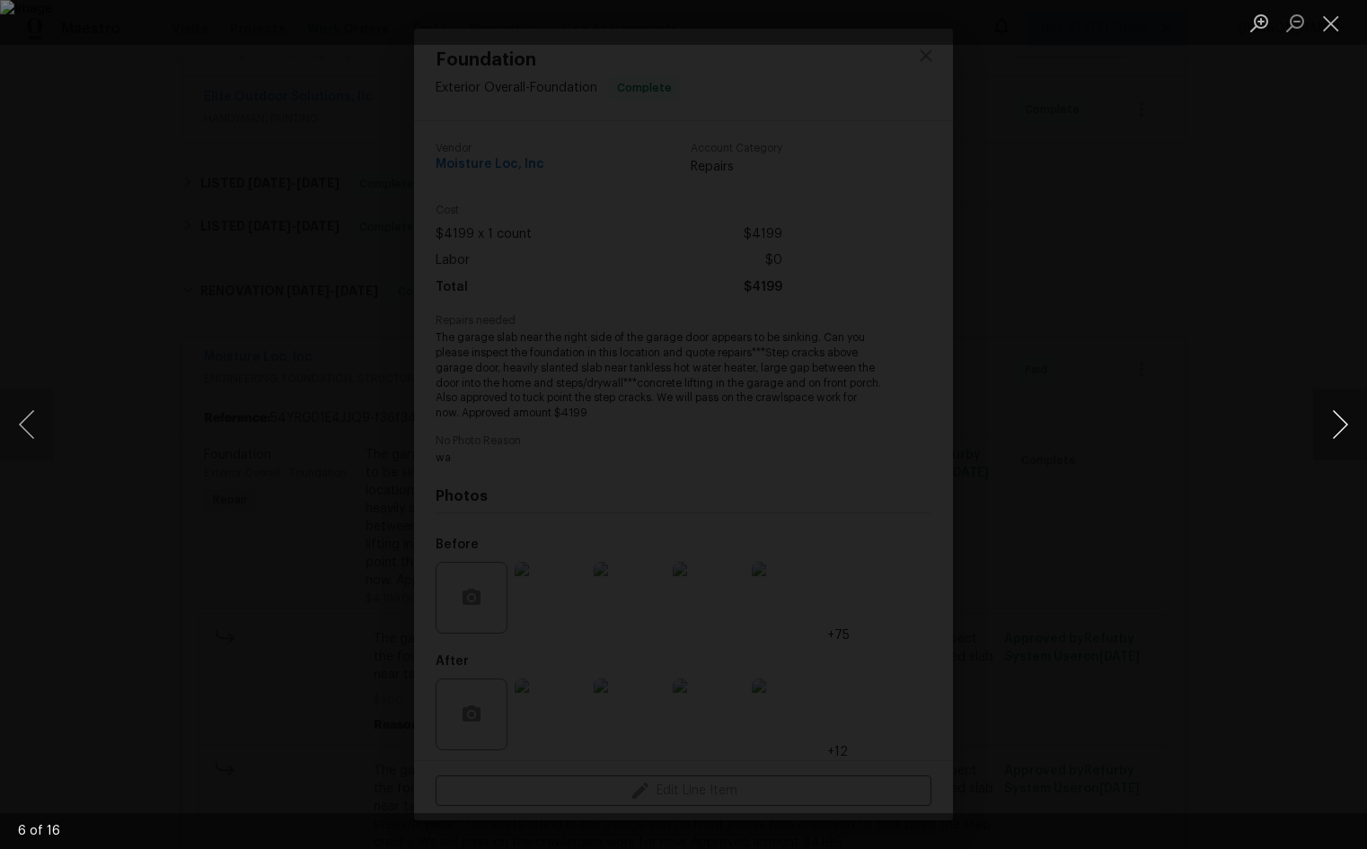
click at [1327, 426] on button "Next image" at bounding box center [1340, 425] width 54 height 72
click at [36, 428] on button "Previous image" at bounding box center [27, 425] width 54 height 72
click at [1330, 422] on button "Next image" at bounding box center [1340, 425] width 54 height 72
click at [1342, 426] on button "Next image" at bounding box center [1340, 425] width 54 height 72
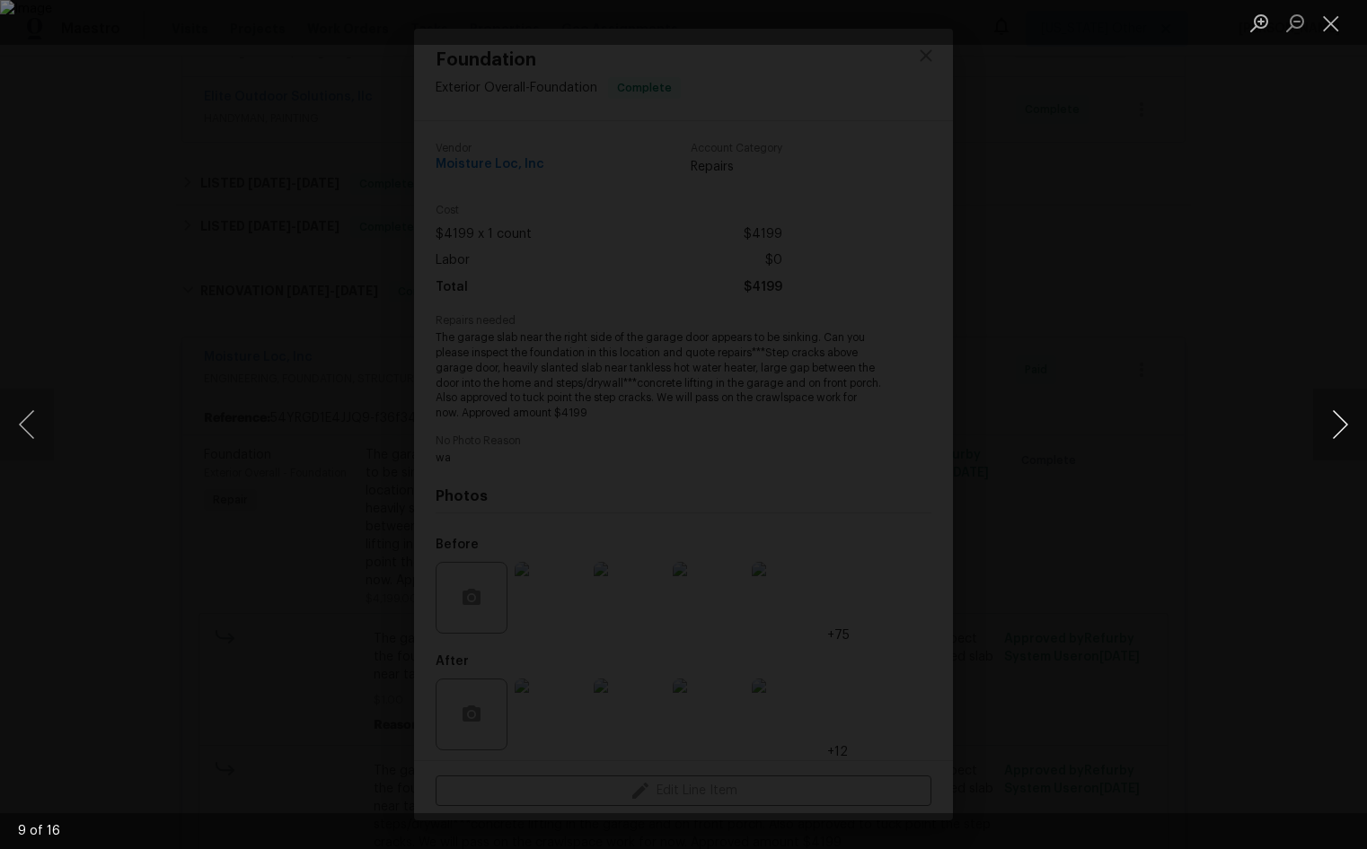
click at [1342, 426] on button "Next image" at bounding box center [1340, 425] width 54 height 72
click at [1343, 421] on button "Next image" at bounding box center [1340, 425] width 54 height 72
click at [1341, 425] on button "Next image" at bounding box center [1340, 425] width 54 height 72
click at [1326, 424] on button "Next image" at bounding box center [1340, 425] width 54 height 72
click at [1333, 418] on button "Next image" at bounding box center [1340, 425] width 54 height 72
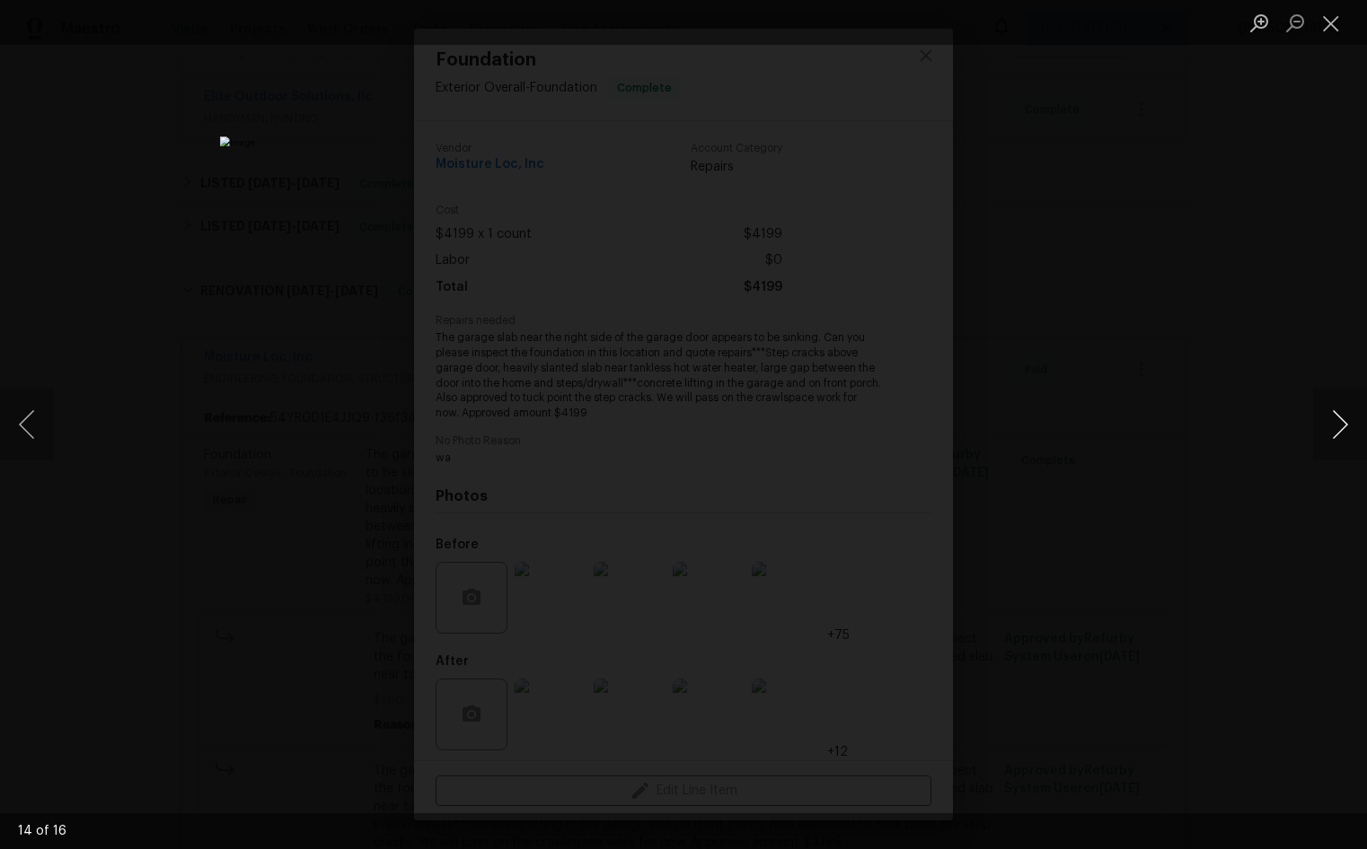
click at [1340, 430] on button "Next image" at bounding box center [1340, 425] width 54 height 72
click at [1333, 421] on button "Next image" at bounding box center [1340, 425] width 54 height 72
click at [1330, 431] on button "Next image" at bounding box center [1340, 425] width 54 height 72
click at [1334, 428] on button "Next image" at bounding box center [1340, 425] width 54 height 72
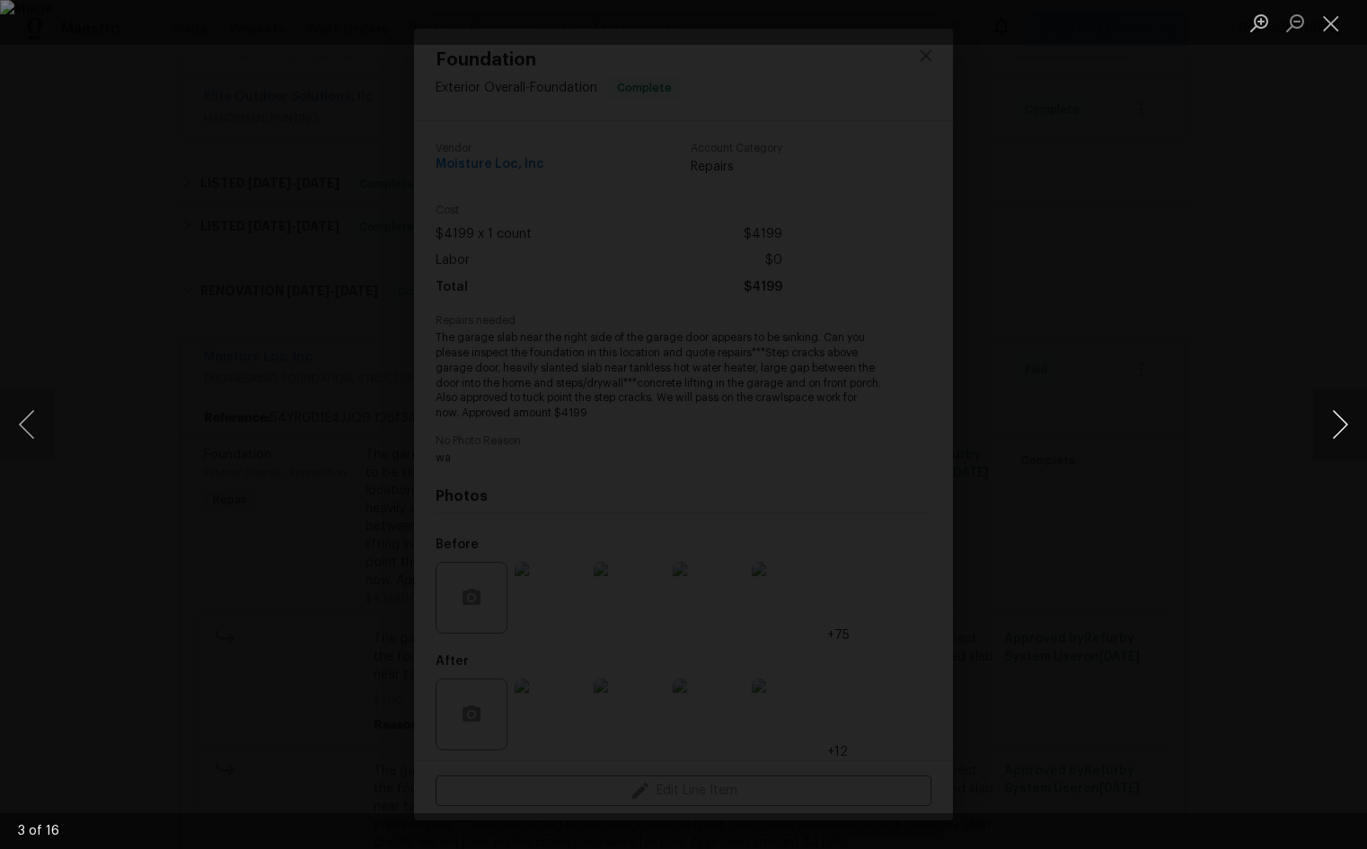
click at [1334, 428] on button "Next image" at bounding box center [1340, 425] width 54 height 72
click at [1337, 428] on button "Next image" at bounding box center [1340, 425] width 54 height 72
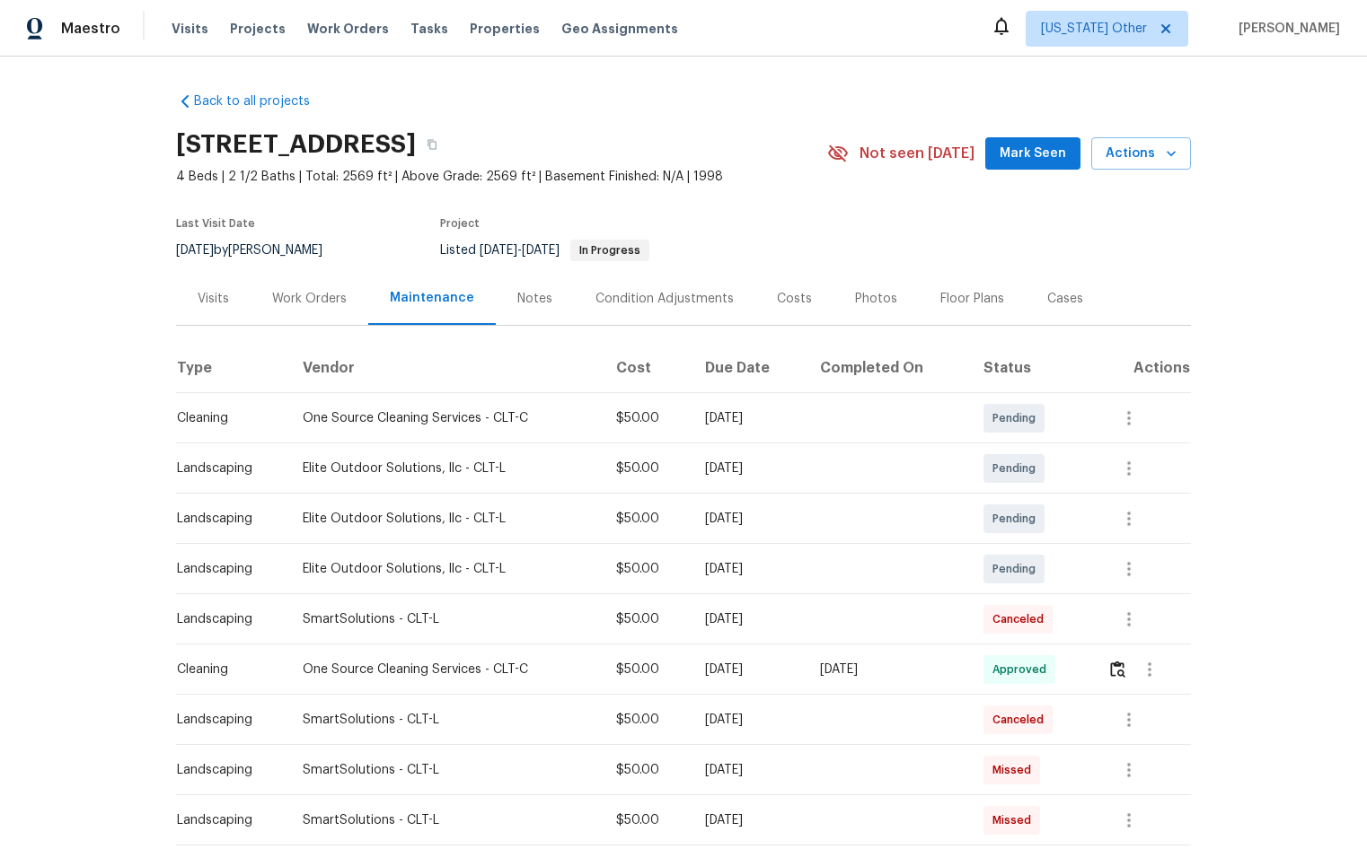
click at [317, 295] on div "Work Orders" at bounding box center [309, 299] width 75 height 18
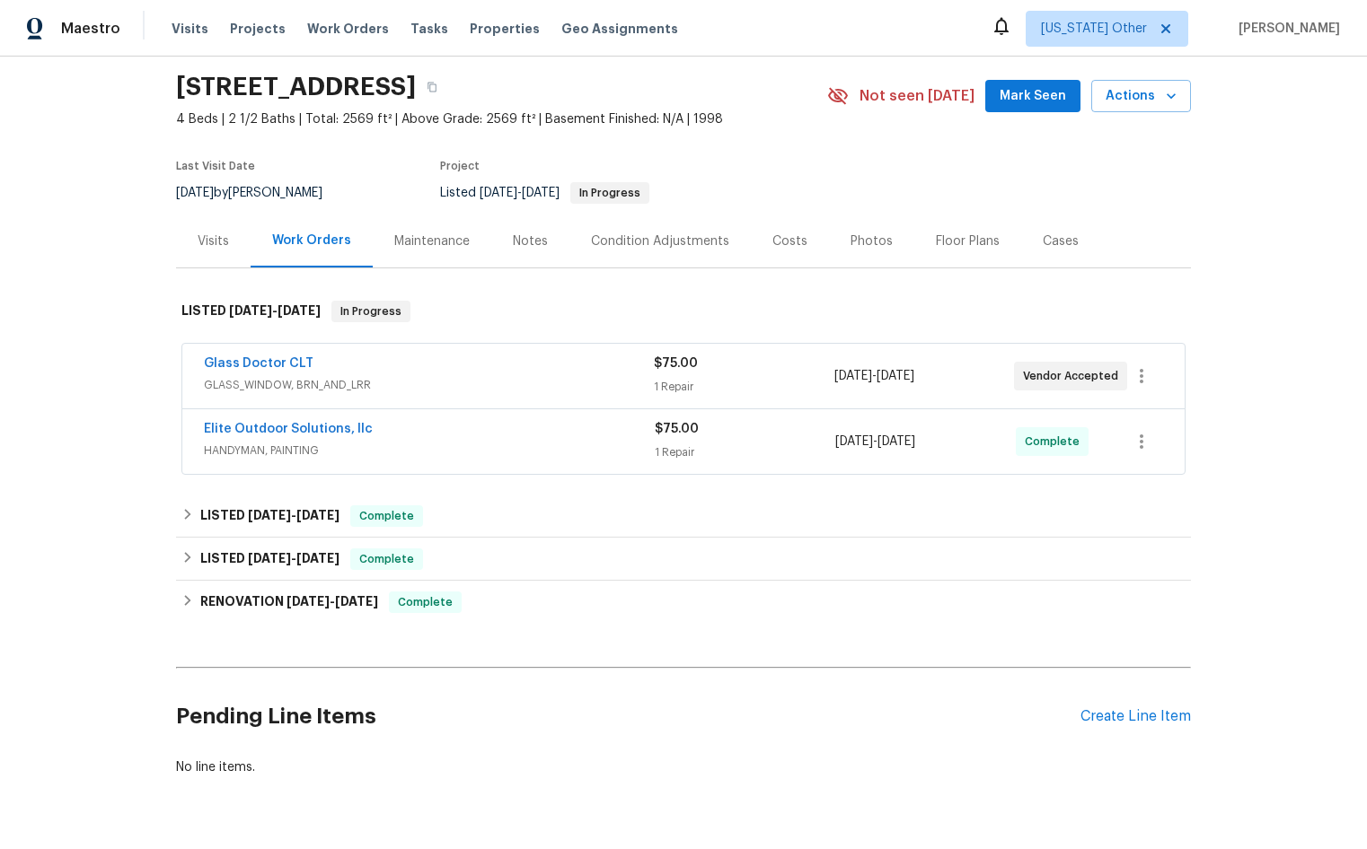
scroll to position [120, 0]
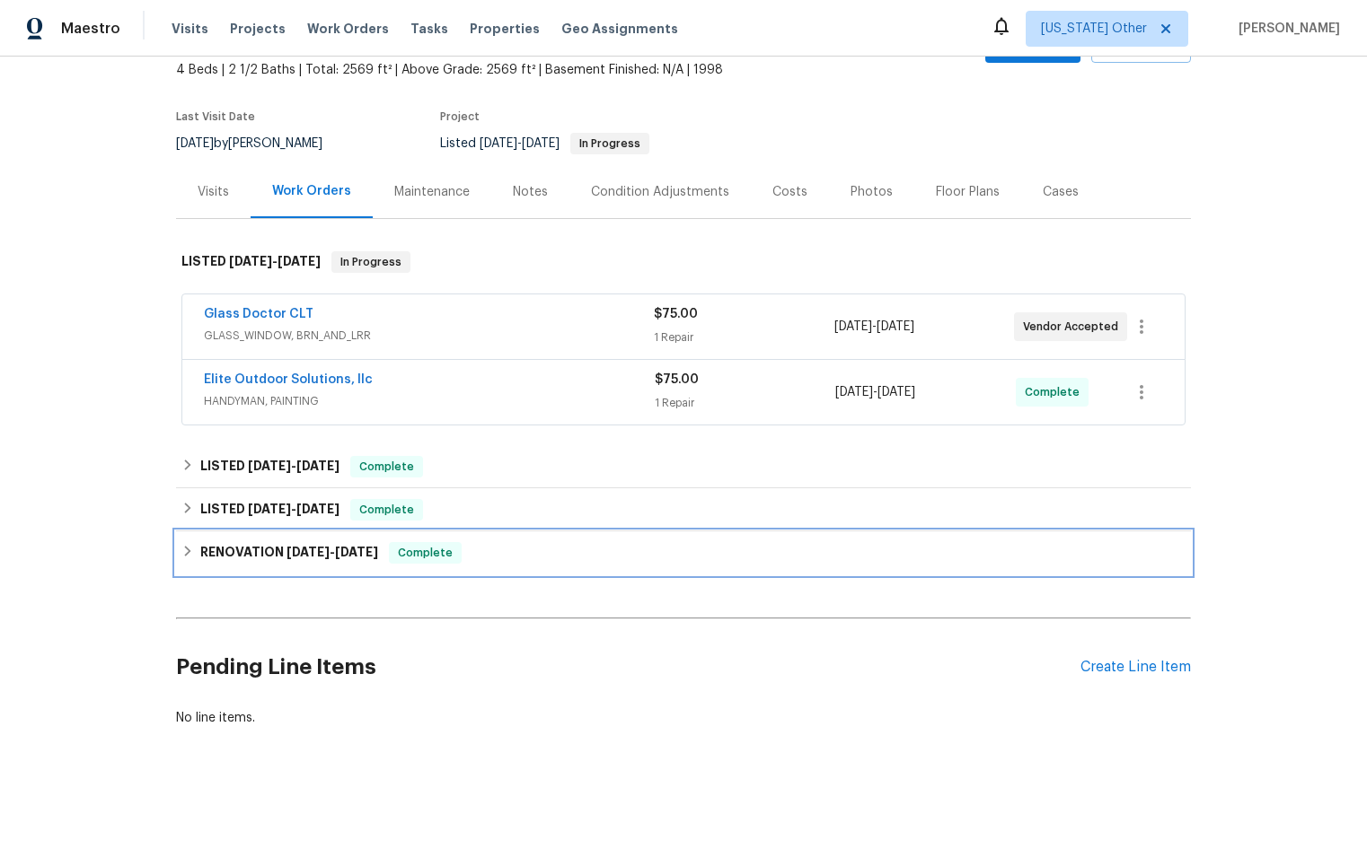
click at [429, 544] on span "Complete" at bounding box center [425, 553] width 69 height 18
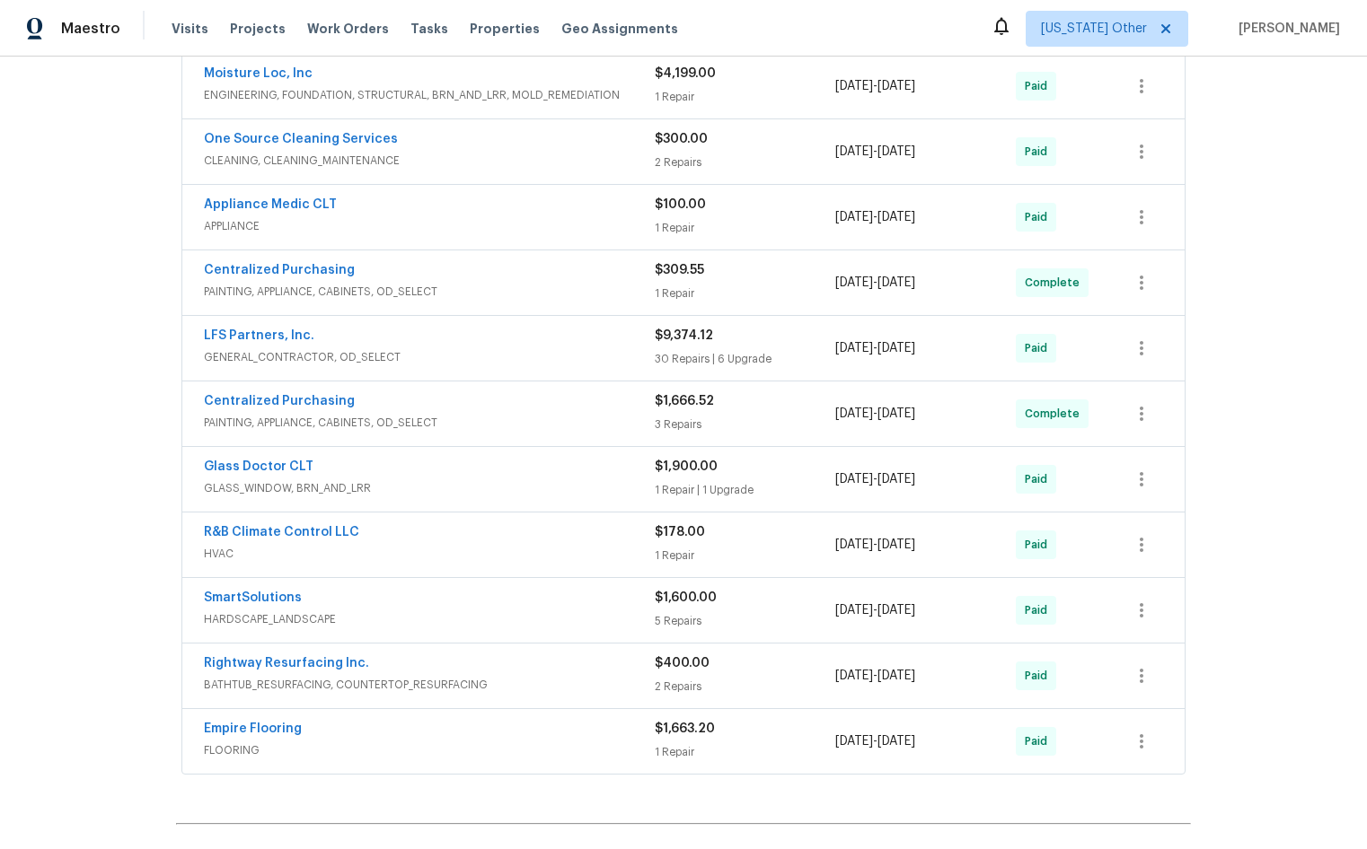
scroll to position [430, 0]
